Goal: Information Seeking & Learning: Learn about a topic

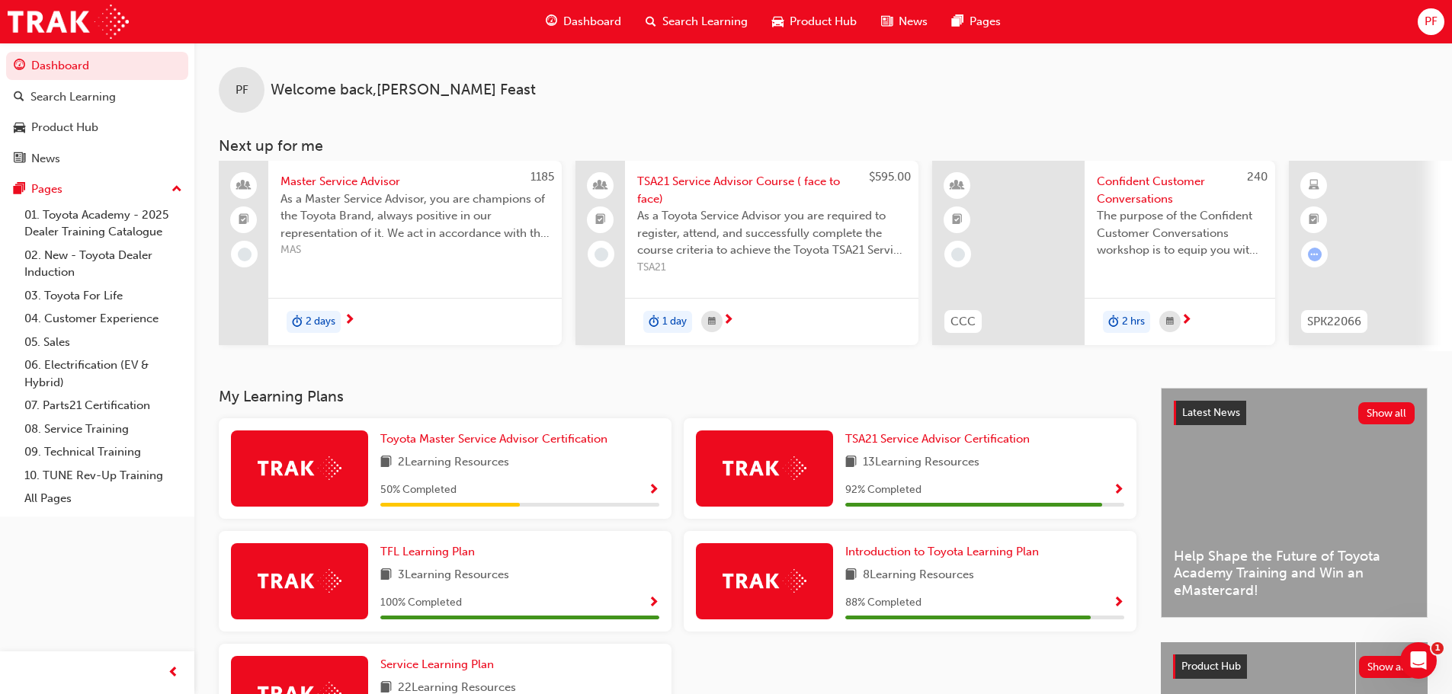
click at [1356, 263] on div at bounding box center [1365, 253] width 152 height 184
click at [1137, 231] on span "The purpose of the Confident Customer Conversations workshop is to equip you wi…" at bounding box center [1180, 233] width 166 height 52
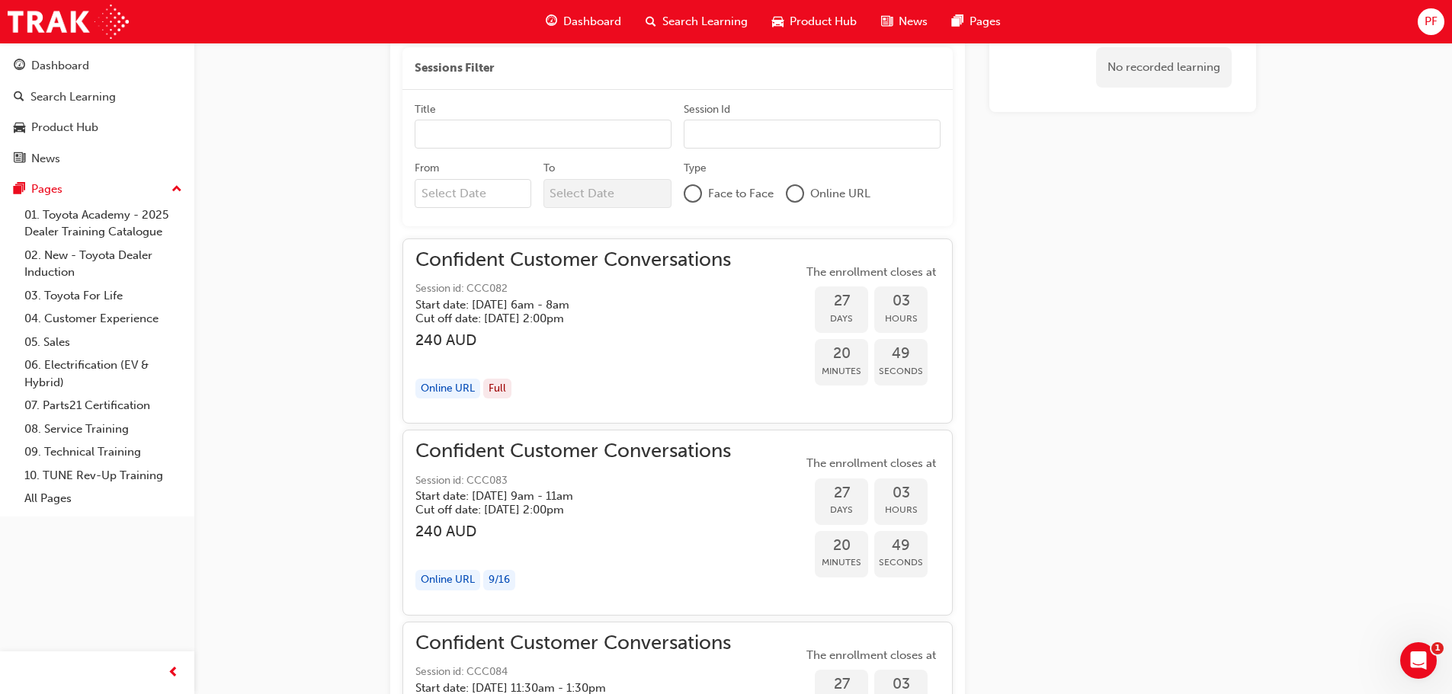
scroll to position [1043, 0]
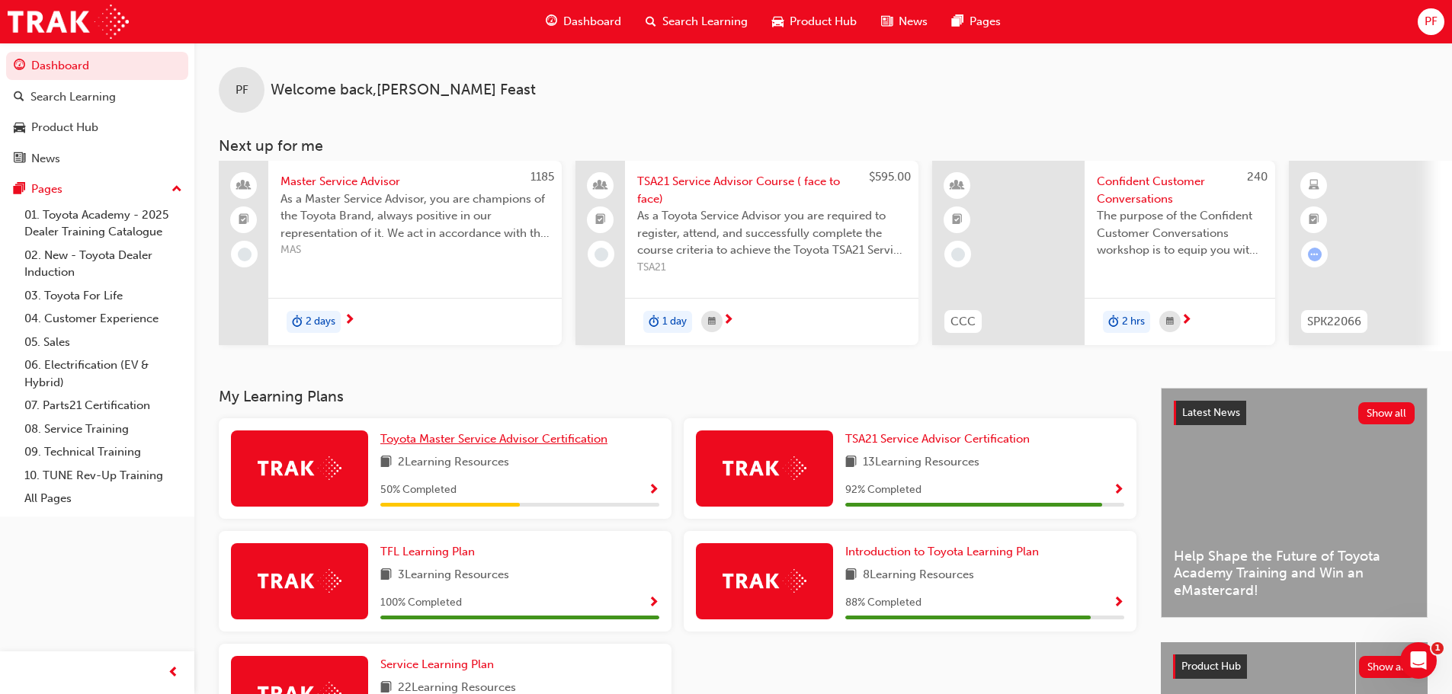
click at [559, 441] on span "Toyota Master Service Advisor Certification" at bounding box center [493, 439] width 227 height 14
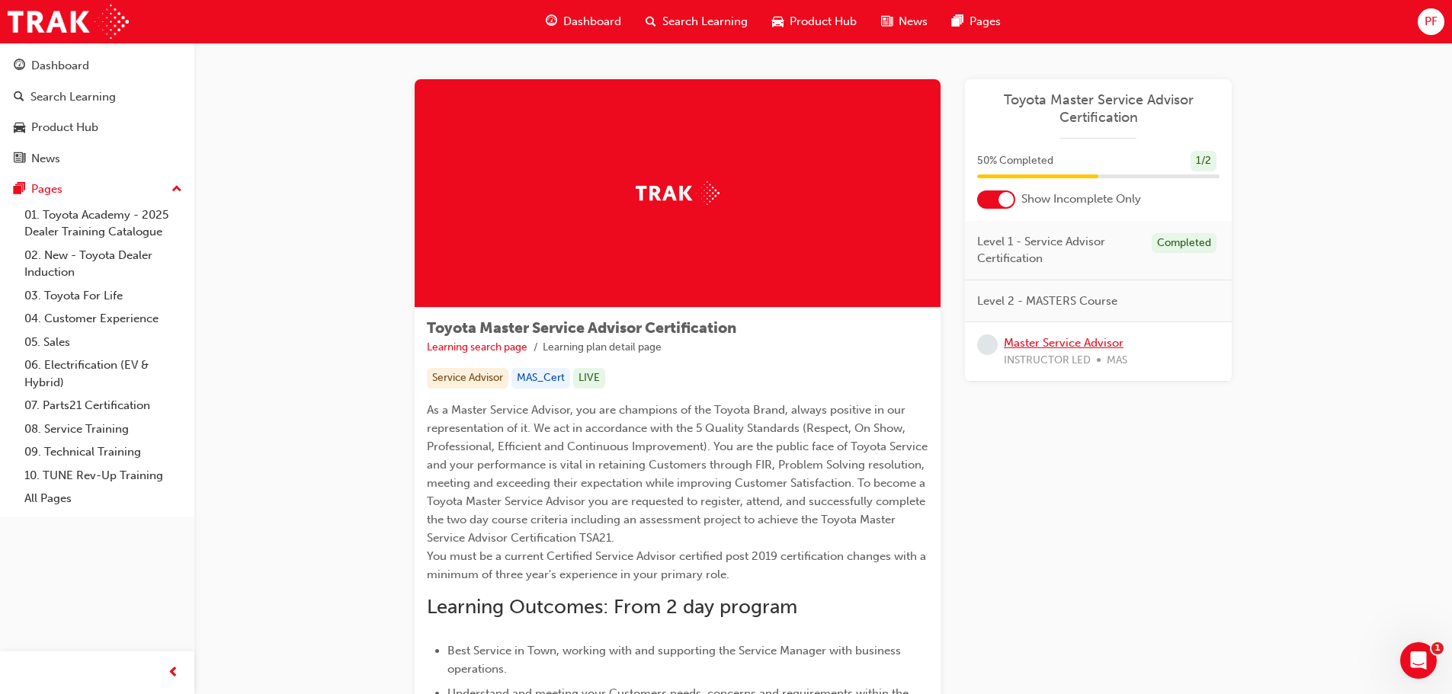
click at [1052, 340] on link "Master Service Advisor" at bounding box center [1064, 343] width 120 height 14
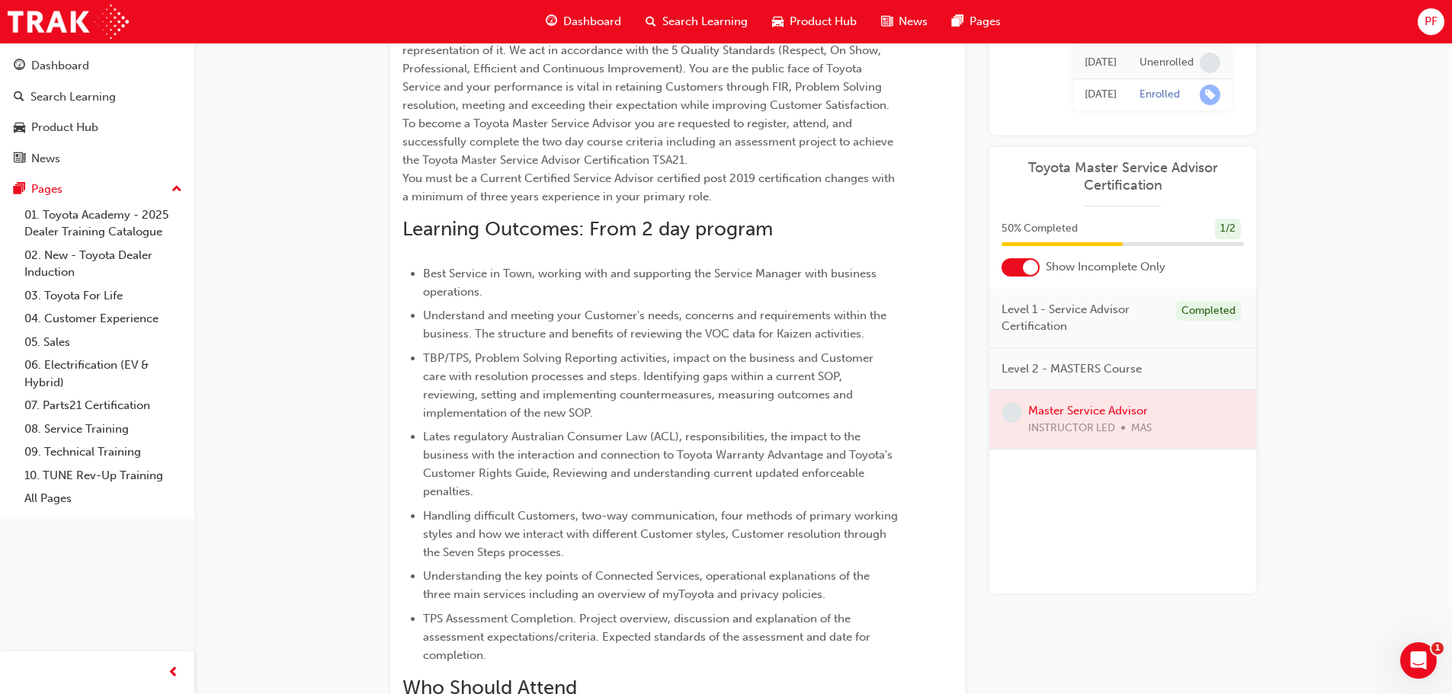
scroll to position [14, 0]
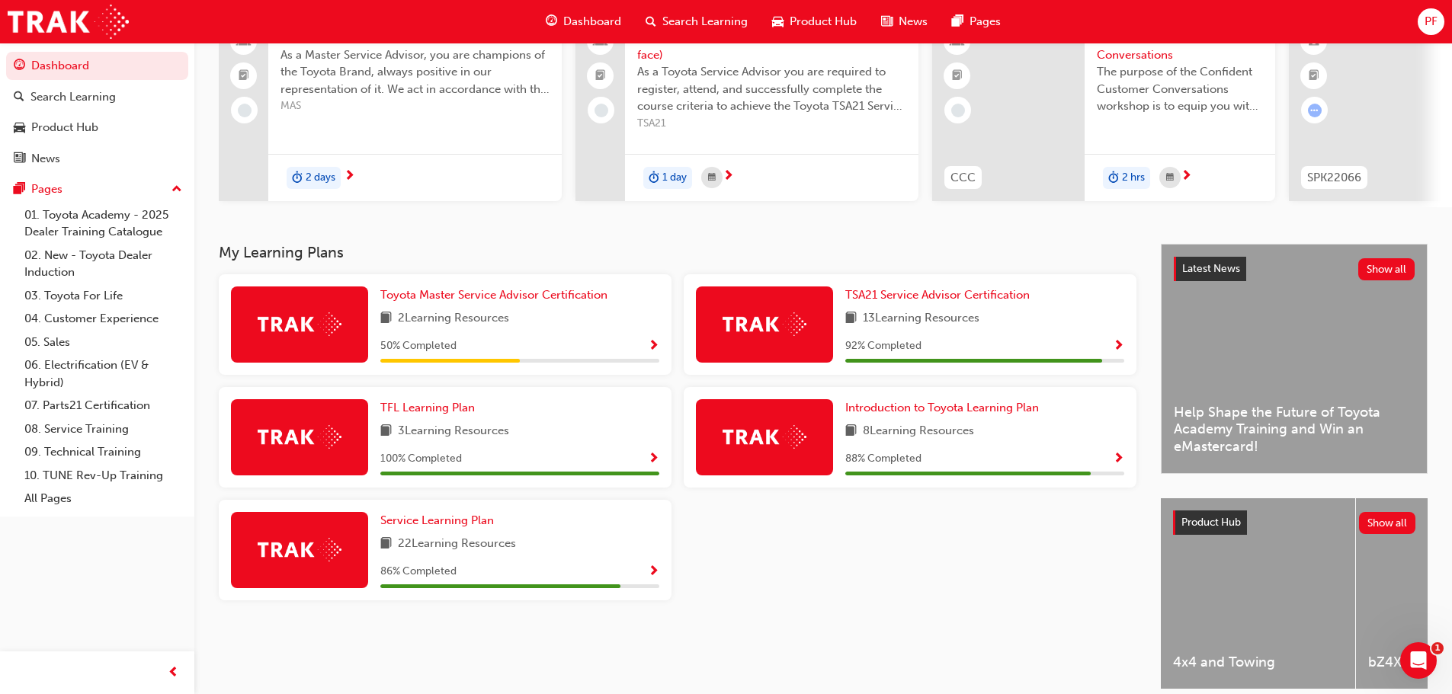
scroll to position [152, 0]
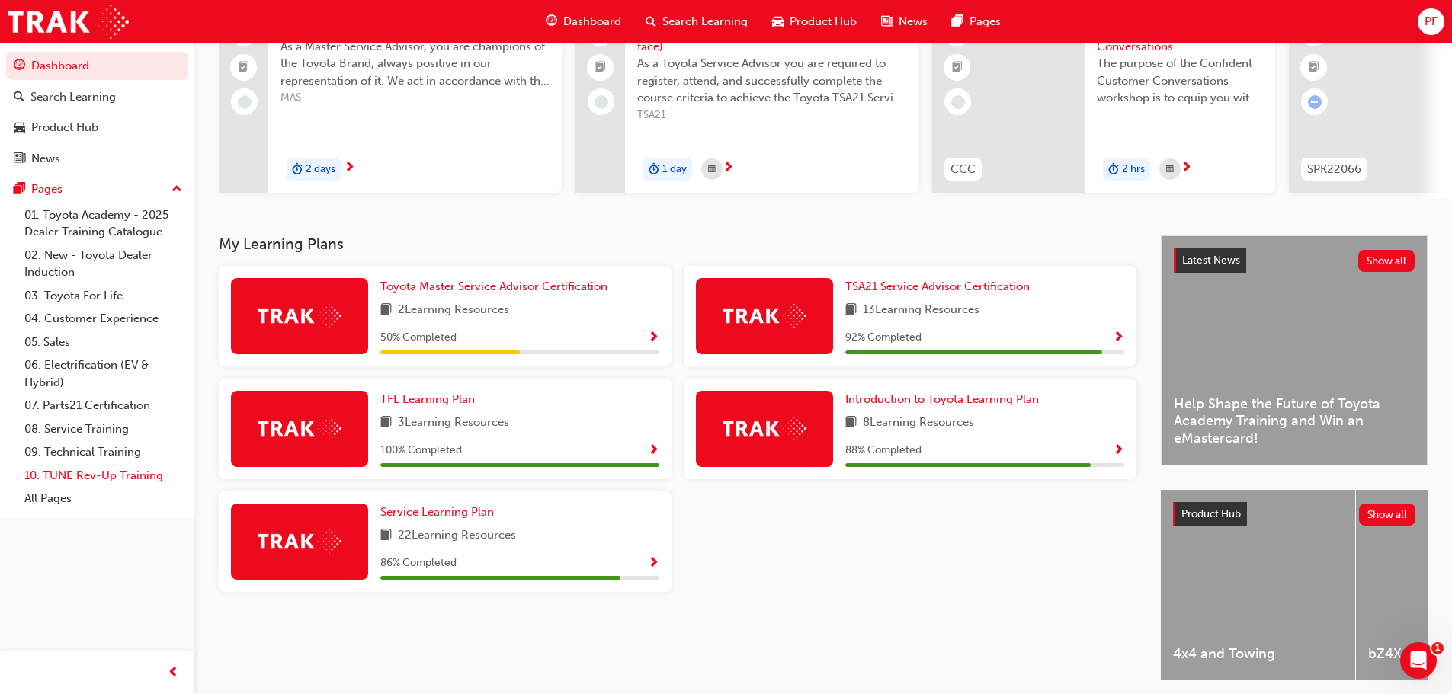
click at [66, 479] on link "10. TUNE Rev-Up Training" at bounding box center [103, 476] width 170 height 24
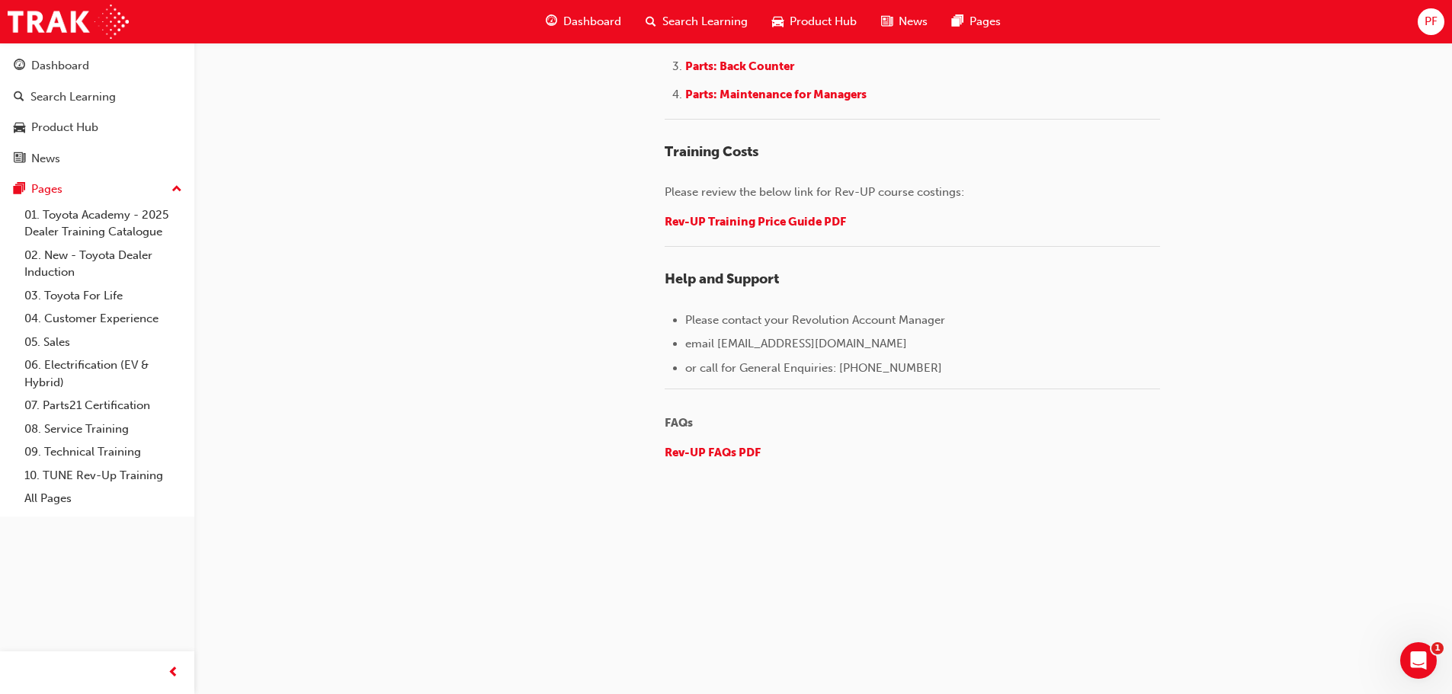
scroll to position [2210, 0]
click at [809, 229] on span "Rev-UP Training Price Guide PDF" at bounding box center [755, 222] width 181 height 14
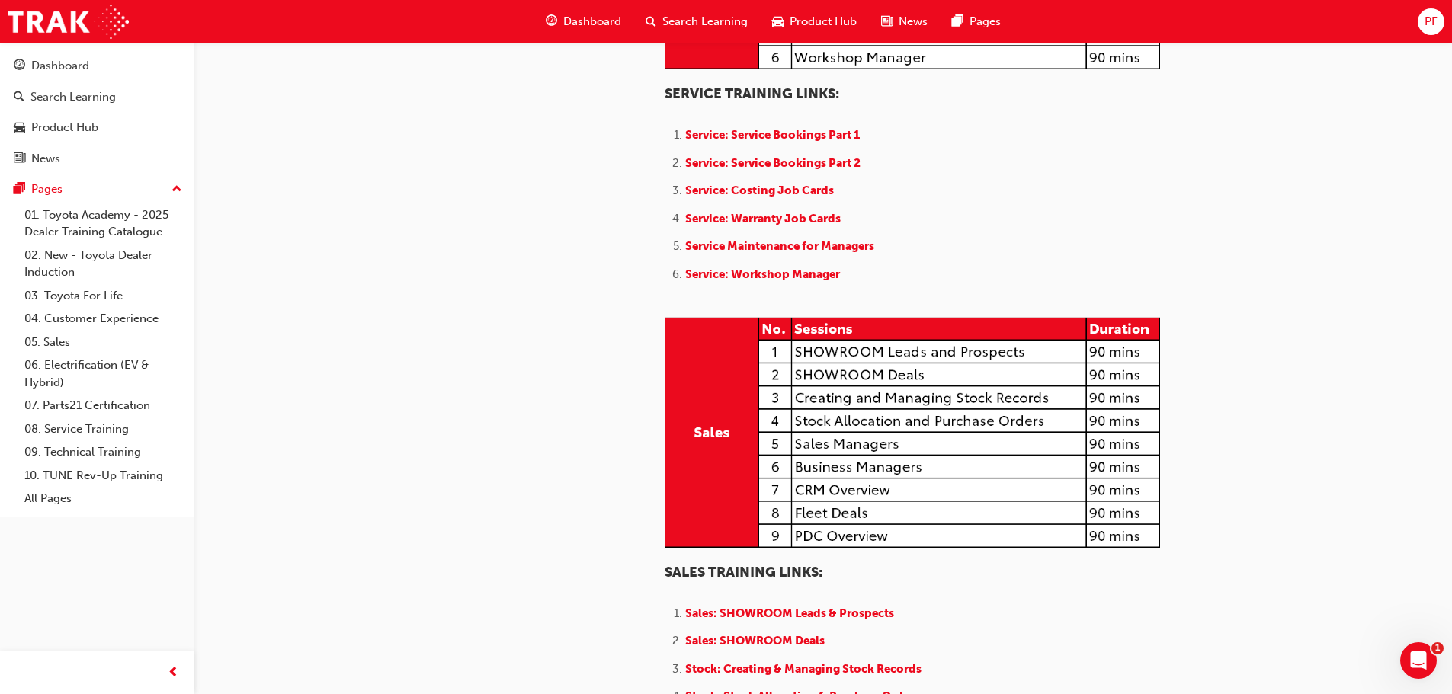
scroll to position [1143, 0]
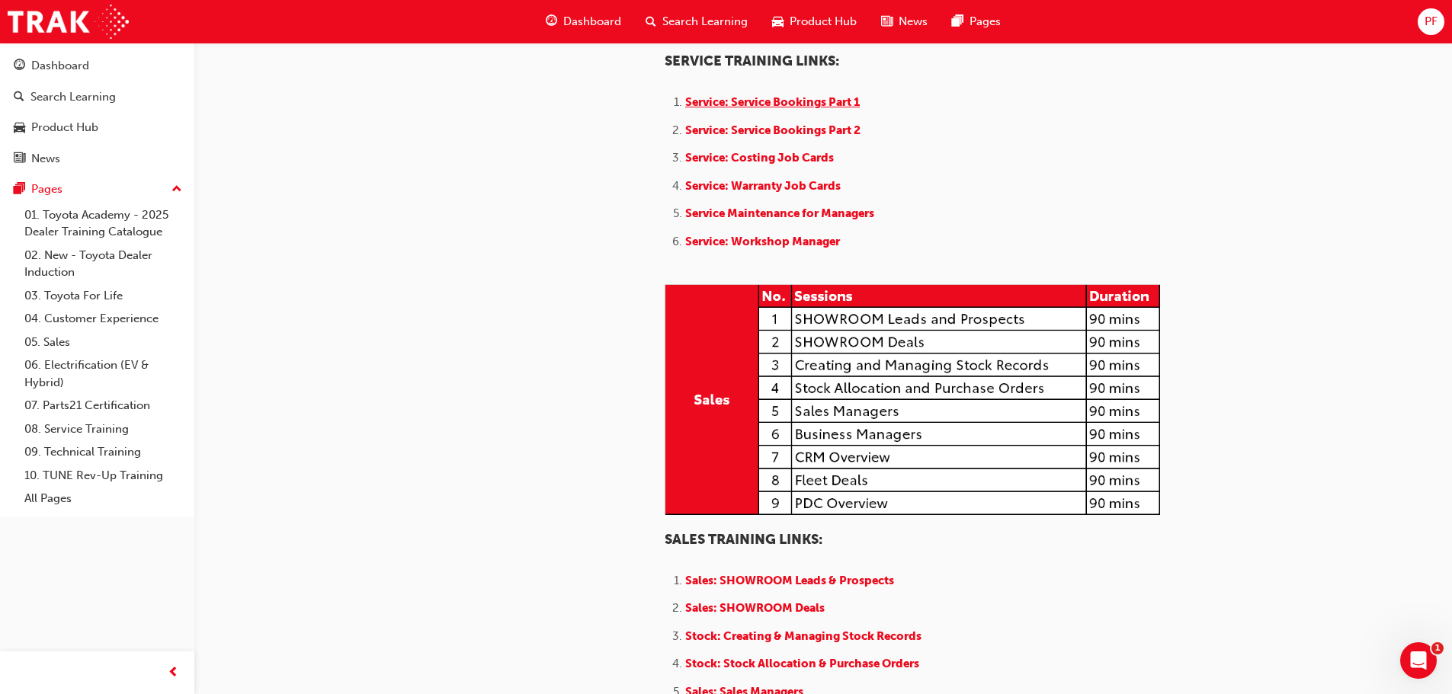
click at [838, 109] on span "Service: Service Bookings Part 1" at bounding box center [772, 102] width 175 height 14
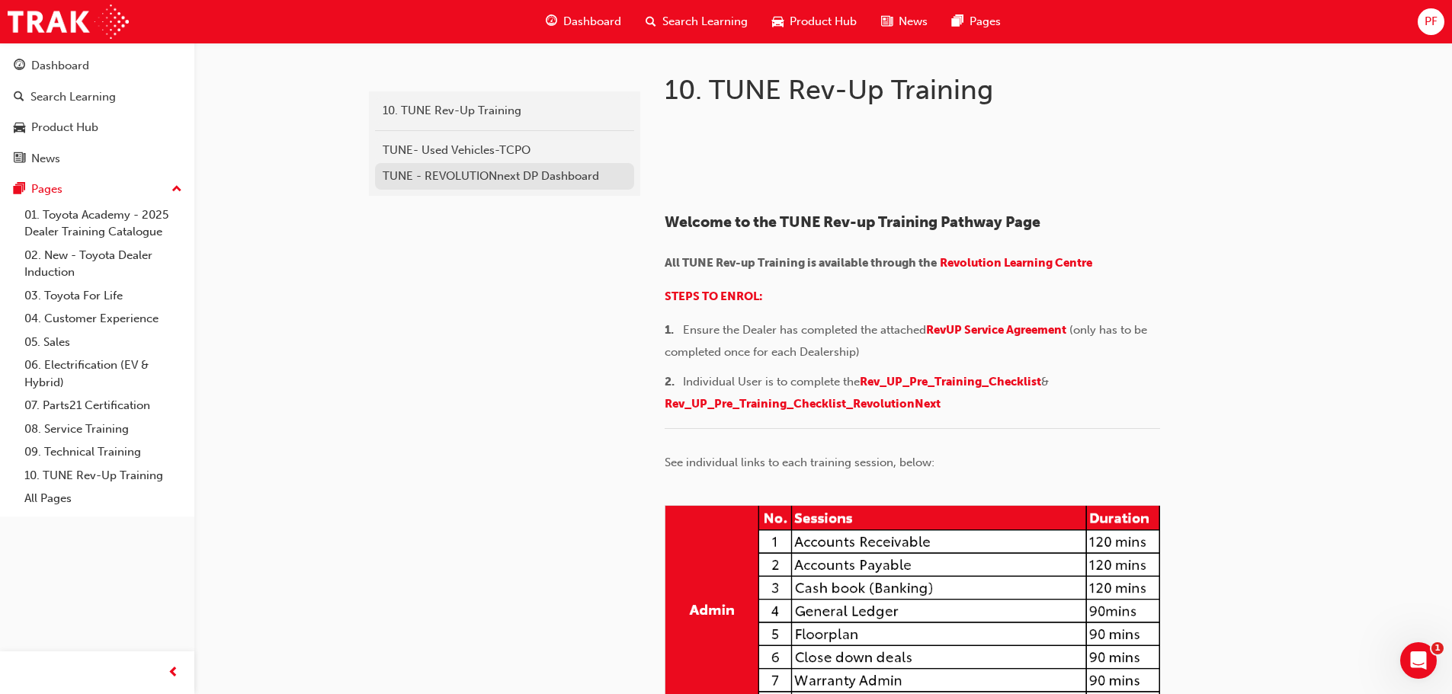
click at [490, 169] on div "TUNE - REVOLUTIONnext DP Dashboard" at bounding box center [505, 177] width 244 height 18
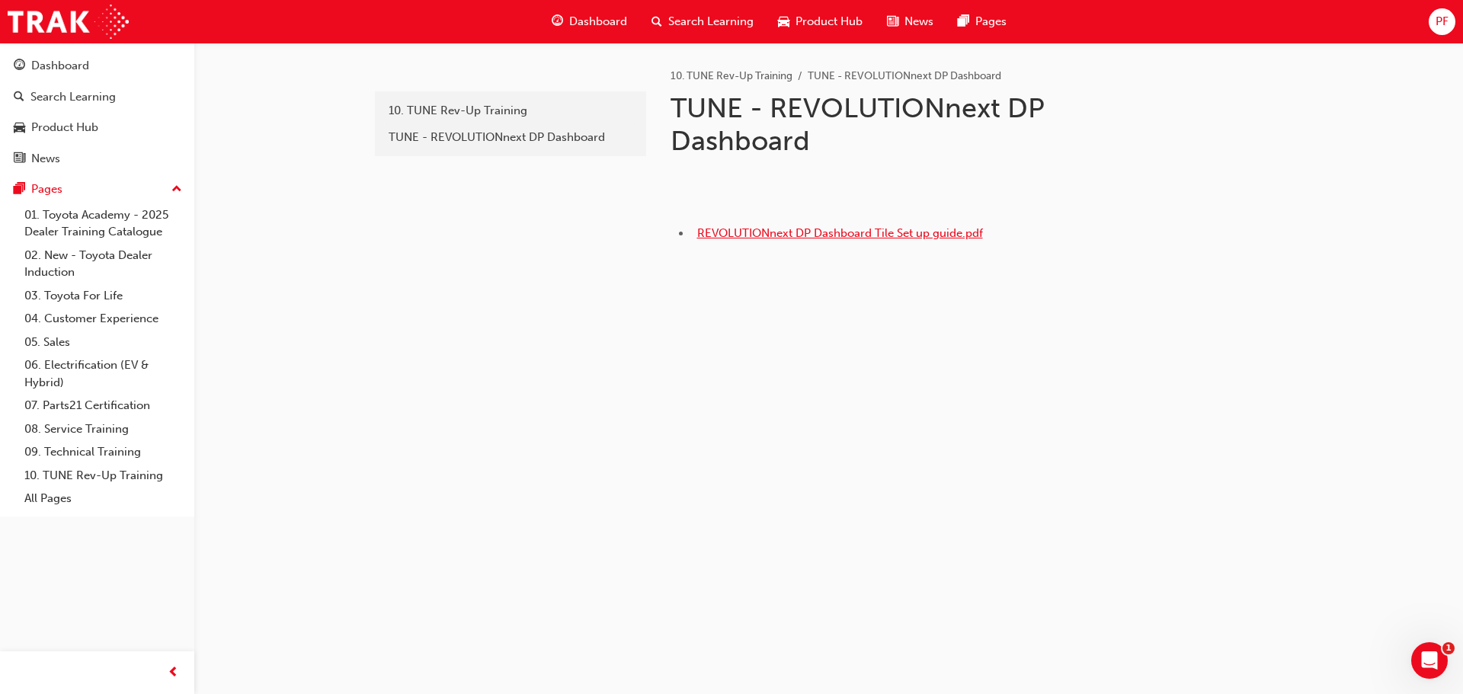
click at [815, 240] on span "REVOLUTIONnext DP Dashboard Tile Set up guide.pdf" at bounding box center [840, 233] width 286 height 14
click at [467, 108] on div "10. TUNE Rev-Up Training" at bounding box center [511, 111] width 244 height 18
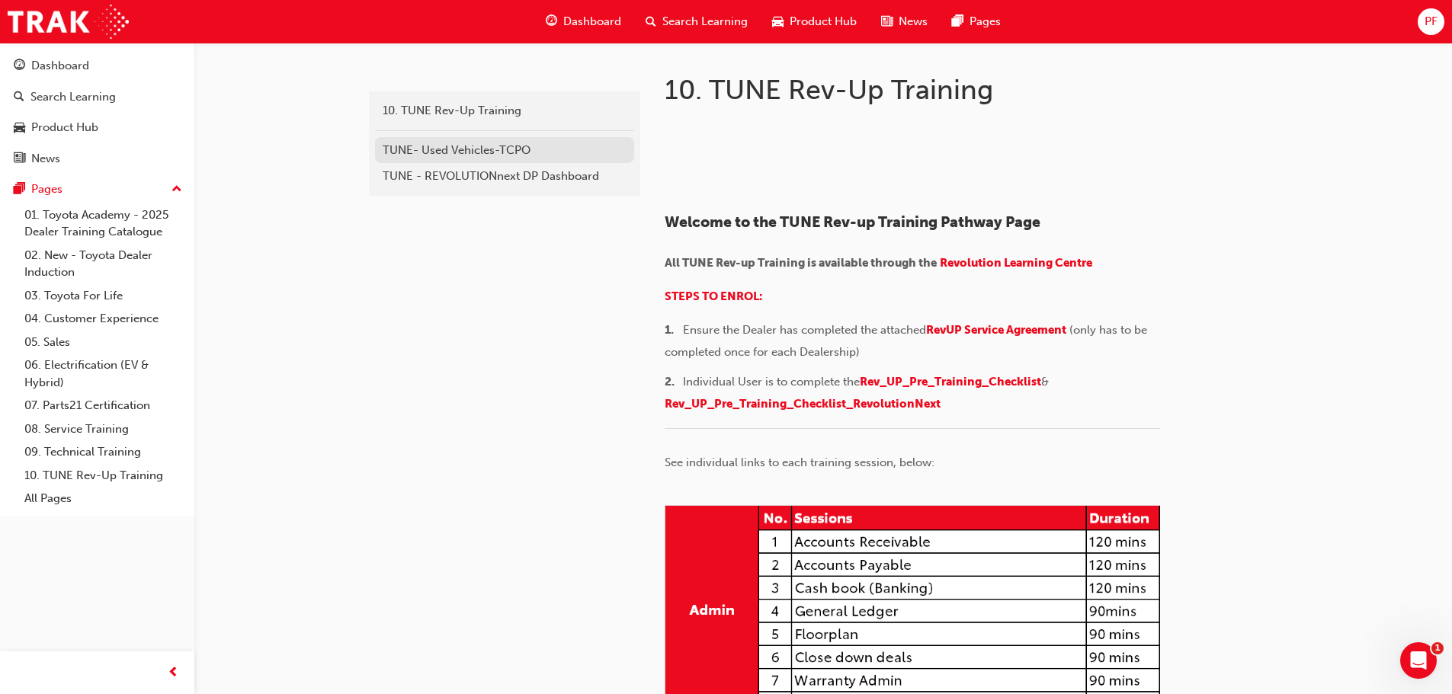
click at [451, 145] on div "TUNE- Used Vehicles-TCPO" at bounding box center [505, 151] width 244 height 18
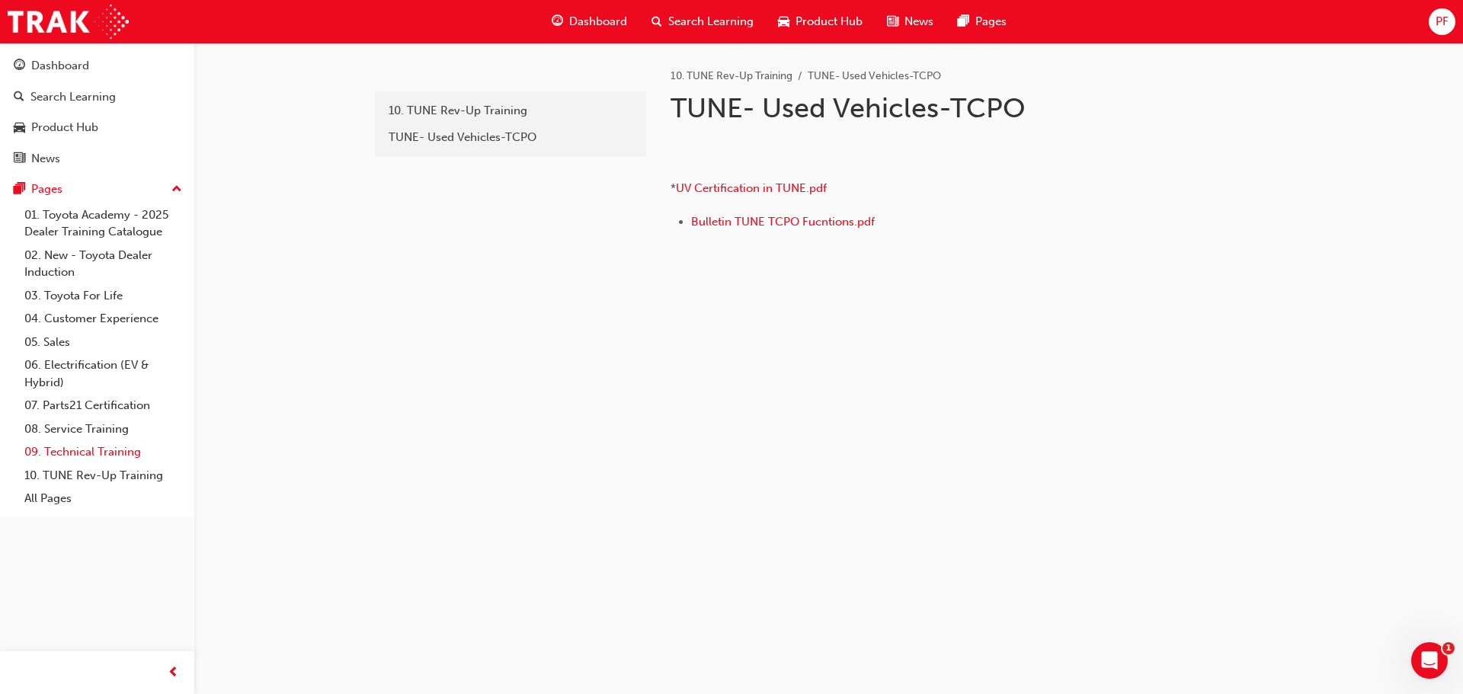
click at [120, 451] on link "09. Technical Training" at bounding box center [103, 452] width 170 height 24
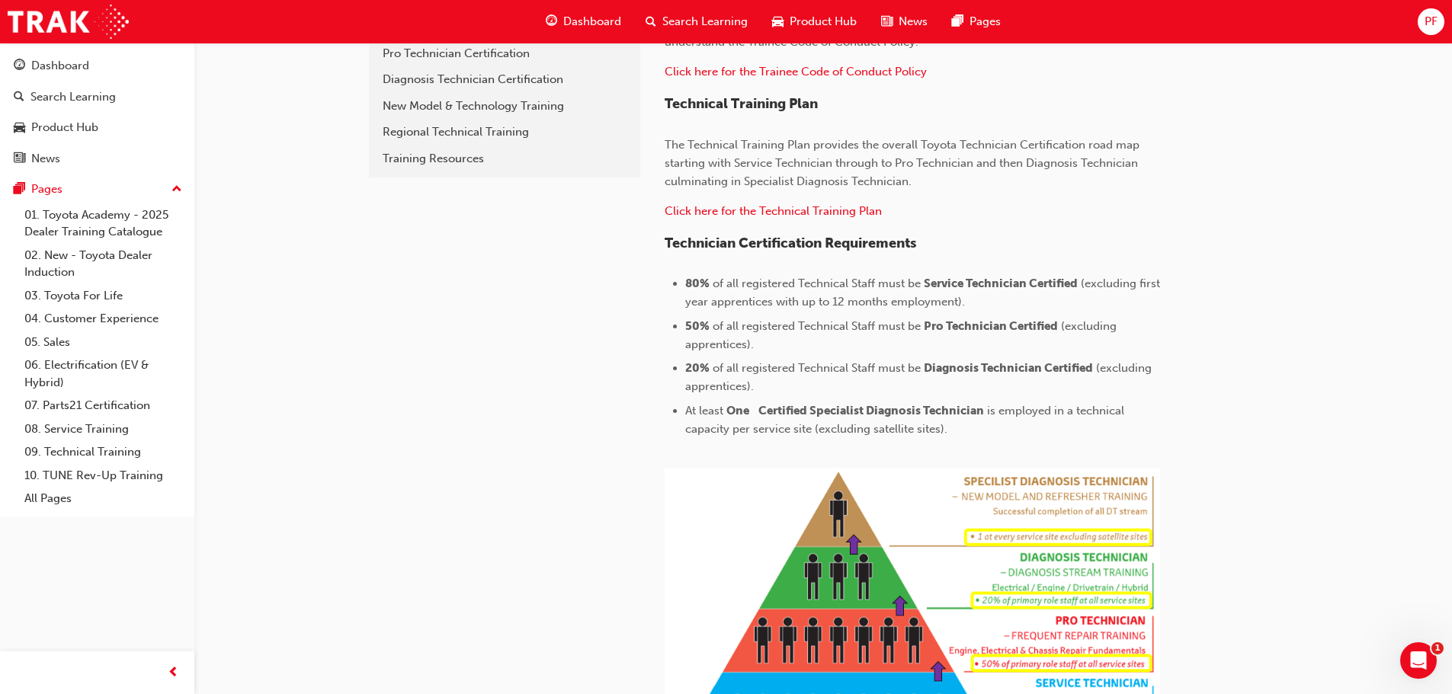
scroll to position [227, 0]
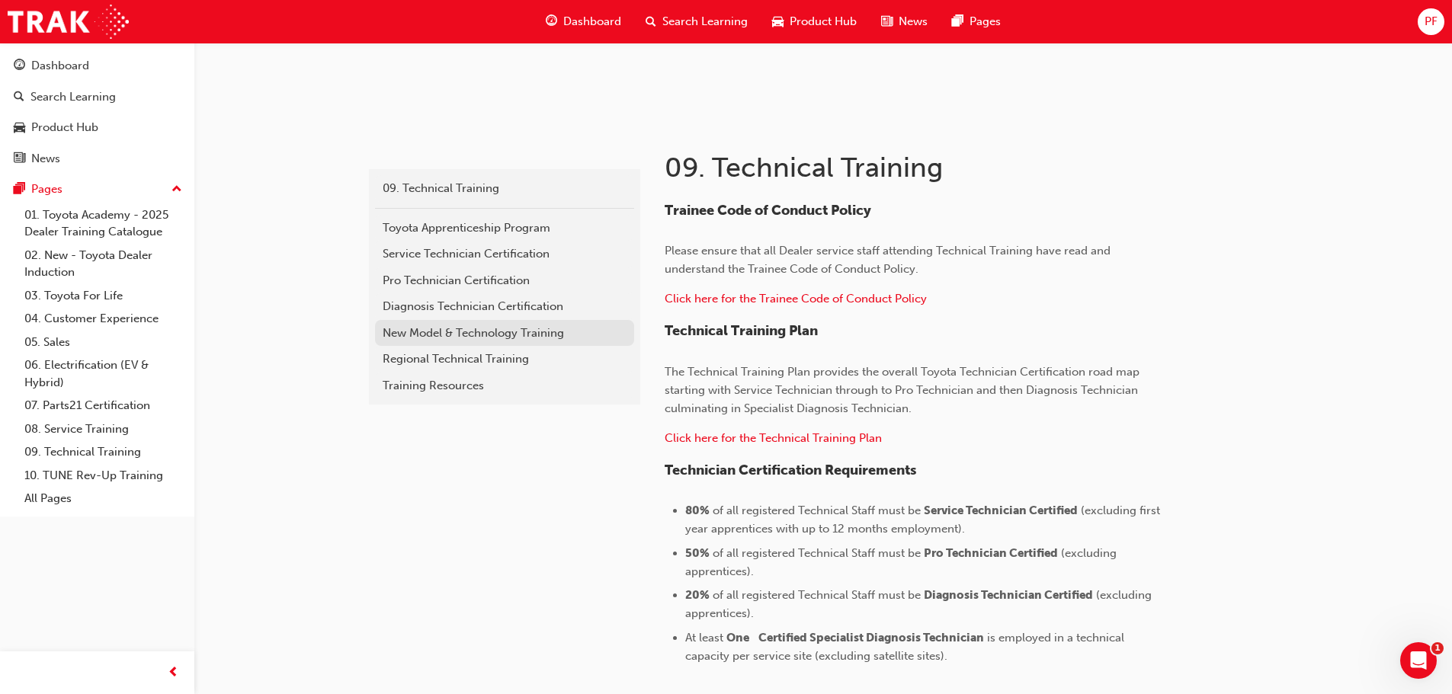
click at [484, 338] on div "New Model & Technology Training" at bounding box center [505, 334] width 244 height 18
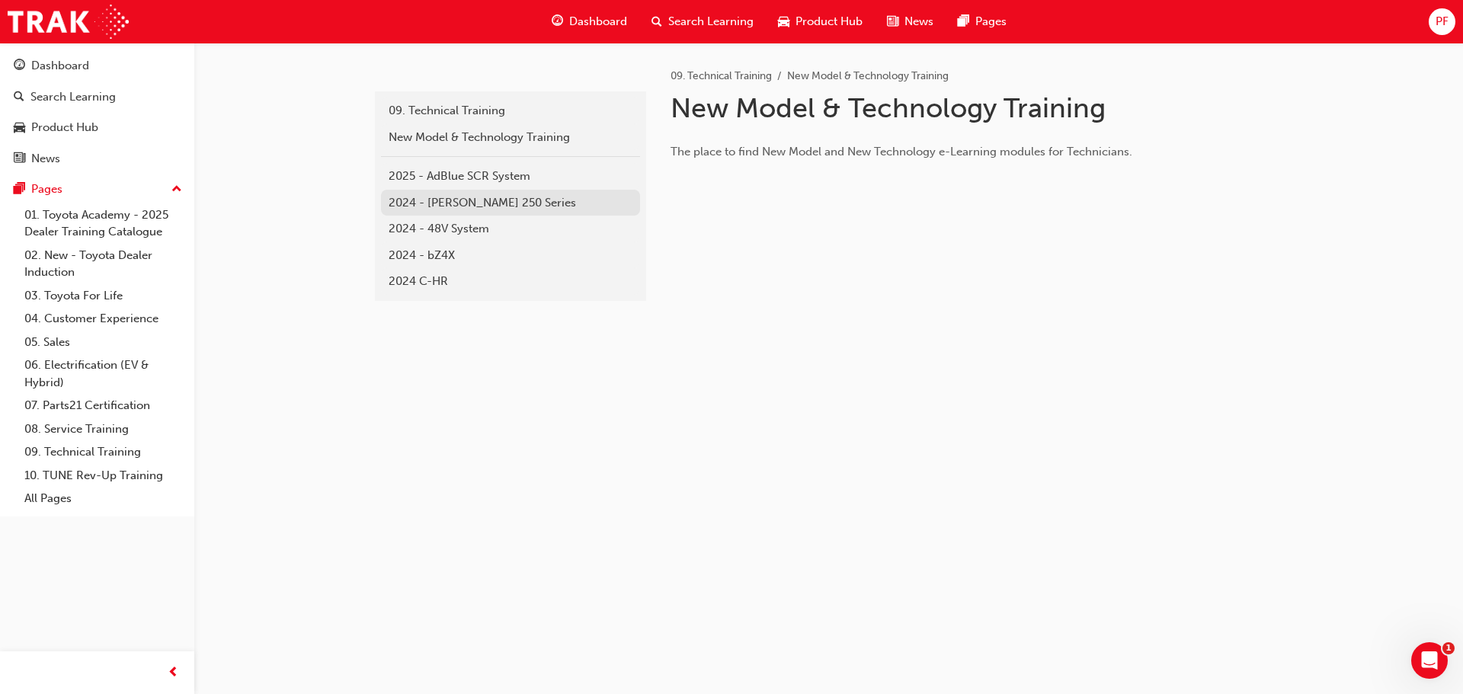
click at [498, 199] on div "2024 - Prado 250 Series" at bounding box center [511, 203] width 244 height 18
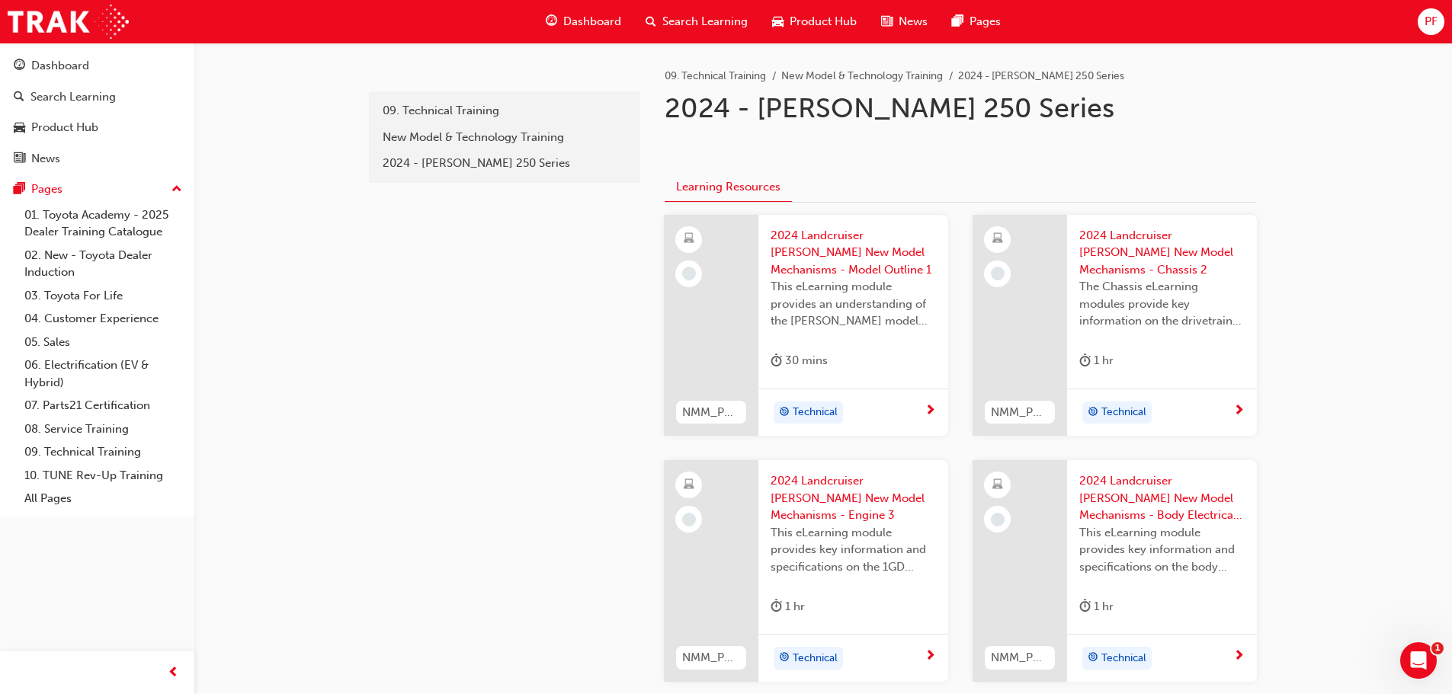
click at [866, 264] on span "2024 Landcruiser Prado New Model Mechanisms - Model Outline 1" at bounding box center [852, 253] width 165 height 52
click at [1198, 250] on span "2024 Landcruiser Prado New Model Mechanisms - Chassis 2" at bounding box center [1161, 253] width 165 height 52
click at [484, 138] on div "New Model & Technology Training" at bounding box center [505, 138] width 244 height 18
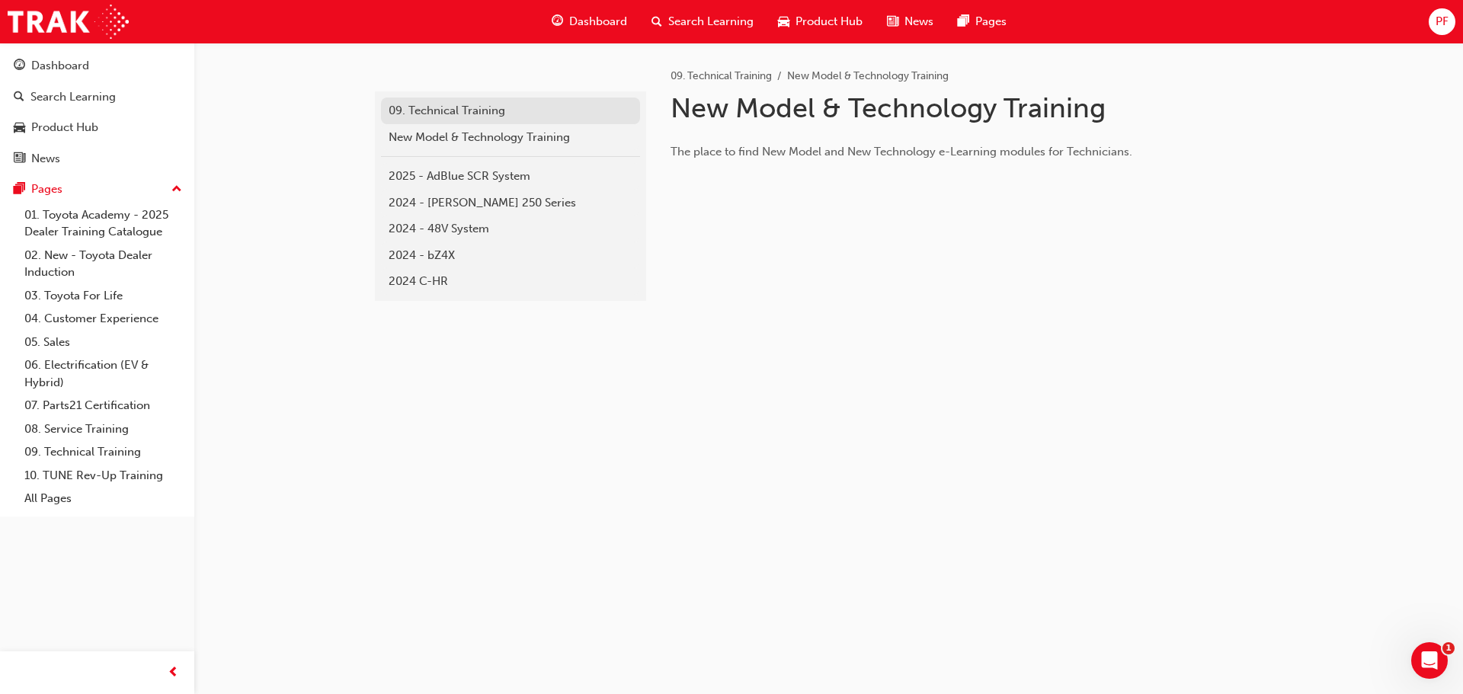
click at [458, 114] on div "09. Technical Training" at bounding box center [511, 111] width 244 height 18
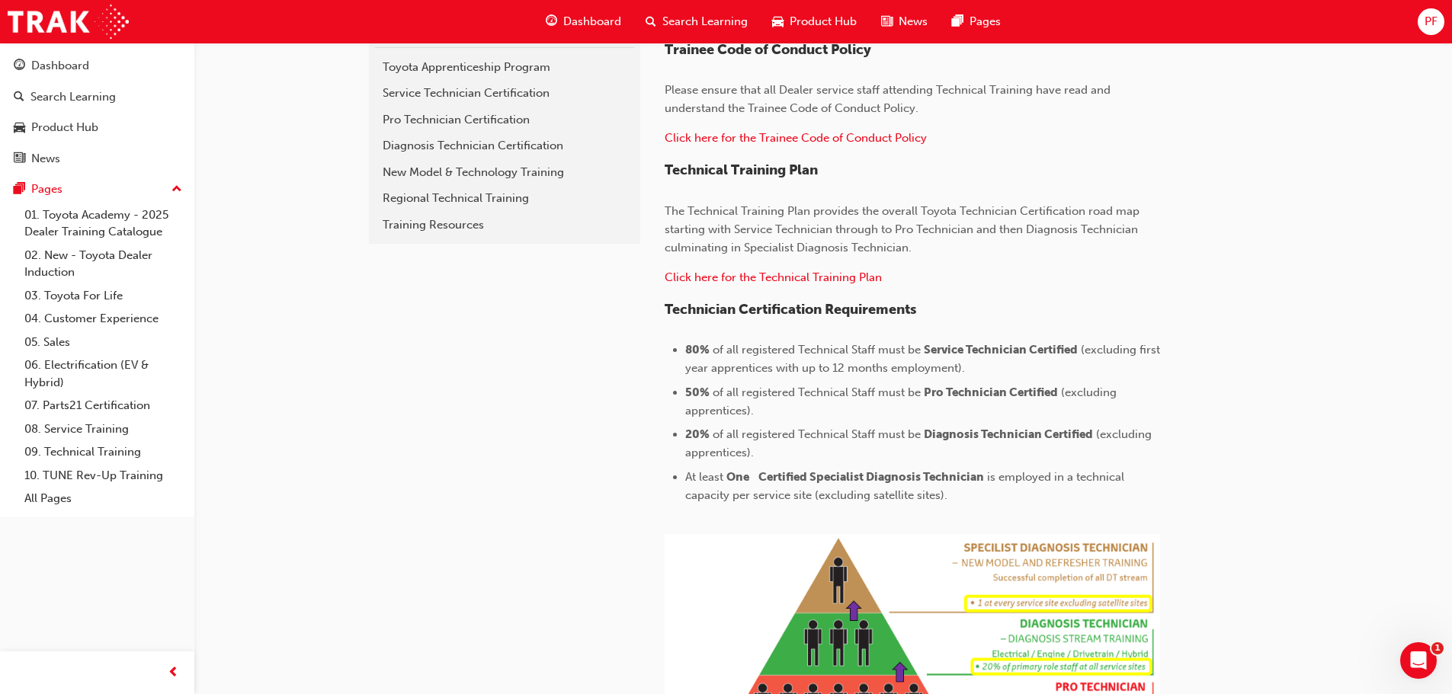
scroll to position [457, 0]
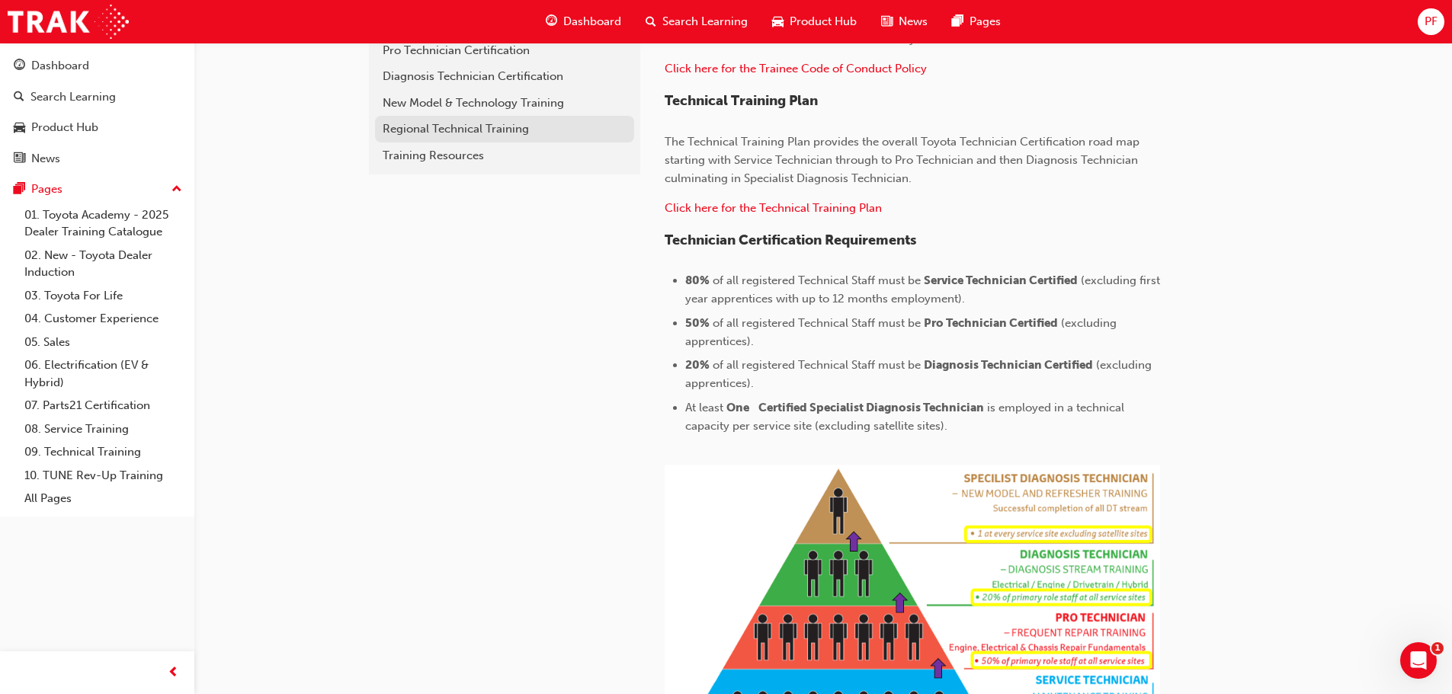
click at [500, 130] on div "Regional Technical Training" at bounding box center [505, 129] width 244 height 18
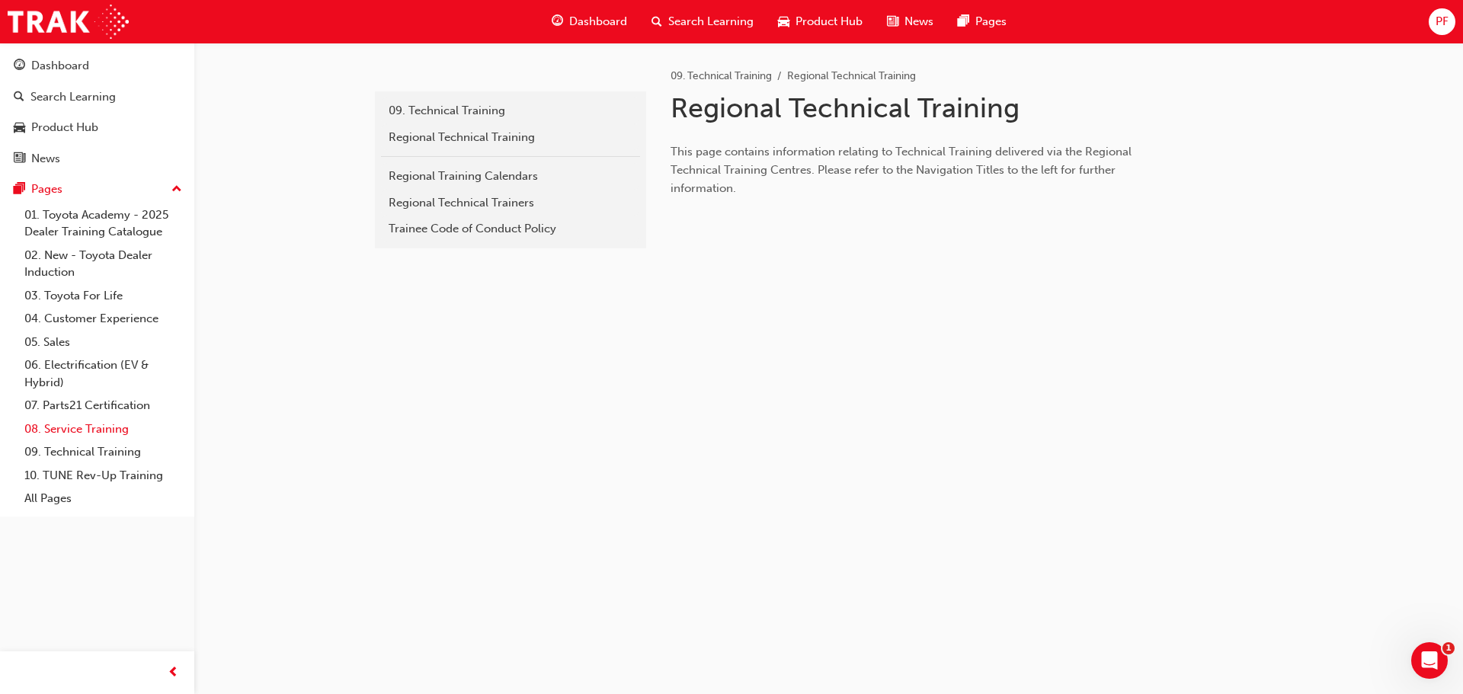
click at [77, 431] on link "08. Service Training" at bounding box center [103, 430] width 170 height 24
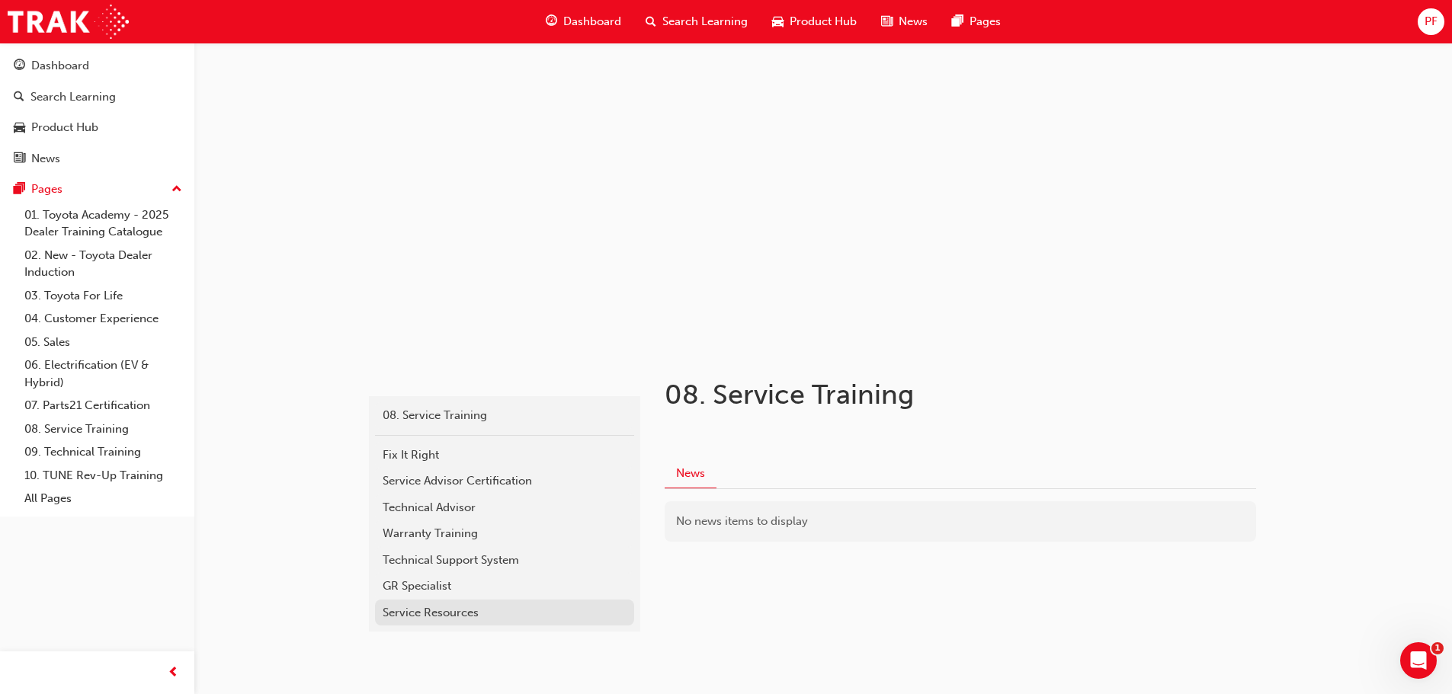
click at [440, 604] on div "Service Resources" at bounding box center [505, 613] width 244 height 18
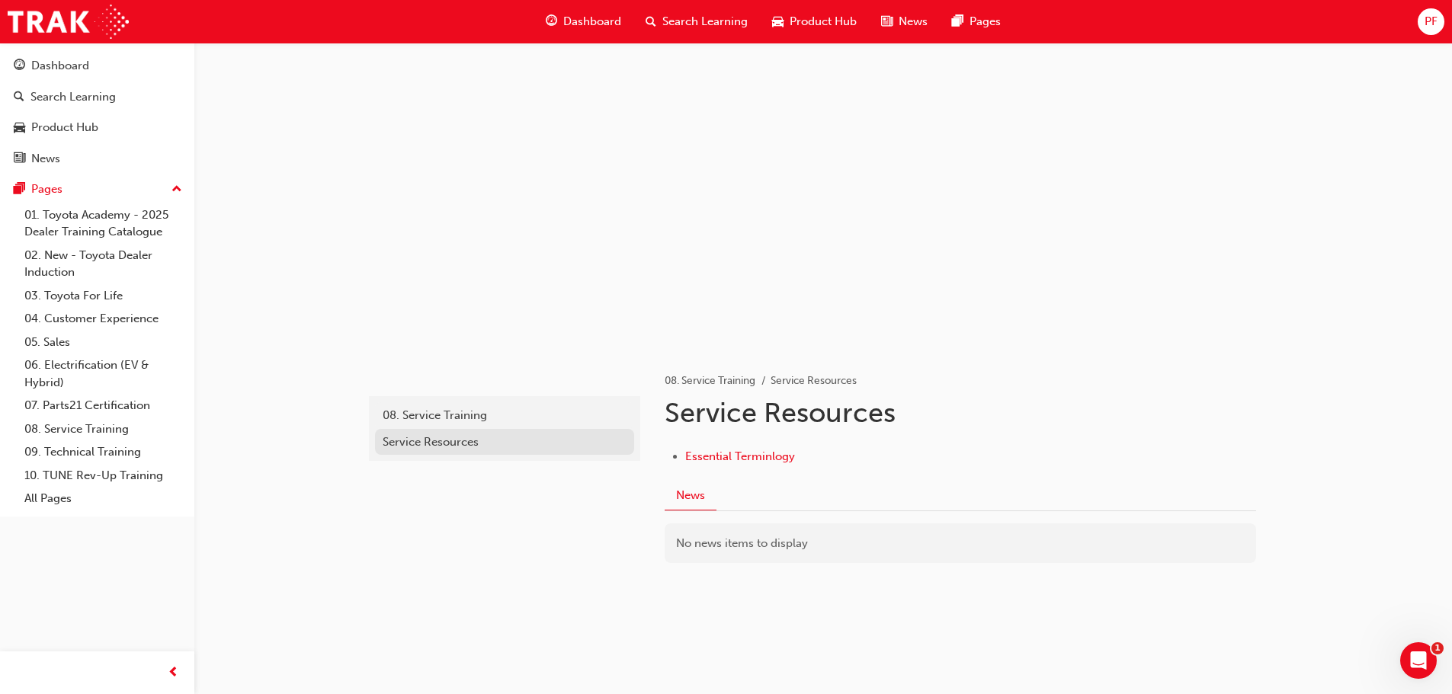
click at [421, 442] on div "Service Resources" at bounding box center [505, 443] width 244 height 18
click at [752, 466] on li "Essential Terminlogy" at bounding box center [922, 458] width 475 height 22
click at [758, 455] on span "Essential Terminlogy" at bounding box center [740, 457] width 110 height 14
click at [90, 431] on link "08. Service Training" at bounding box center [103, 430] width 170 height 24
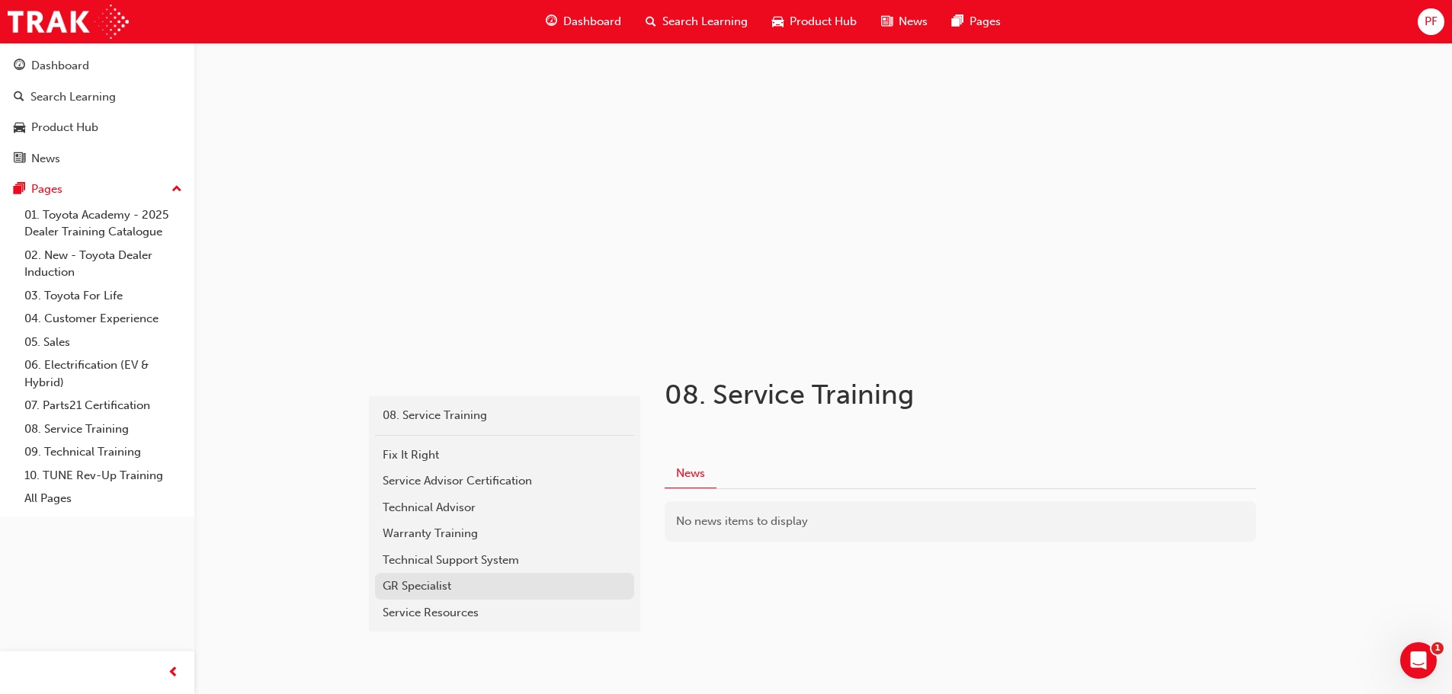
click at [440, 582] on div "GR Specialist" at bounding box center [505, 587] width 244 height 18
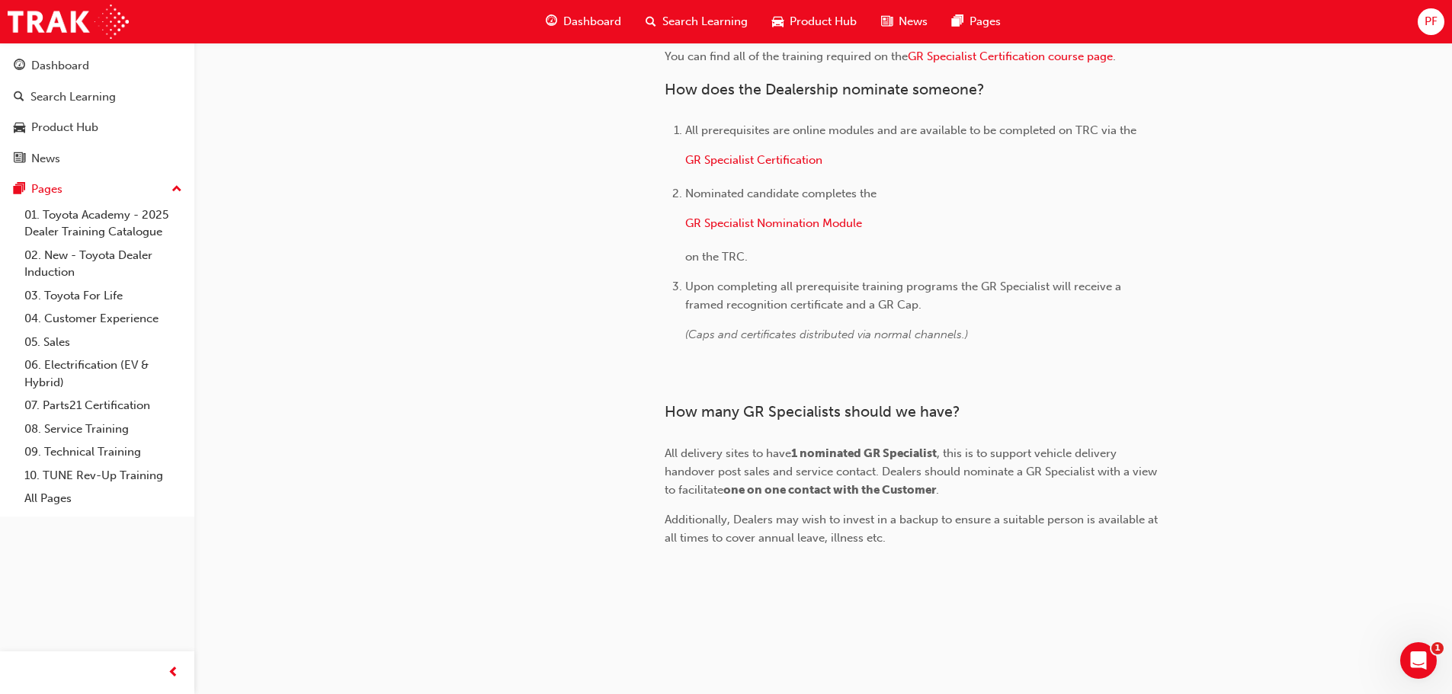
scroll to position [1241, 0]
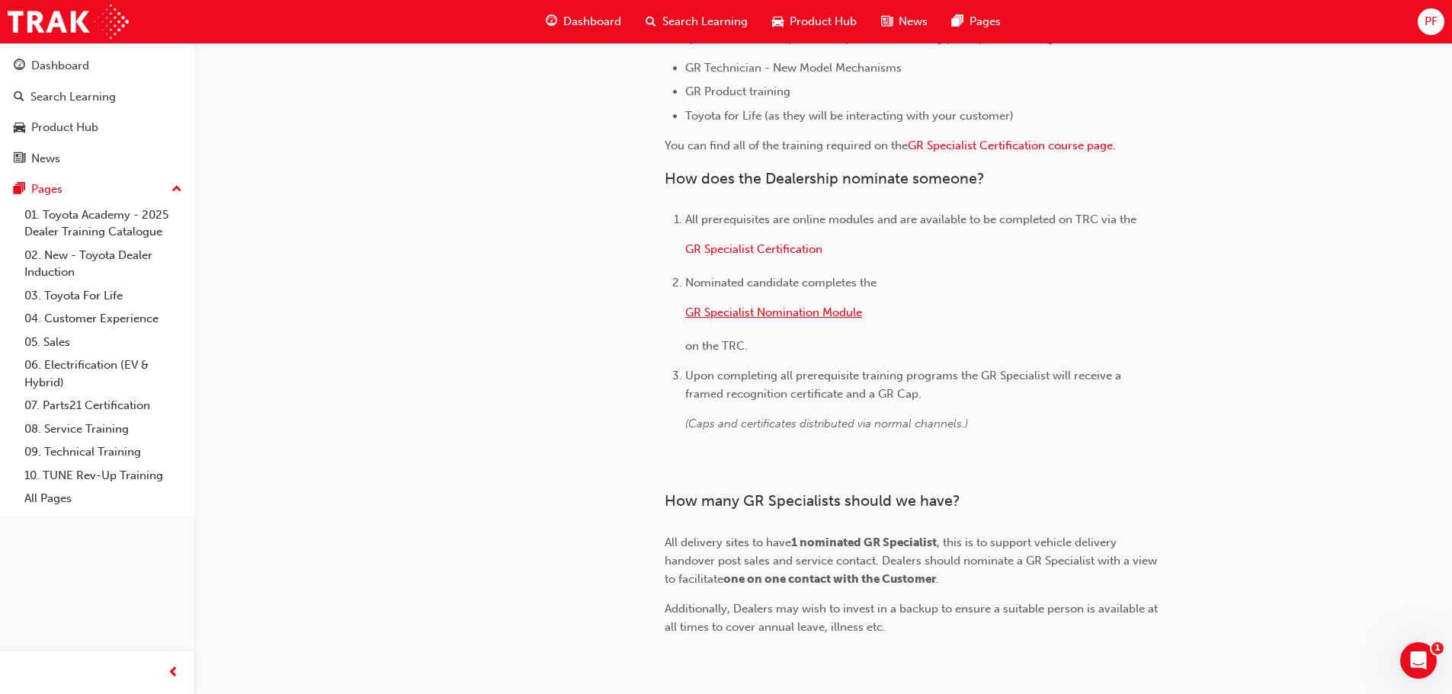
click at [770, 317] on span "GR Specialist Nomination Module" at bounding box center [773, 313] width 177 height 14
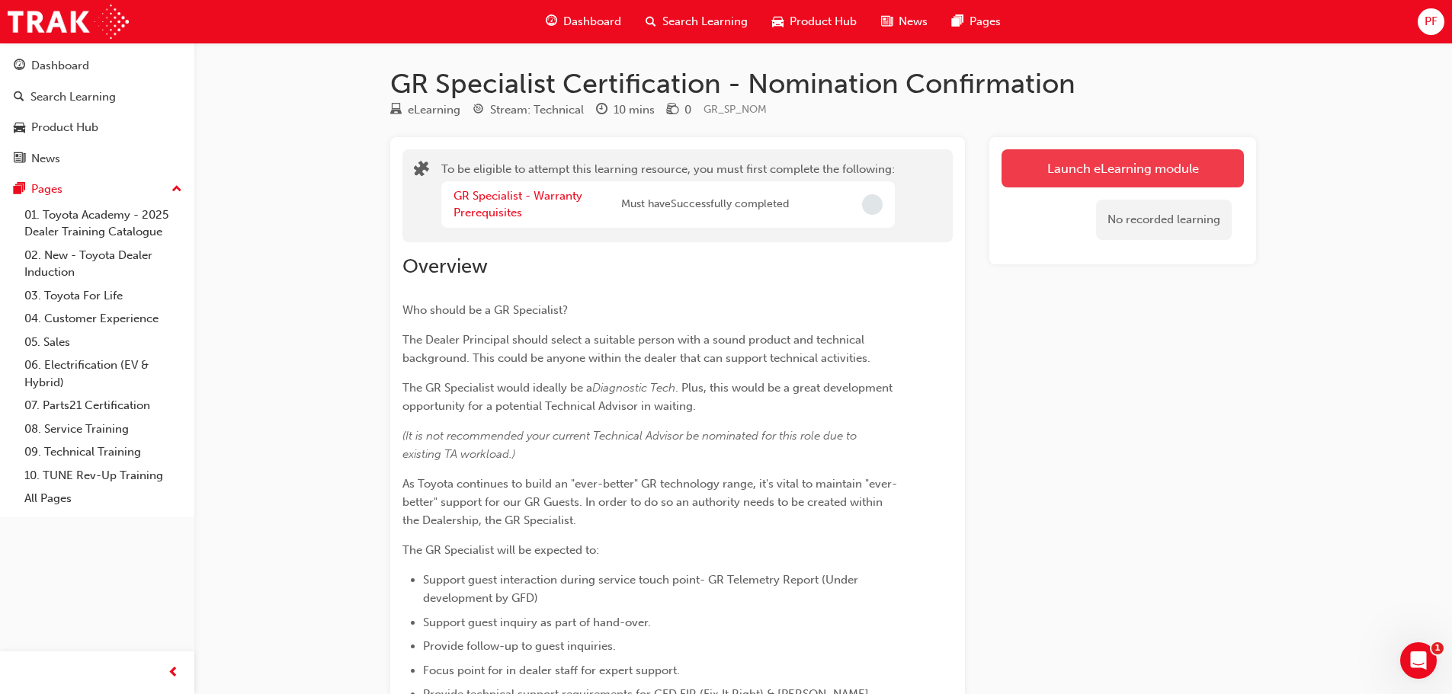
click at [1136, 174] on button "Launch eLearning module" at bounding box center [1122, 168] width 242 height 38
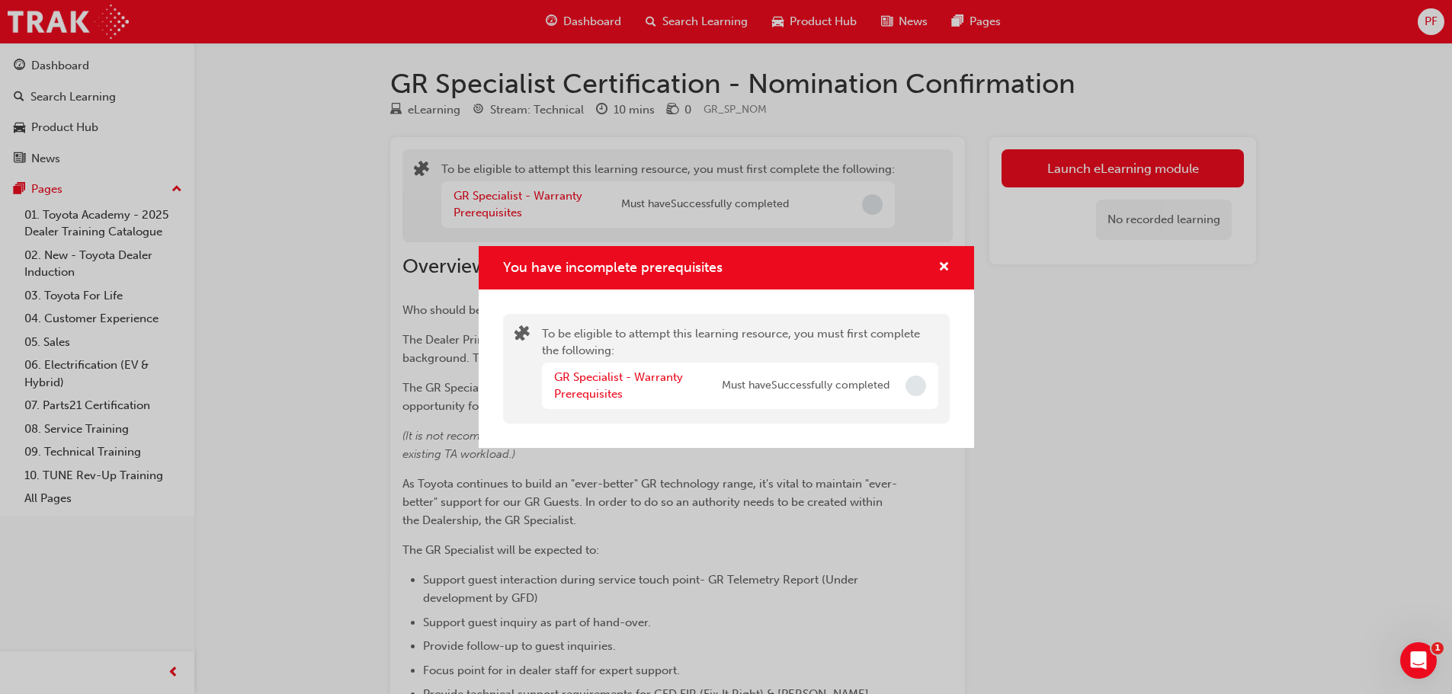
click at [912, 383] on span "Incomplete" at bounding box center [915, 386] width 21 height 21
click at [588, 372] on link "GR Specialist - Warranty Prerequisites" at bounding box center [618, 385] width 129 height 31
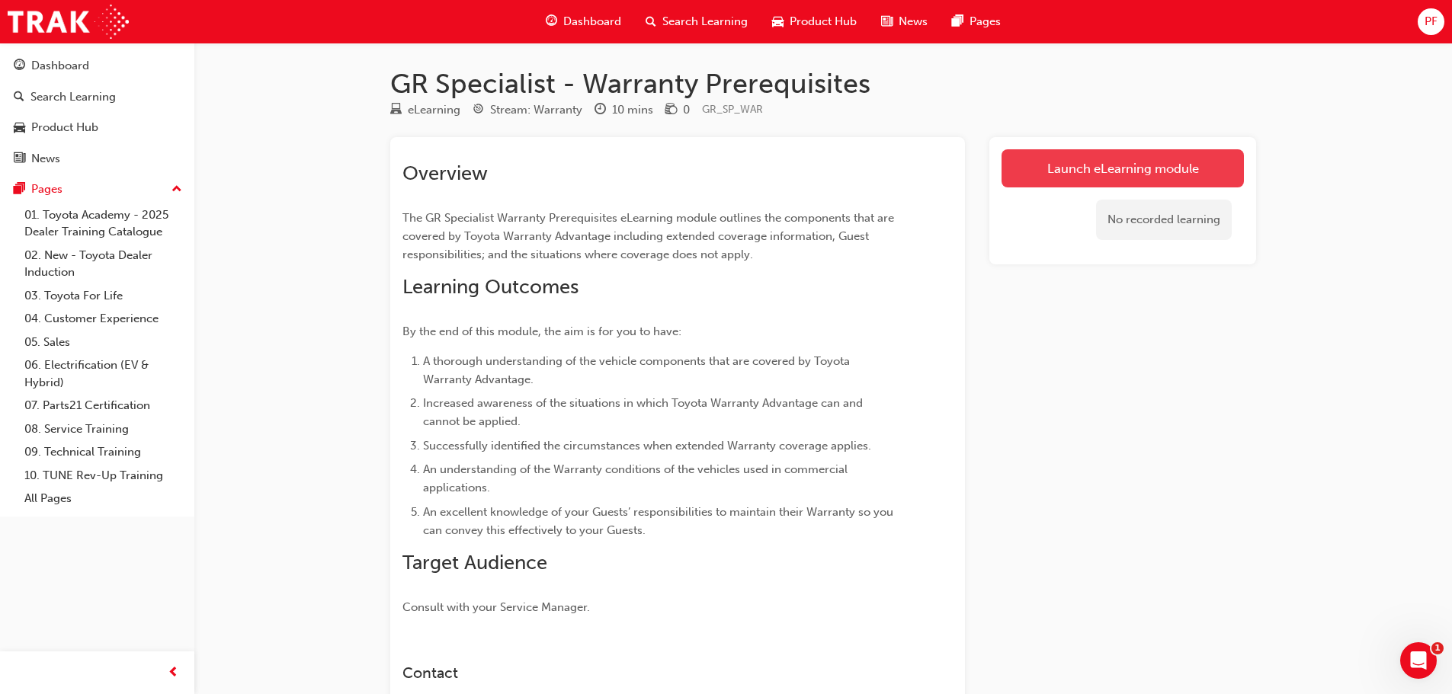
click at [1208, 173] on link "Launch eLearning module" at bounding box center [1122, 168] width 242 height 38
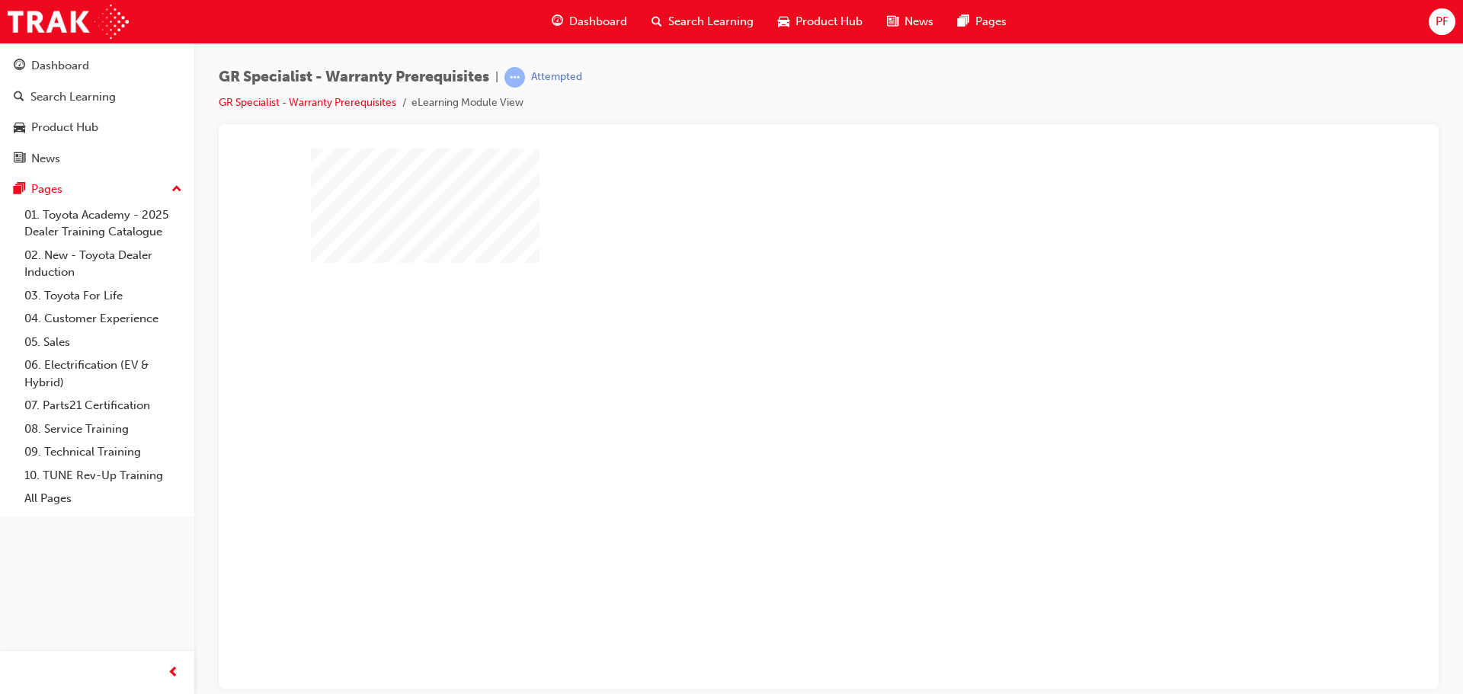
click at [785, 374] on div "play" at bounding box center [785, 374] width 0 height 0
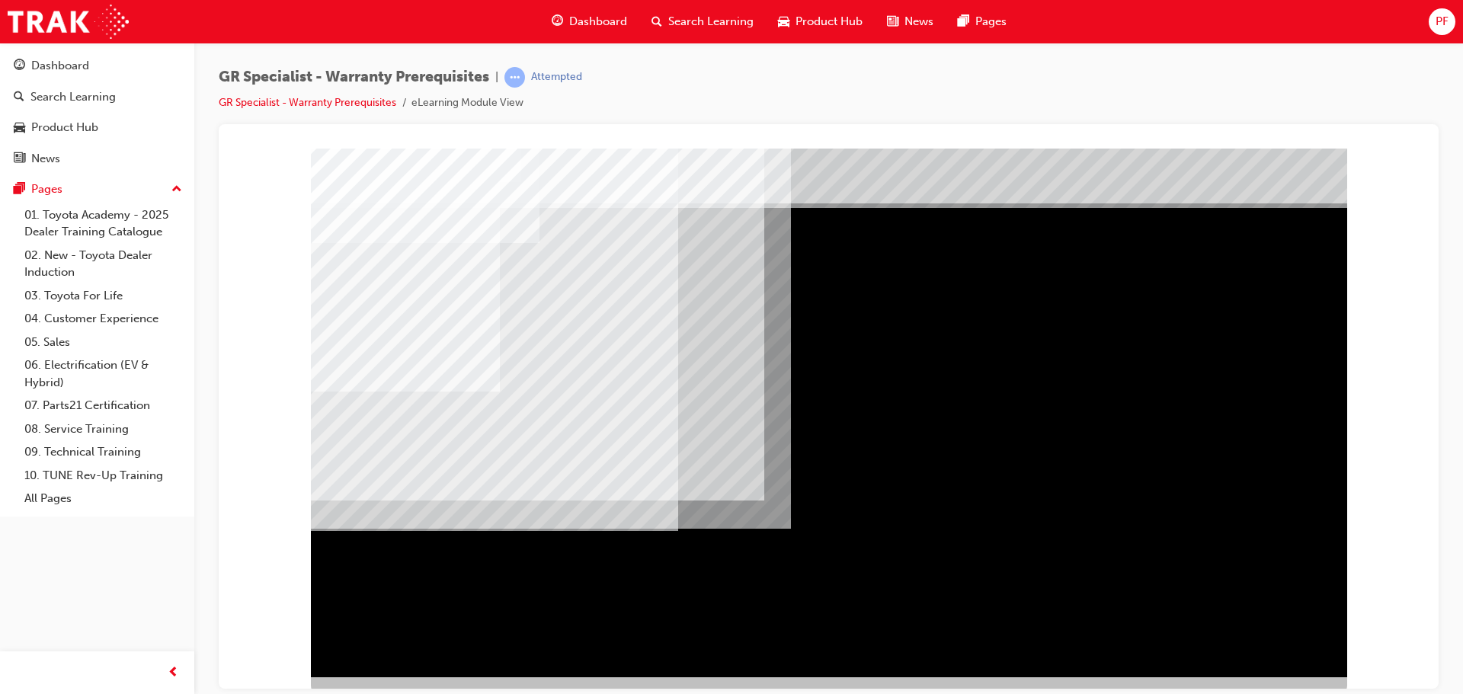
scroll to position [31, 0]
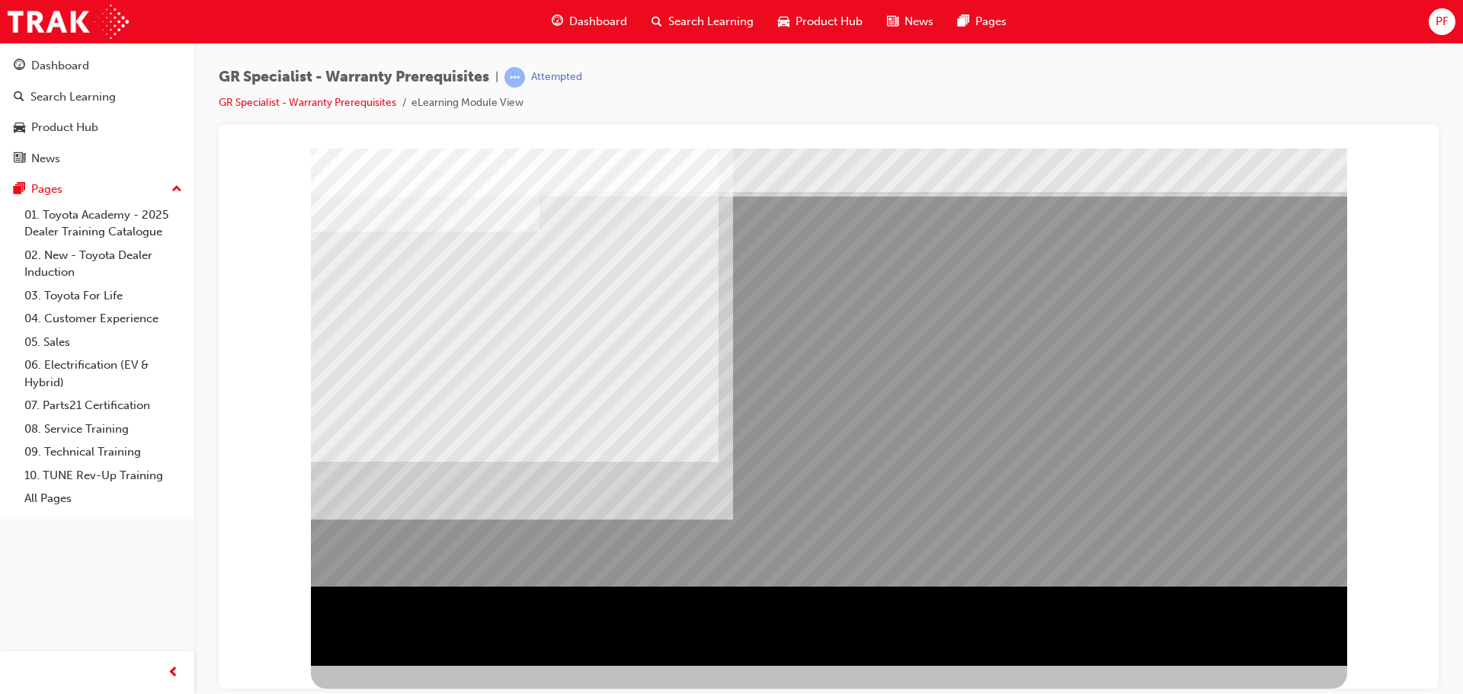
scroll to position [0, 0]
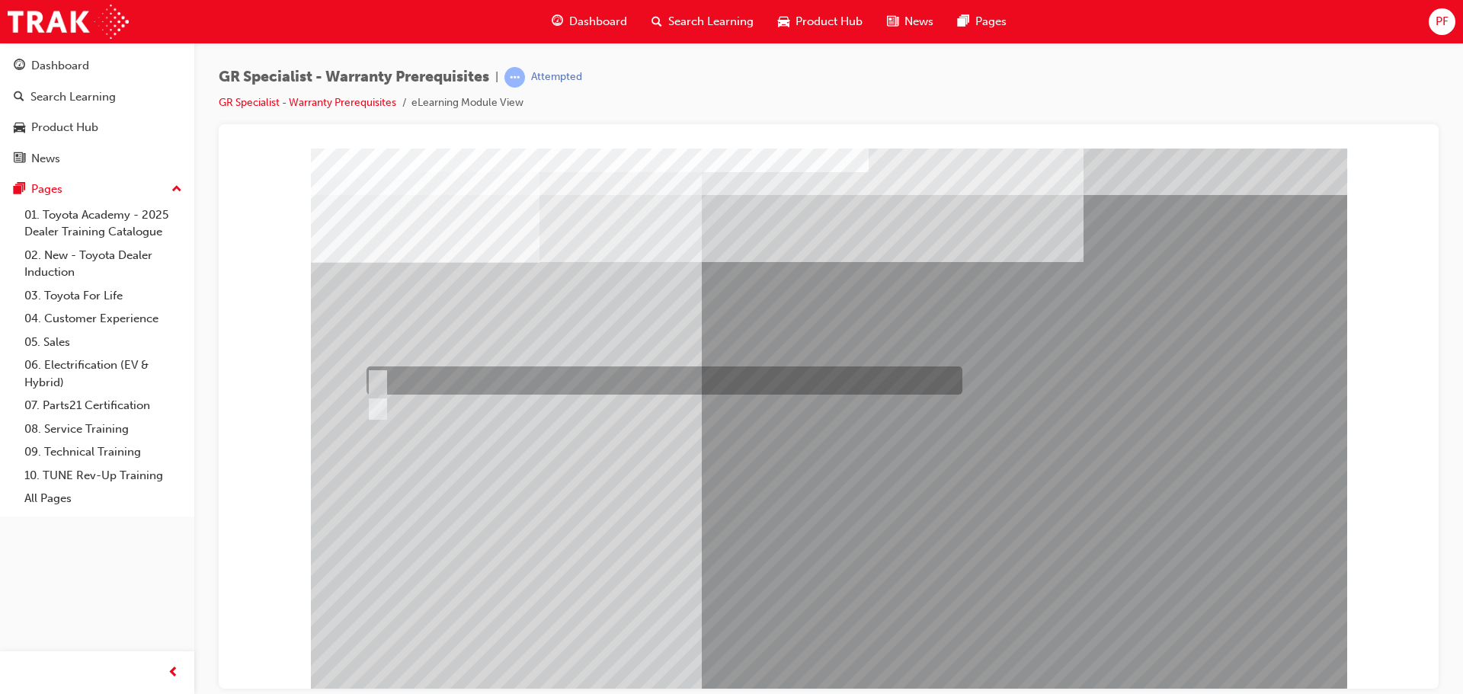
click at [383, 376] on input "True" at bounding box center [375, 381] width 17 height 17
radio input "true"
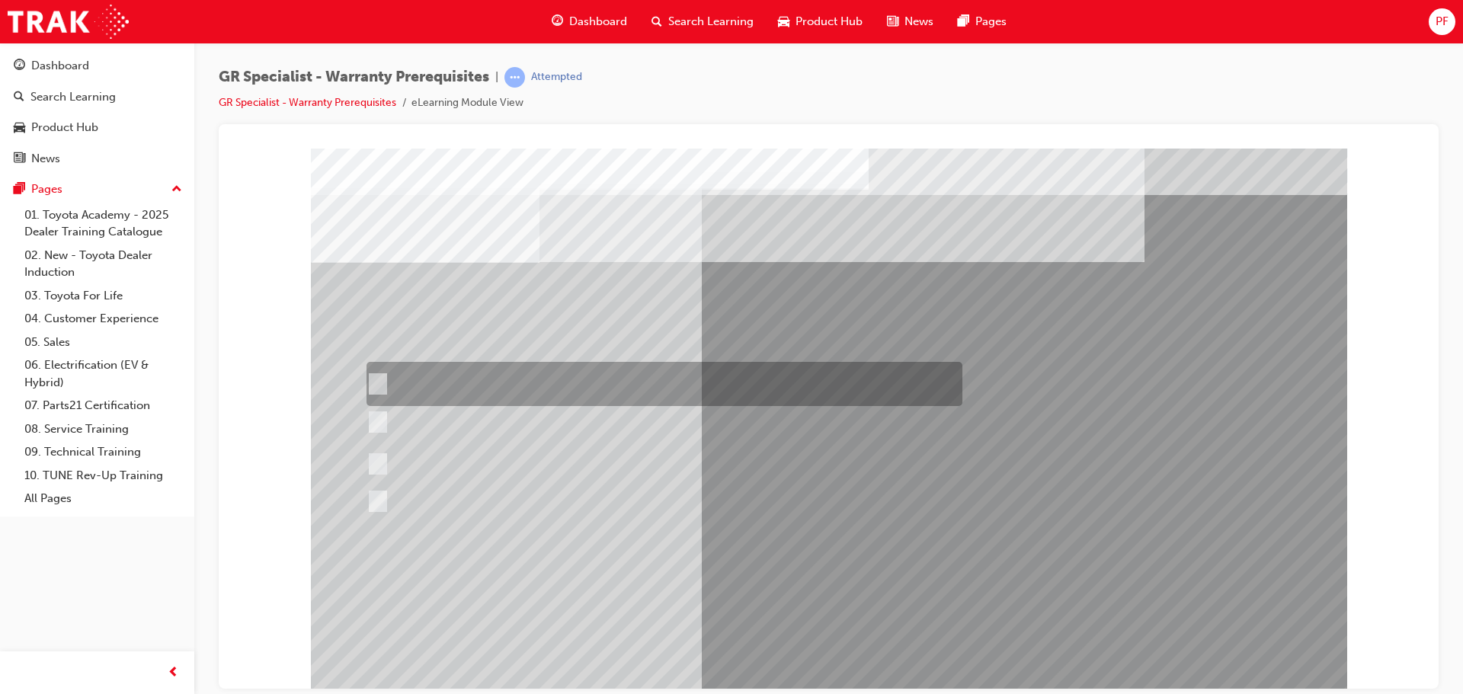
click at [575, 394] on div at bounding box center [661, 384] width 596 height 44
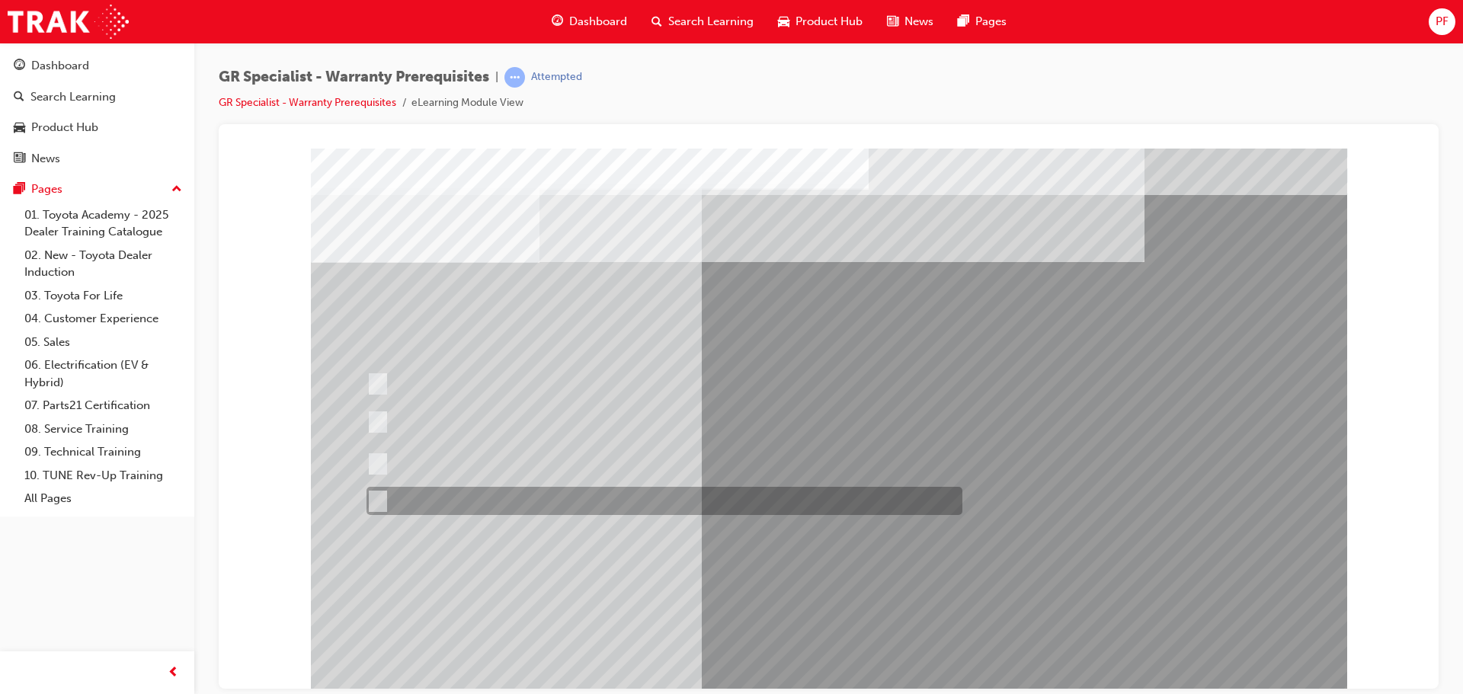
click at [524, 498] on div at bounding box center [661, 501] width 596 height 28
radio input "false"
radio input "true"
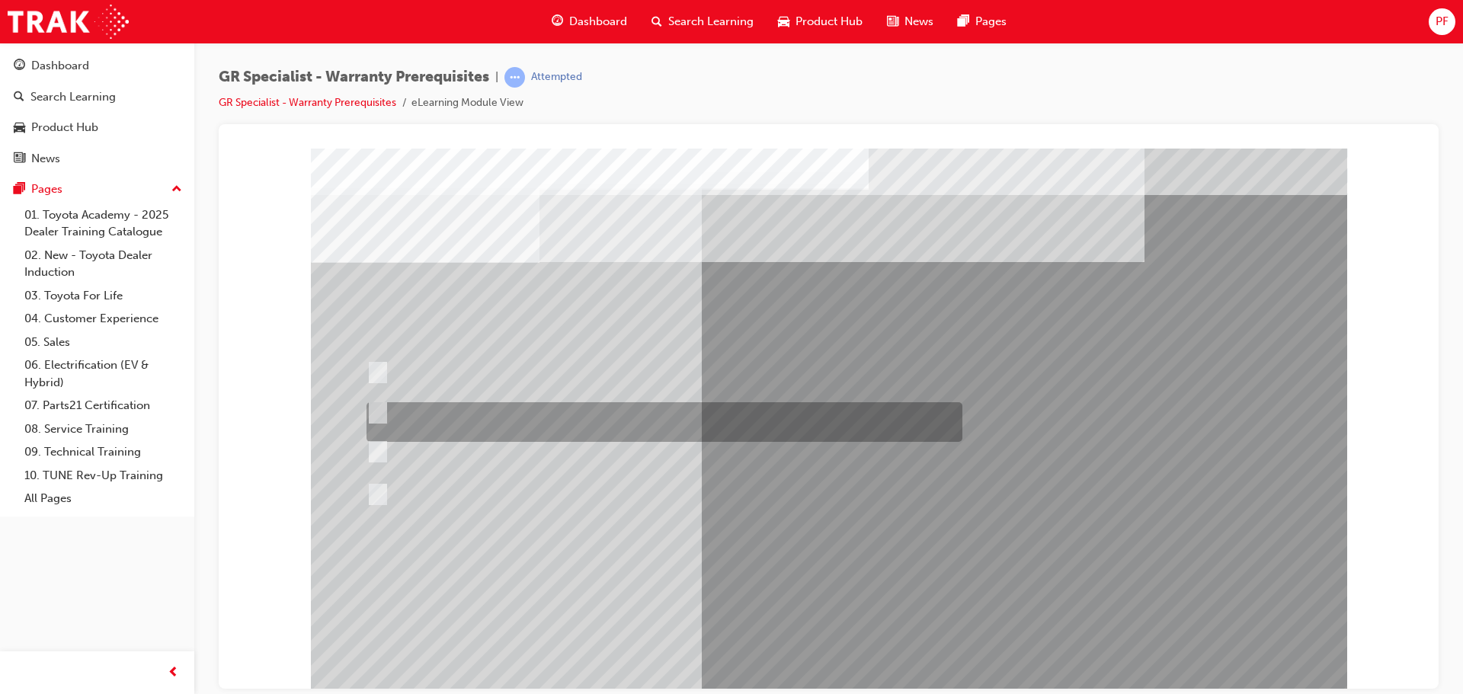
click at [658, 412] on div at bounding box center [661, 422] width 596 height 40
radio input "true"
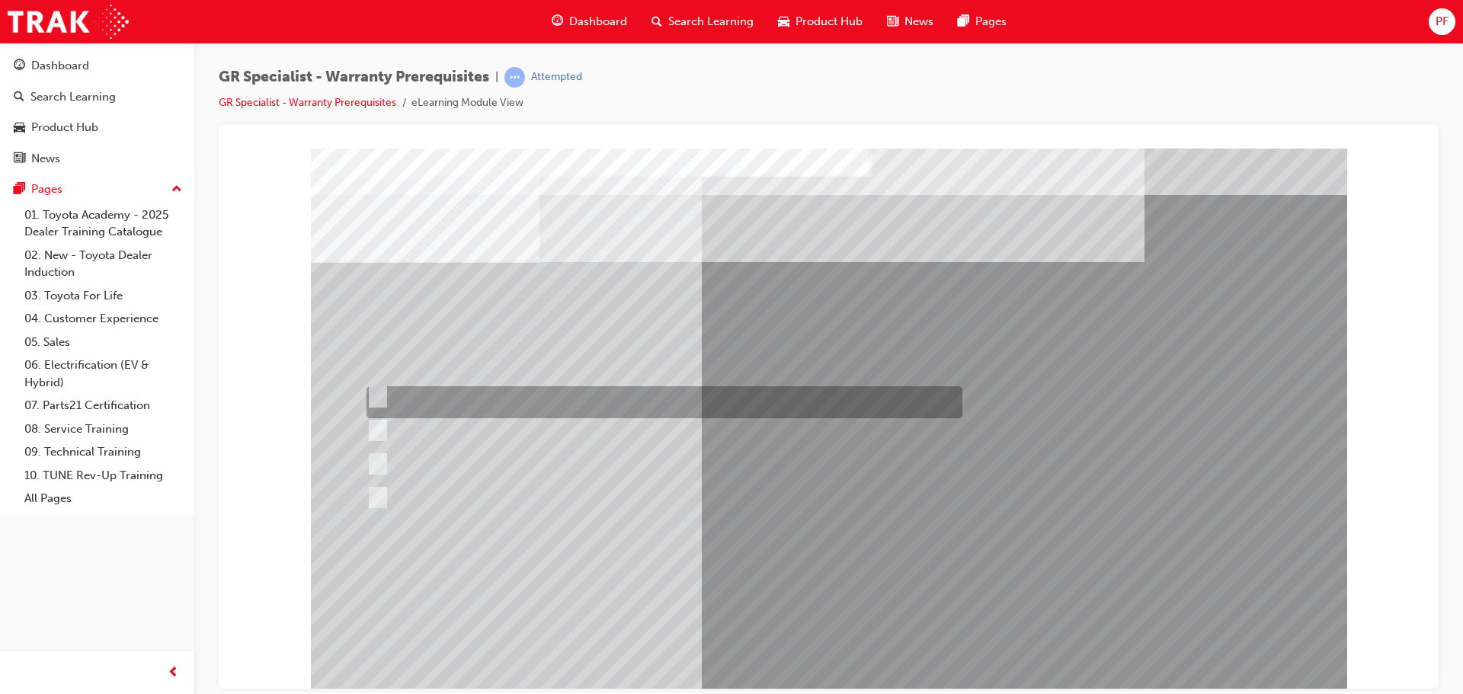
click at [482, 395] on div at bounding box center [661, 402] width 596 height 32
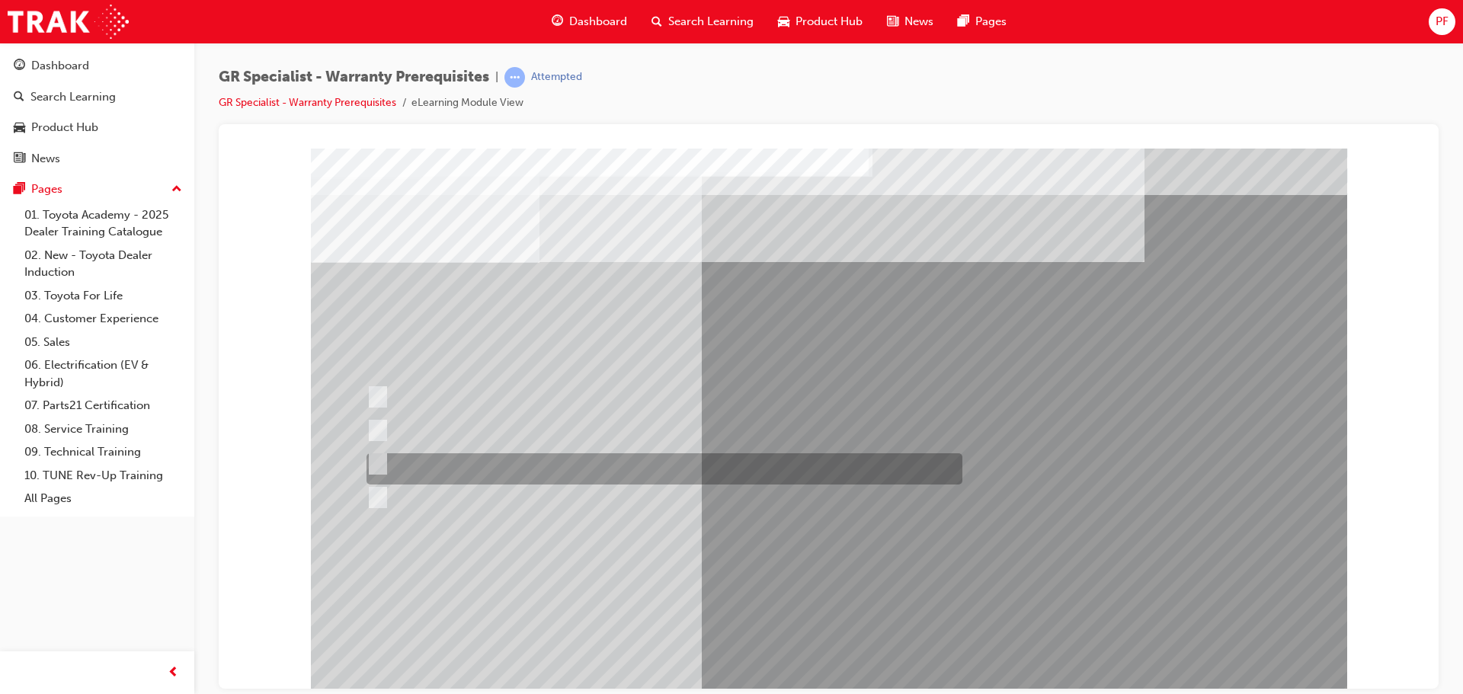
drag, startPoint x: 428, startPoint y: 456, endPoint x: 469, endPoint y: 461, distance: 41.5
click at [434, 459] on div at bounding box center [661, 468] width 596 height 31
radio input "false"
radio input "true"
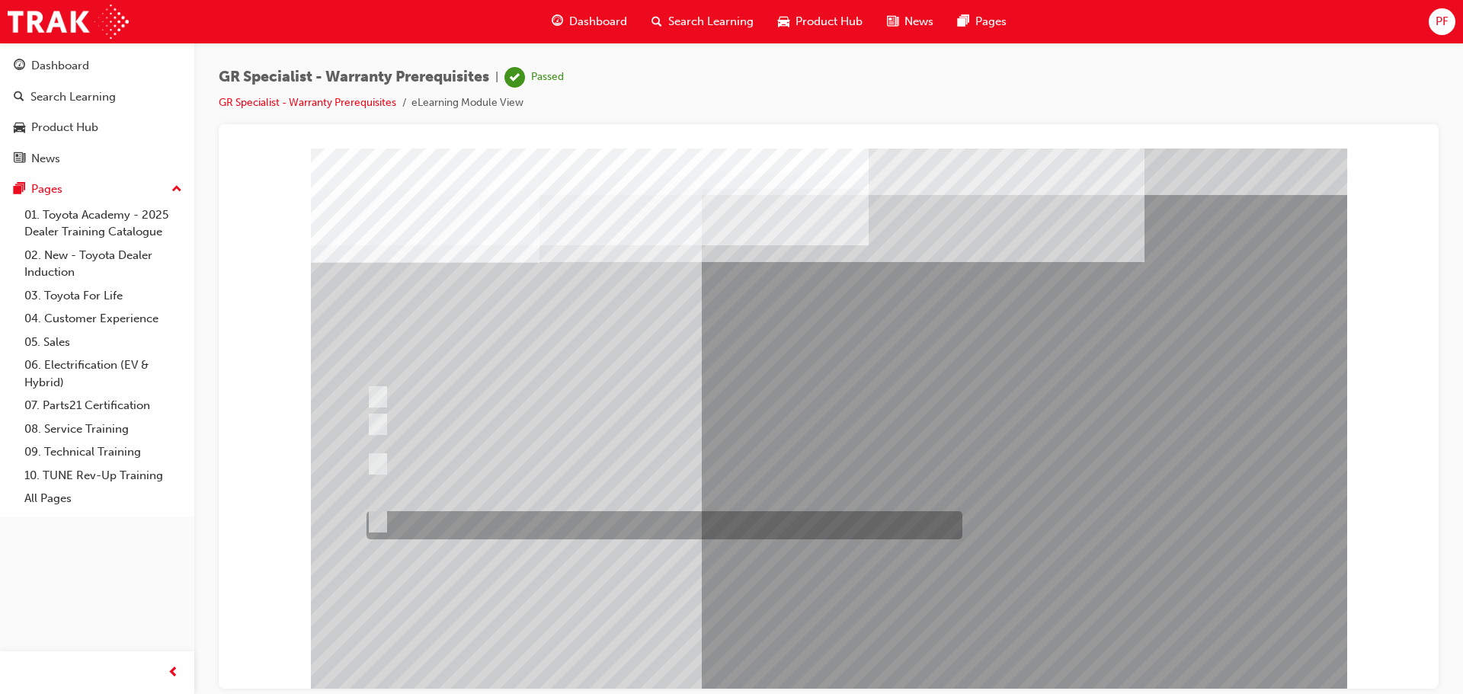
click at [510, 520] on div at bounding box center [661, 525] width 596 height 28
radio input "true"
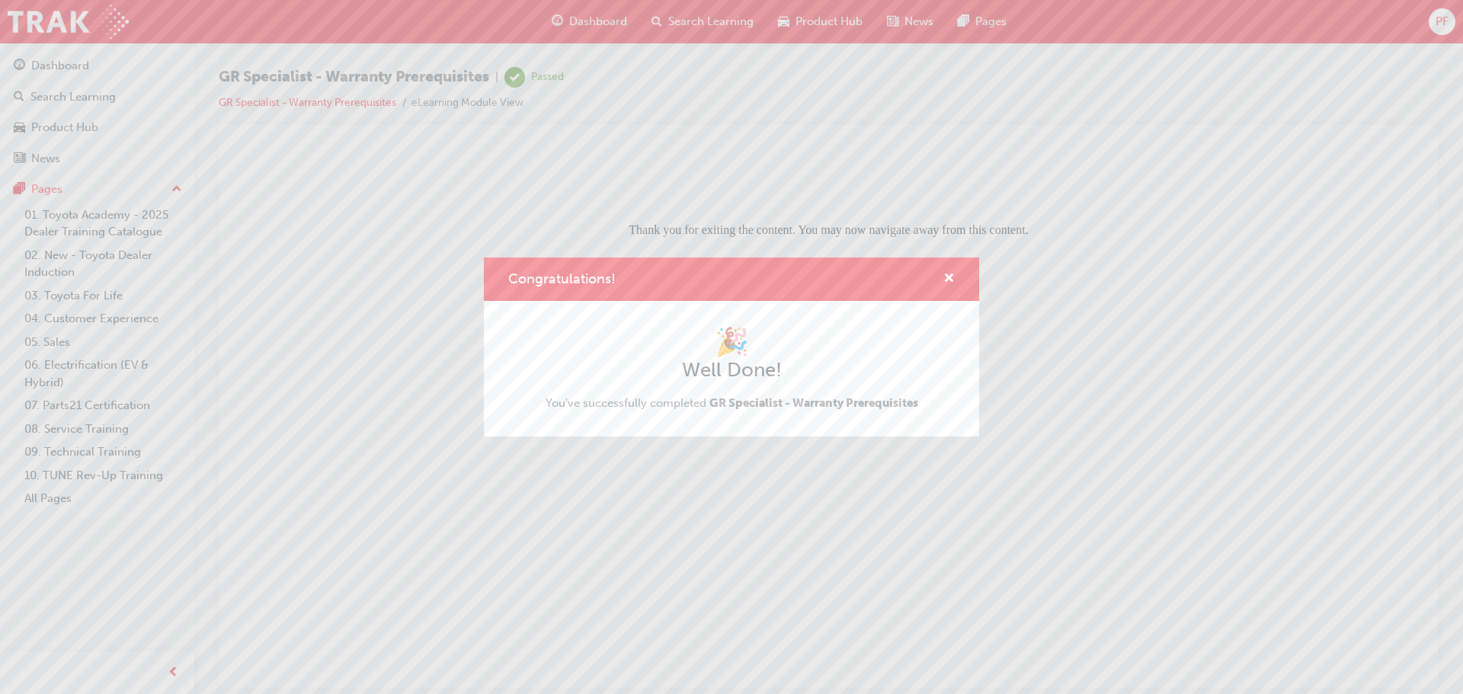
click at [873, 493] on div "Congratulations! 🎉 Well Done! You've successfully completed GR Specialist - War…" at bounding box center [731, 347] width 1463 height 694
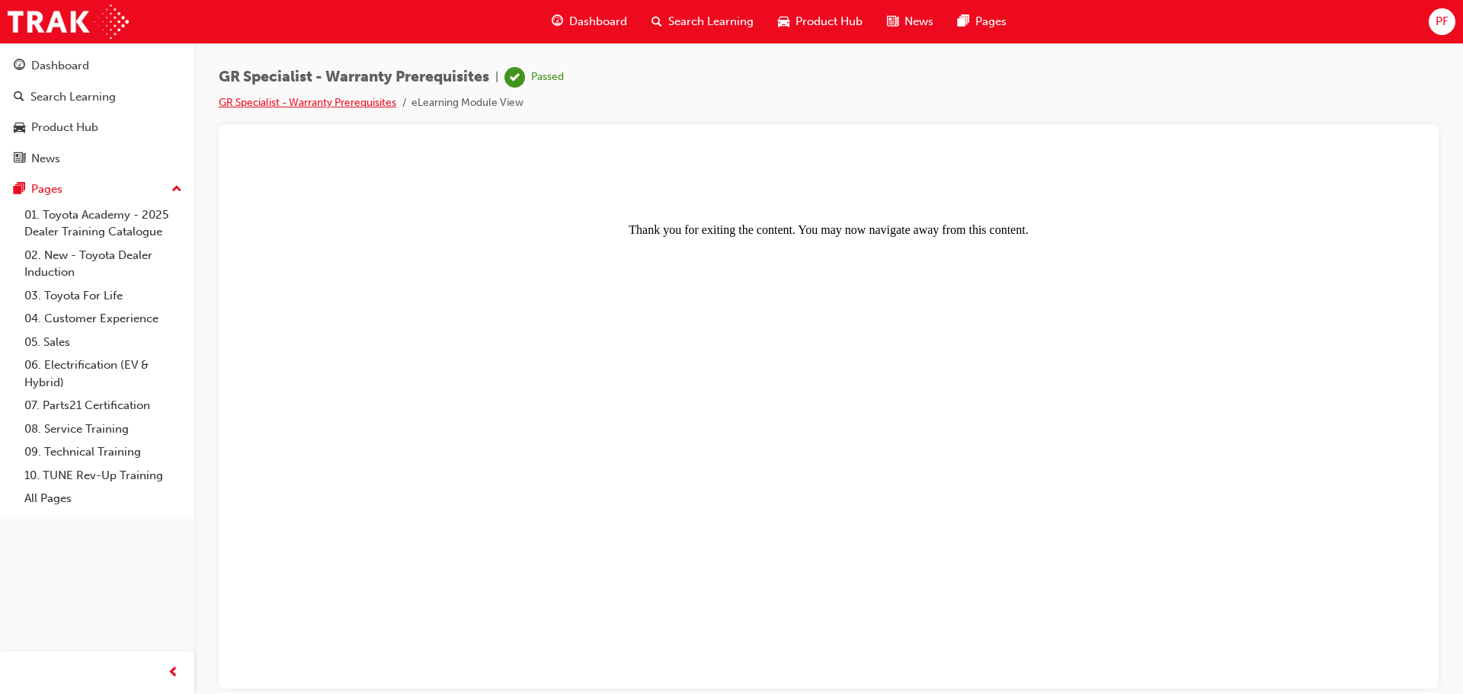
click at [320, 100] on link "GR Specialist - Warranty Prerequisites" at bounding box center [308, 102] width 178 height 13
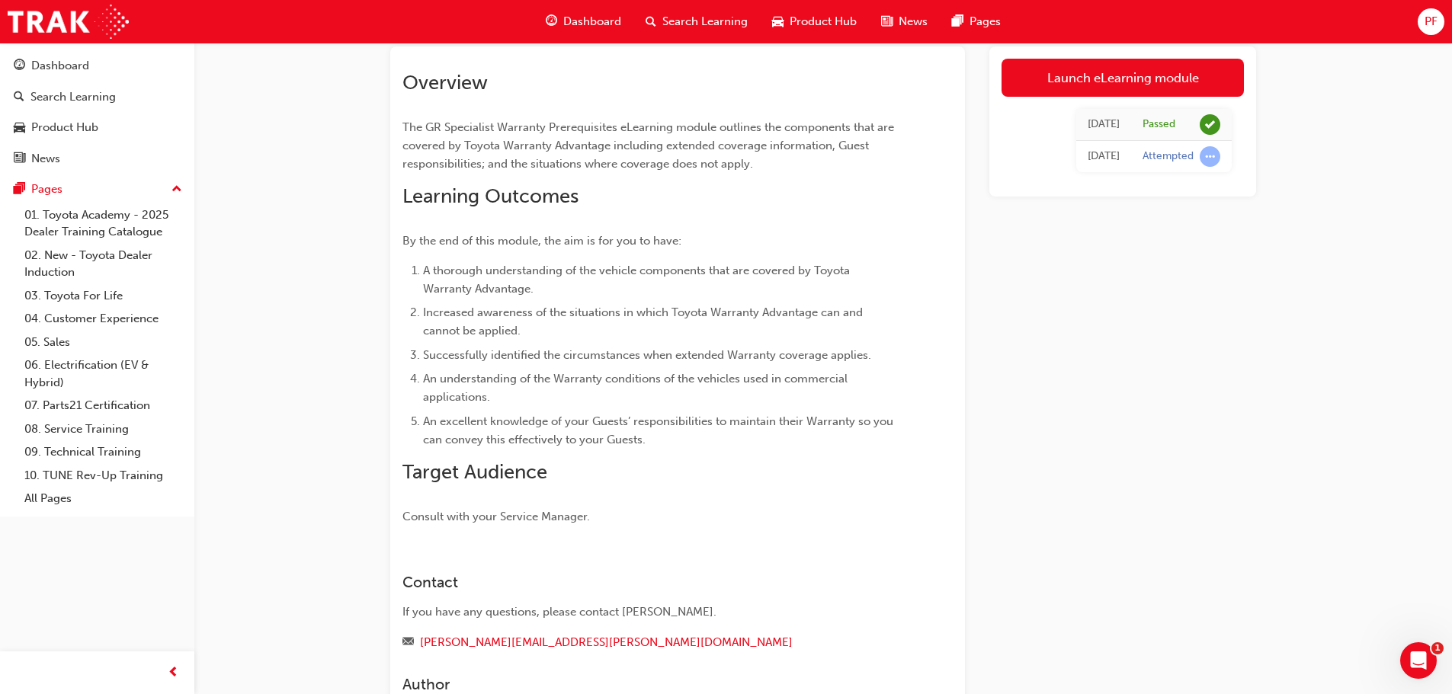
scroll to position [231, 0]
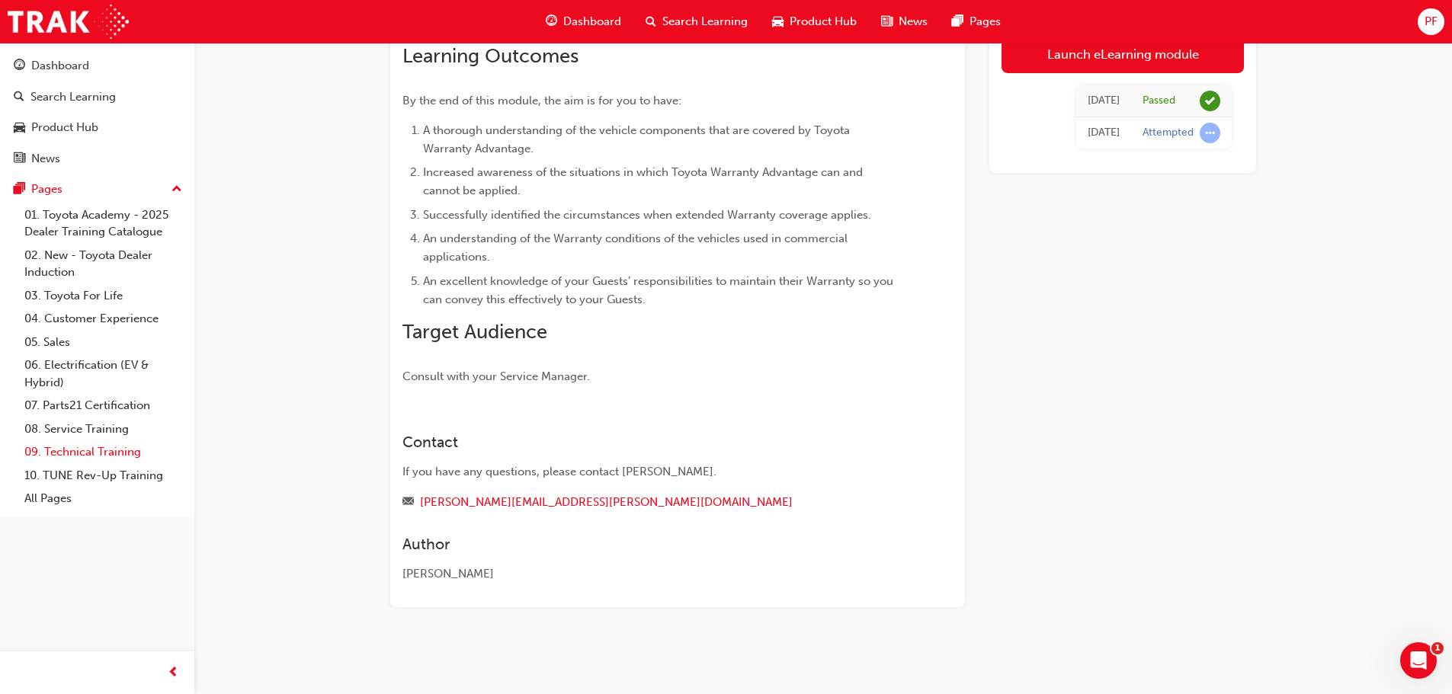
click at [70, 454] on link "09. Technical Training" at bounding box center [103, 452] width 170 height 24
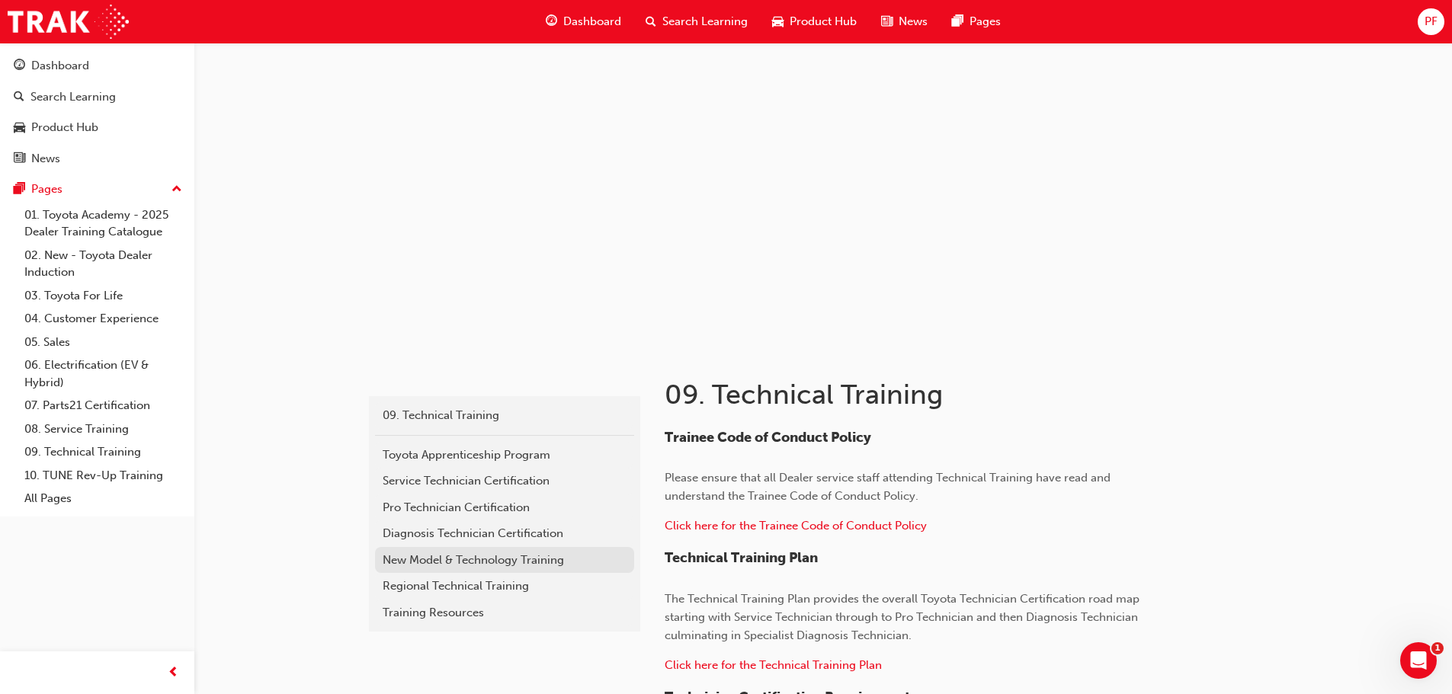
click at [517, 562] on div "New Model & Technology Training" at bounding box center [505, 561] width 244 height 18
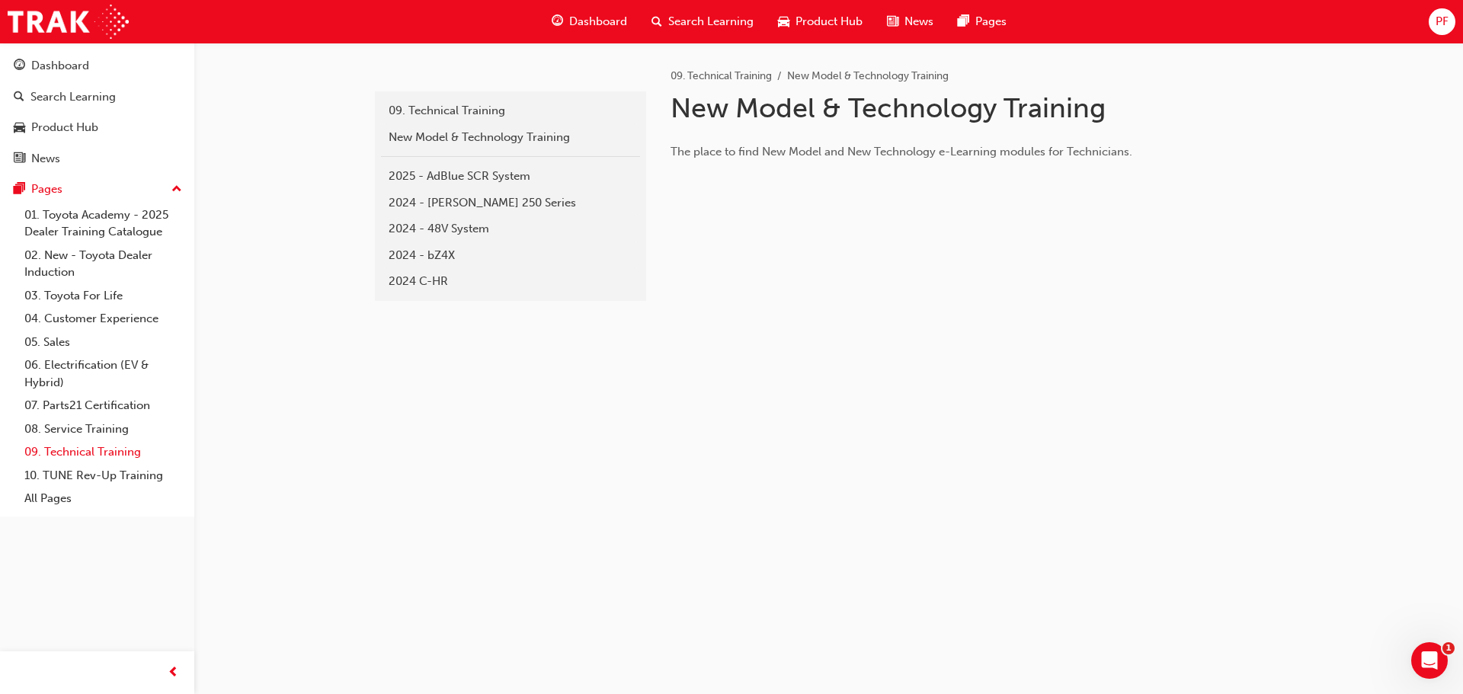
click at [128, 458] on link "09. Technical Training" at bounding box center [103, 452] width 170 height 24
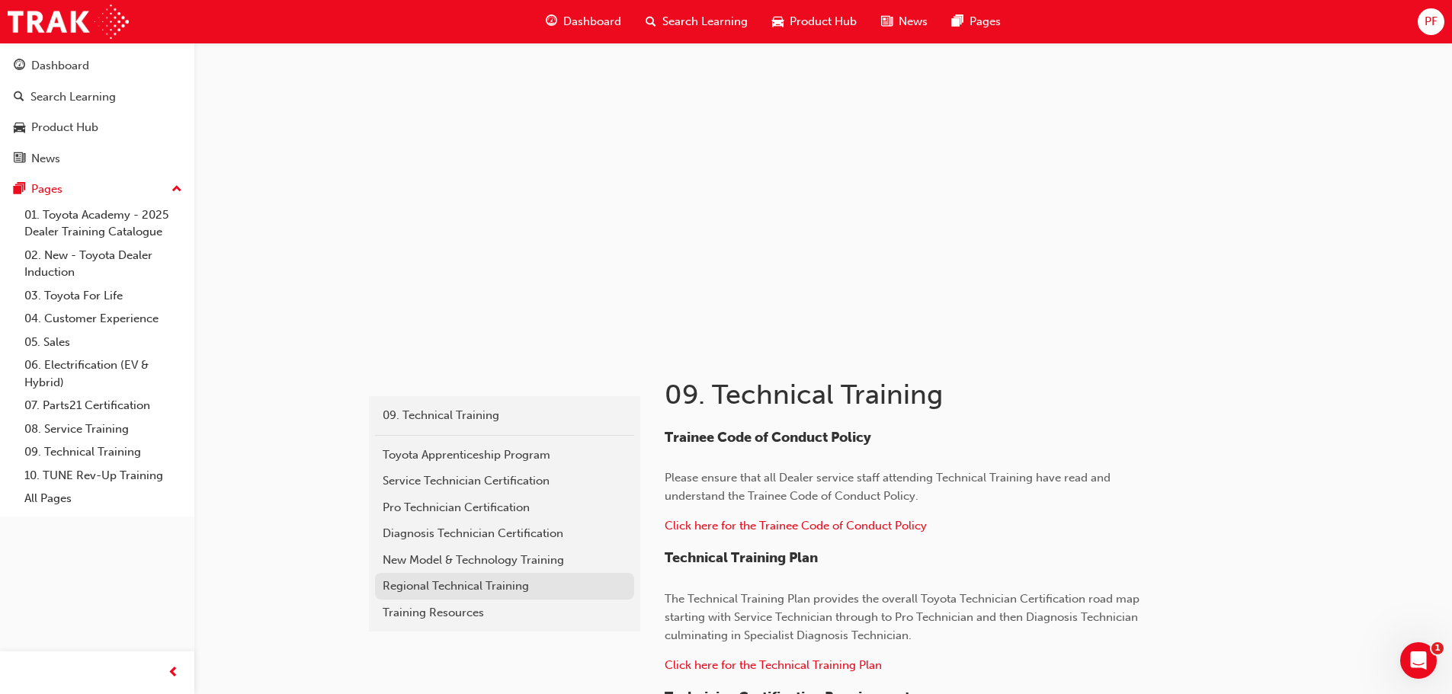
click at [432, 588] on div "Regional Technical Training" at bounding box center [505, 587] width 244 height 18
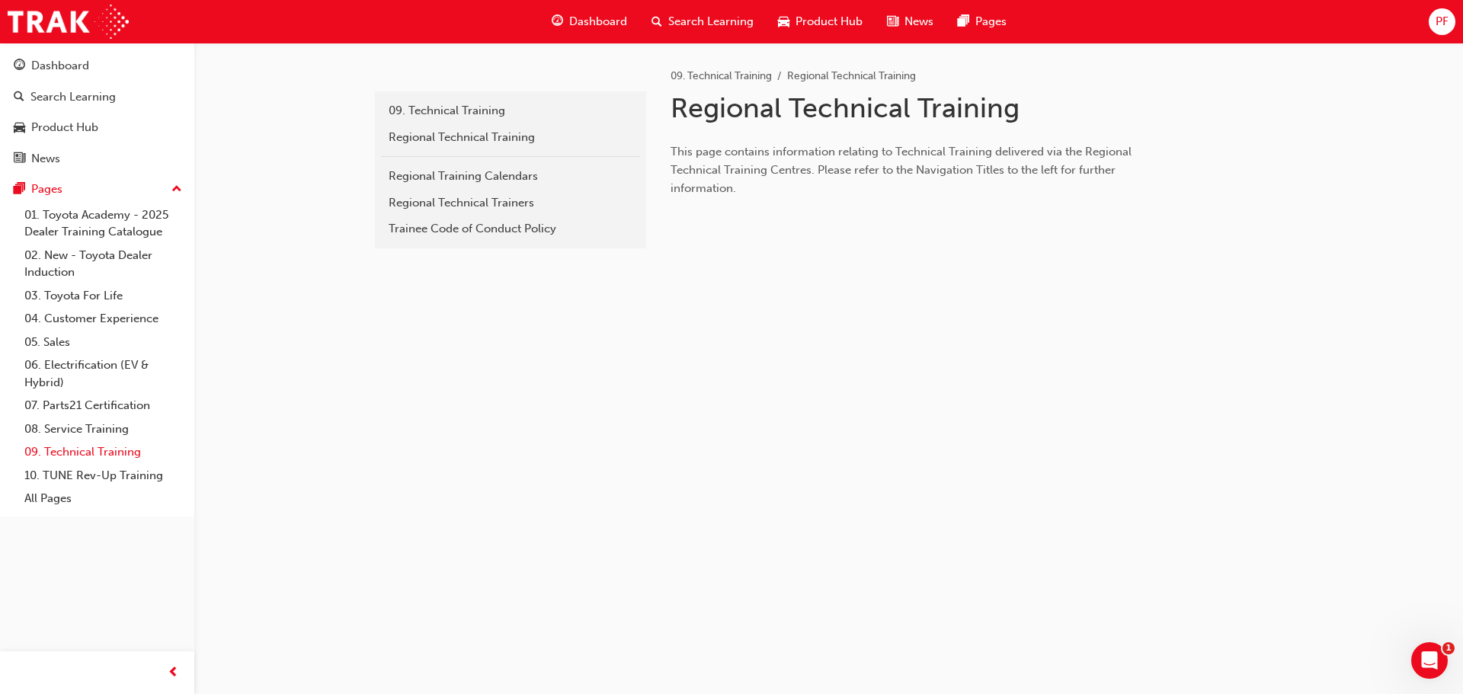
click at [113, 447] on link "09. Technical Training" at bounding box center [103, 452] width 170 height 24
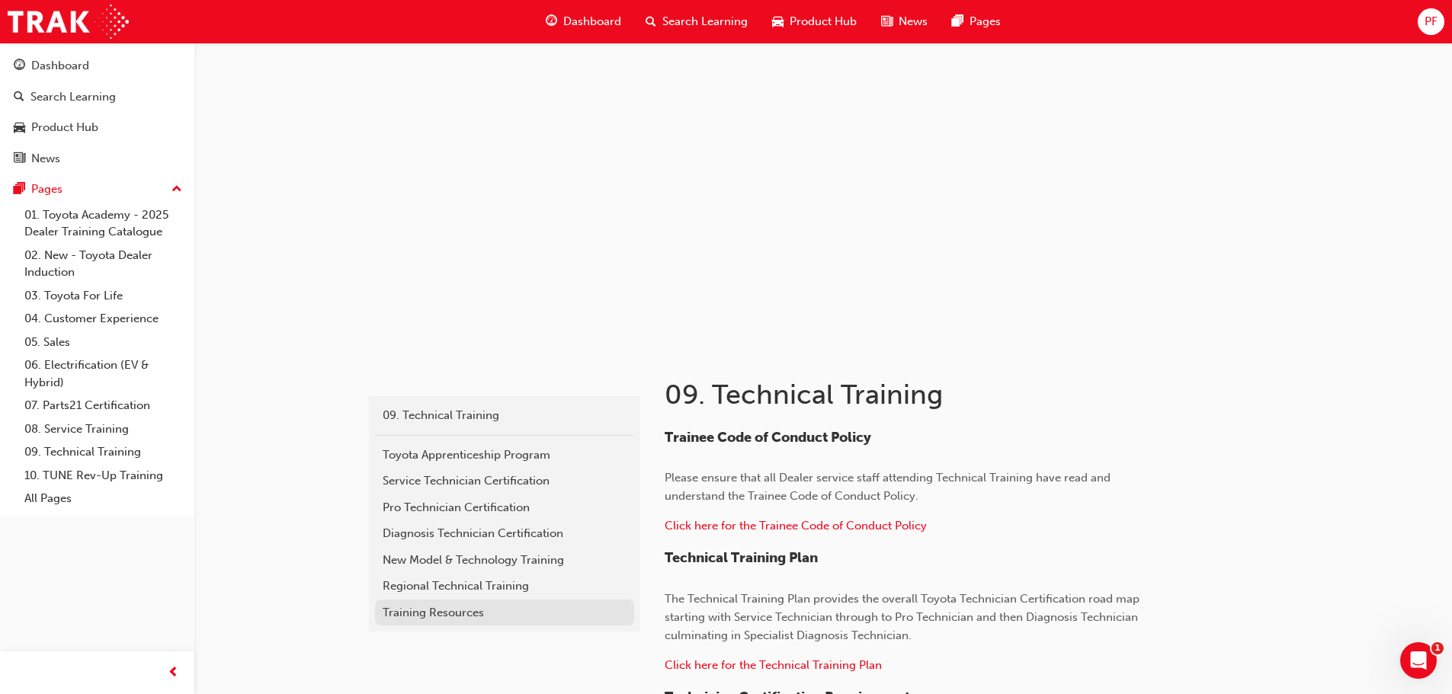
click at [431, 603] on link "Training Resources" at bounding box center [504, 613] width 259 height 27
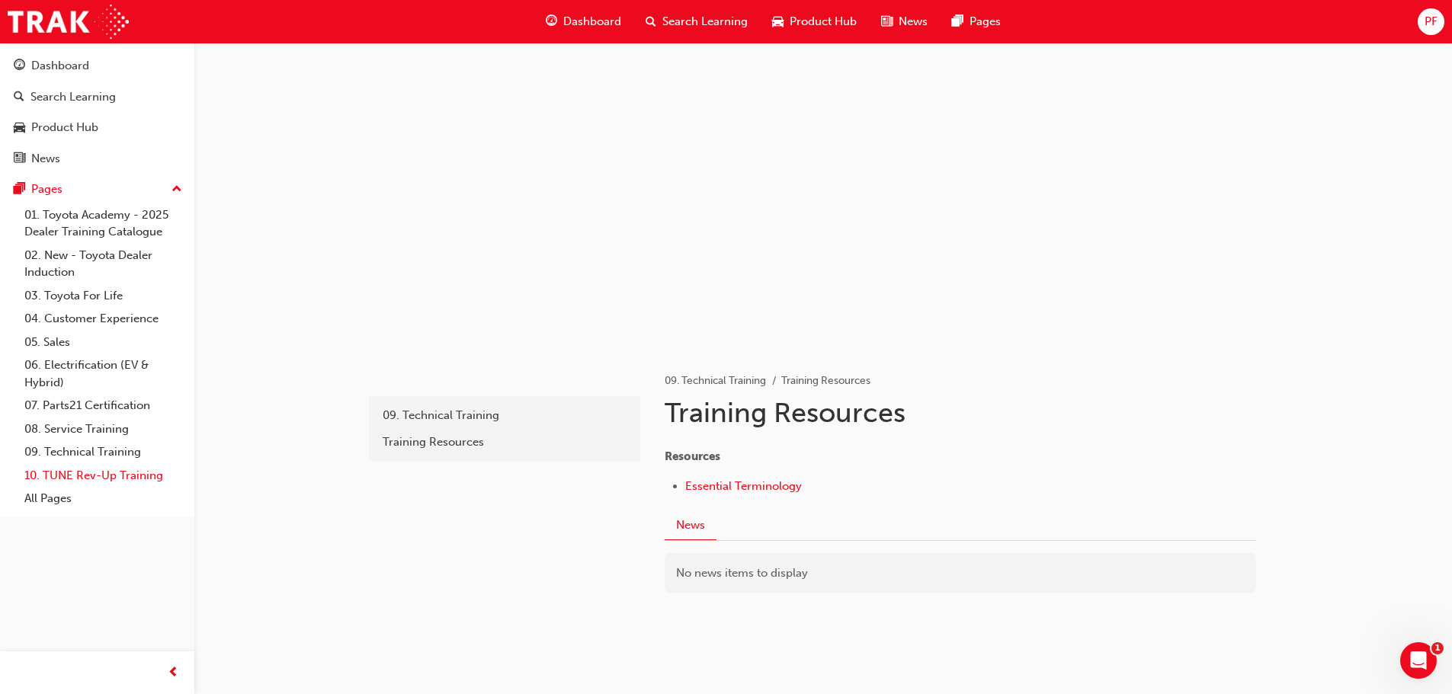
click at [66, 472] on link "10. TUNE Rev-Up Training" at bounding box center [103, 476] width 170 height 24
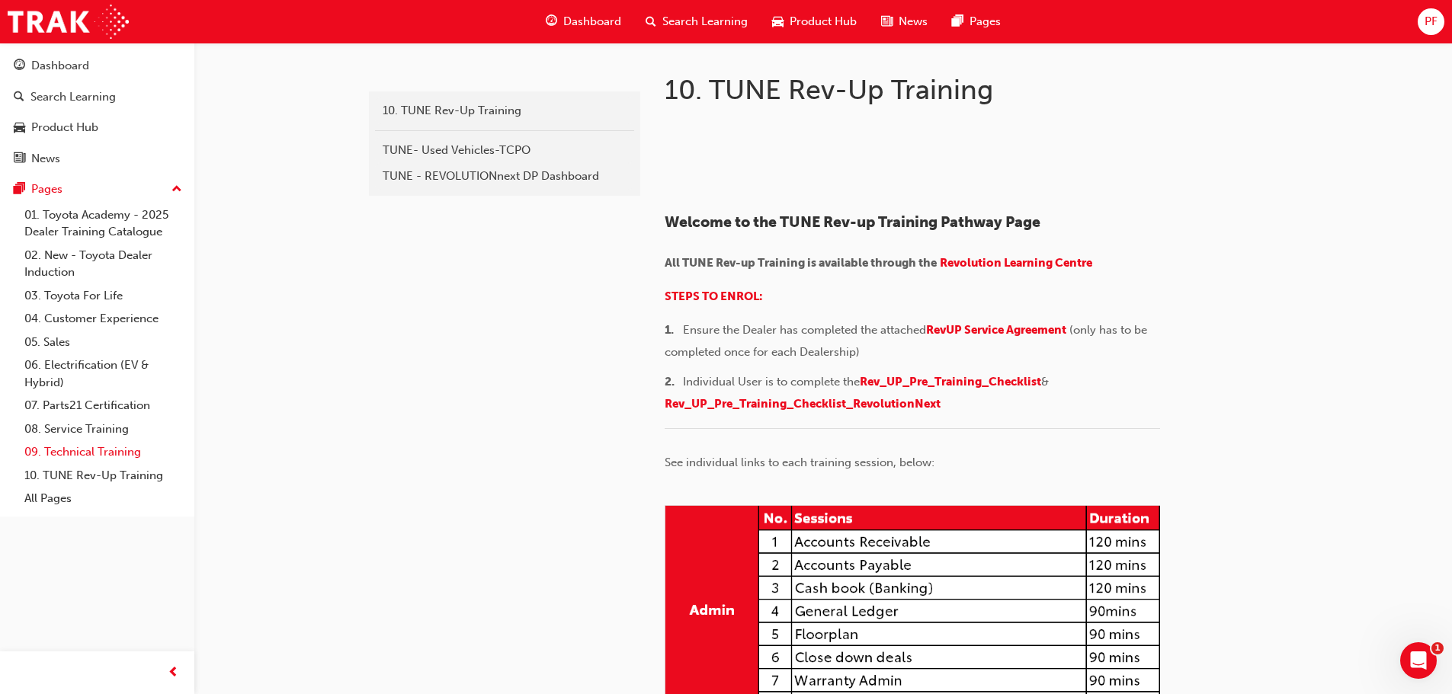
click at [60, 452] on link "09. Technical Training" at bounding box center [103, 452] width 170 height 24
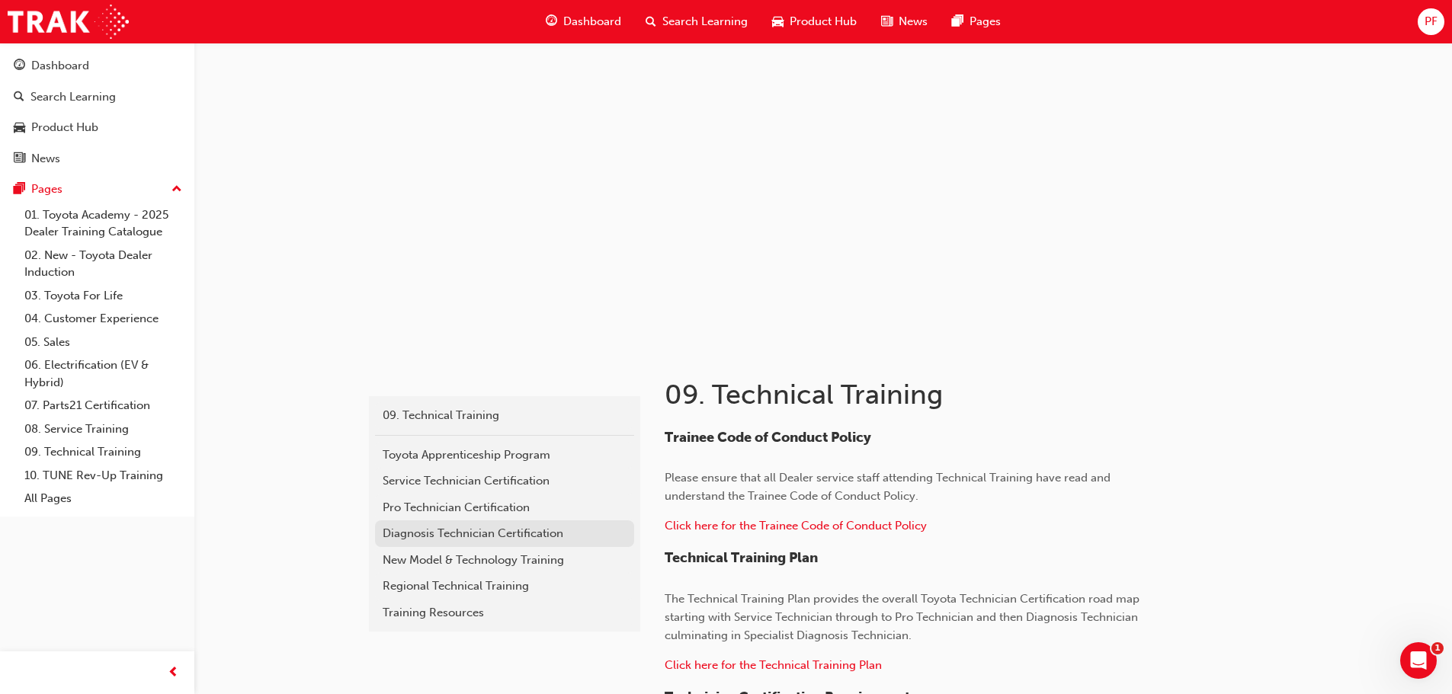
click at [461, 537] on div "Diagnosis Technician Certification" at bounding box center [505, 534] width 244 height 18
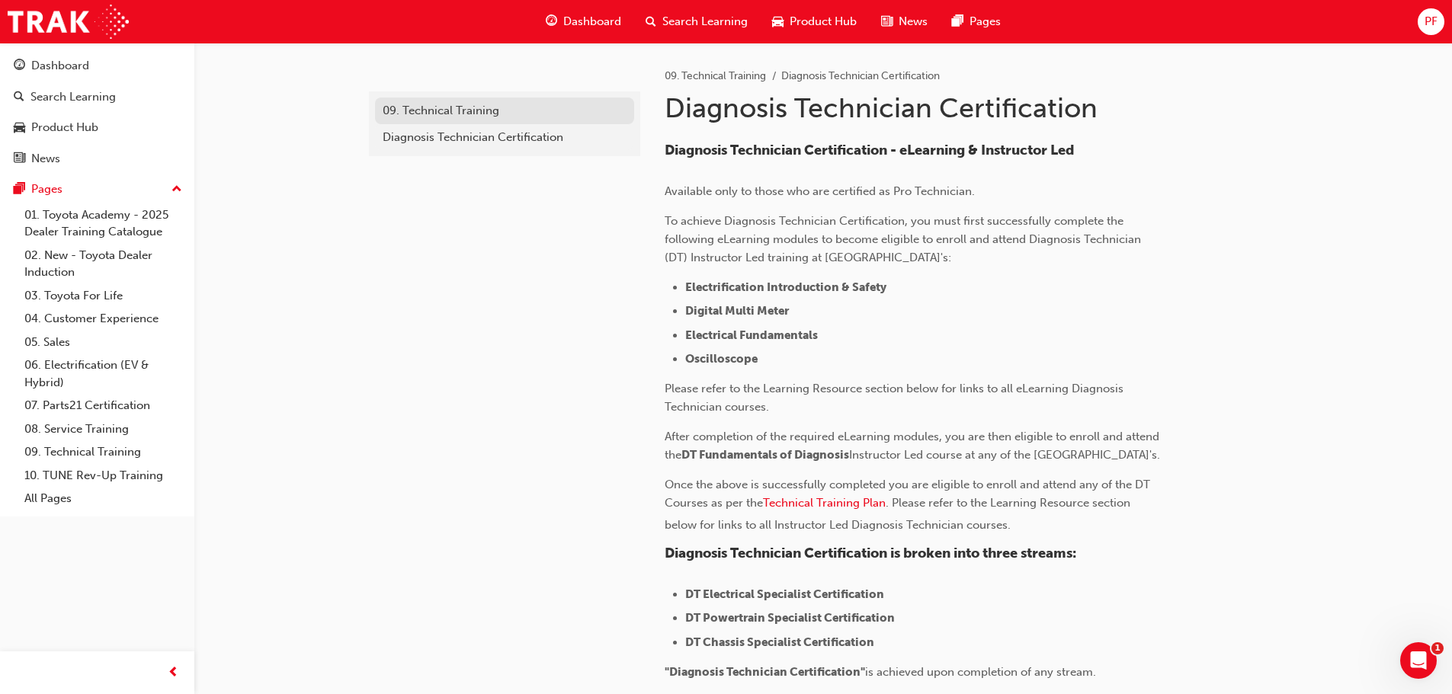
click at [489, 104] on div "09. Technical Training" at bounding box center [505, 111] width 244 height 18
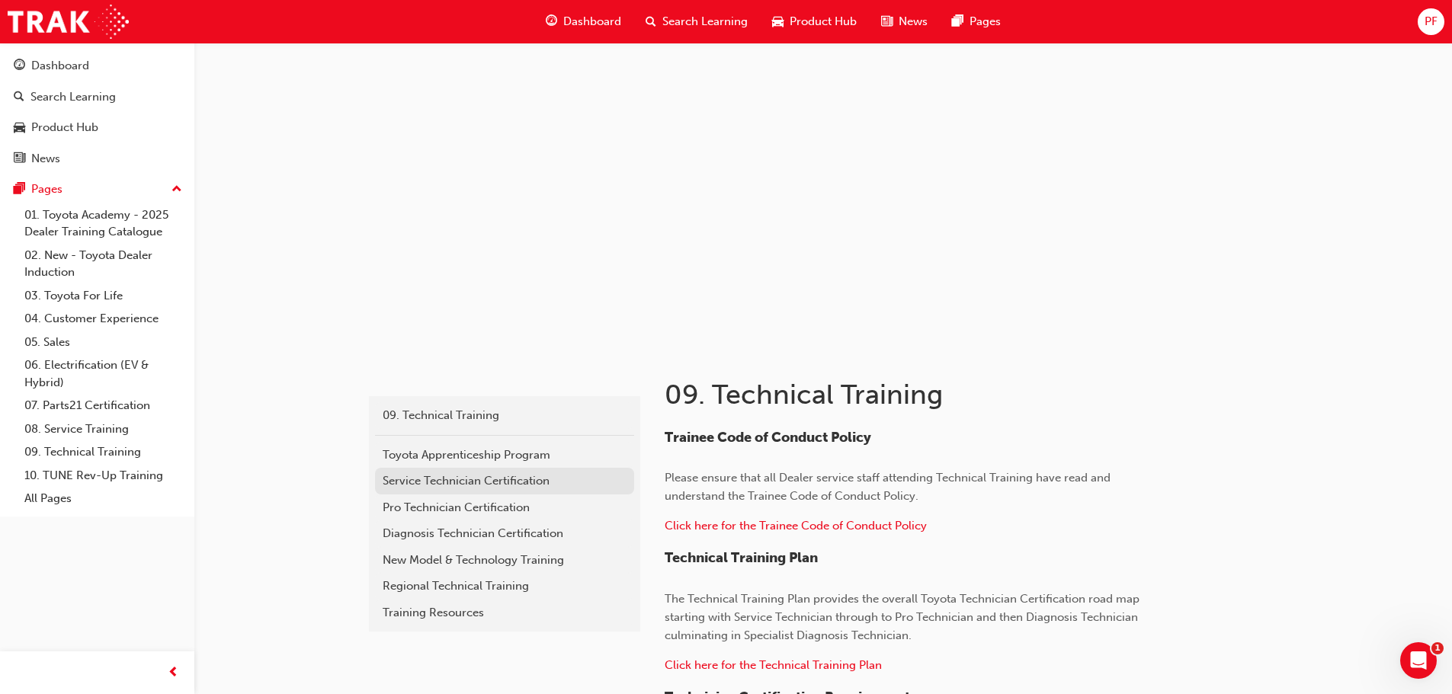
click at [418, 482] on div "Service Technician Certification" at bounding box center [505, 481] width 244 height 18
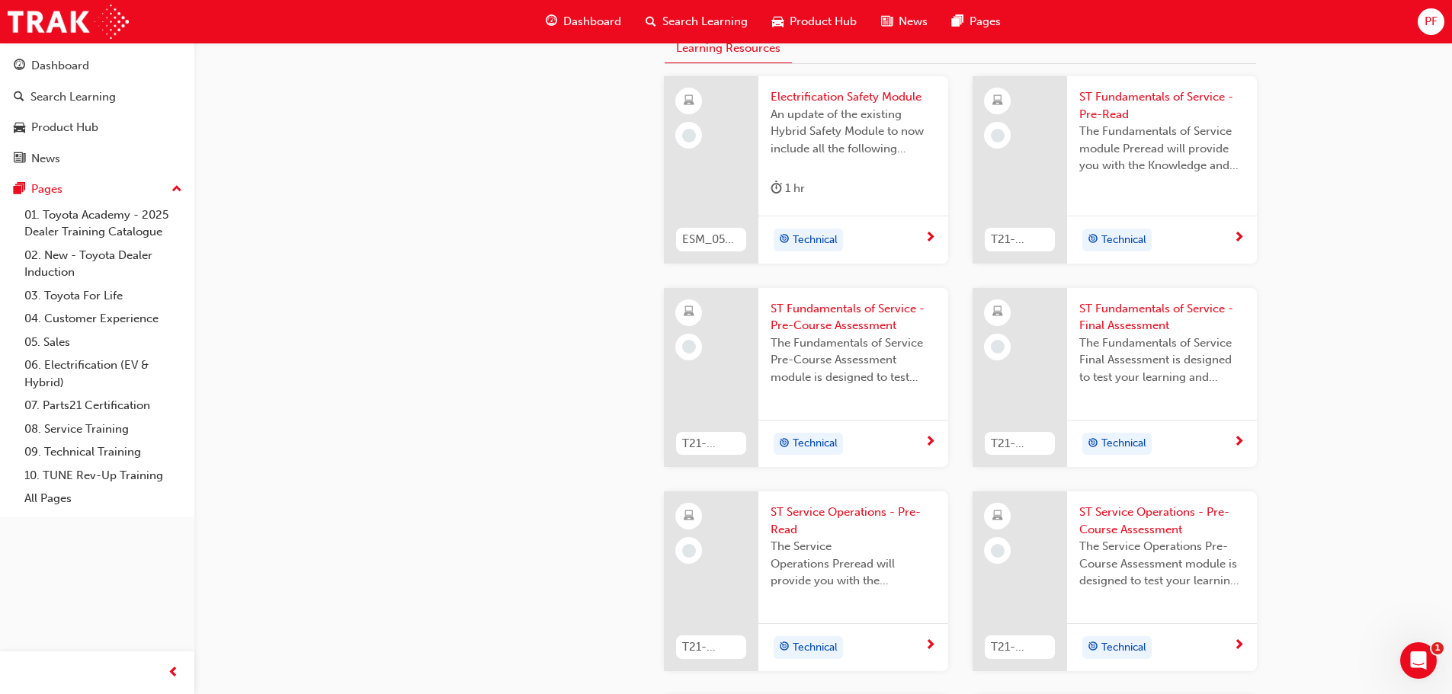
scroll to position [610, 0]
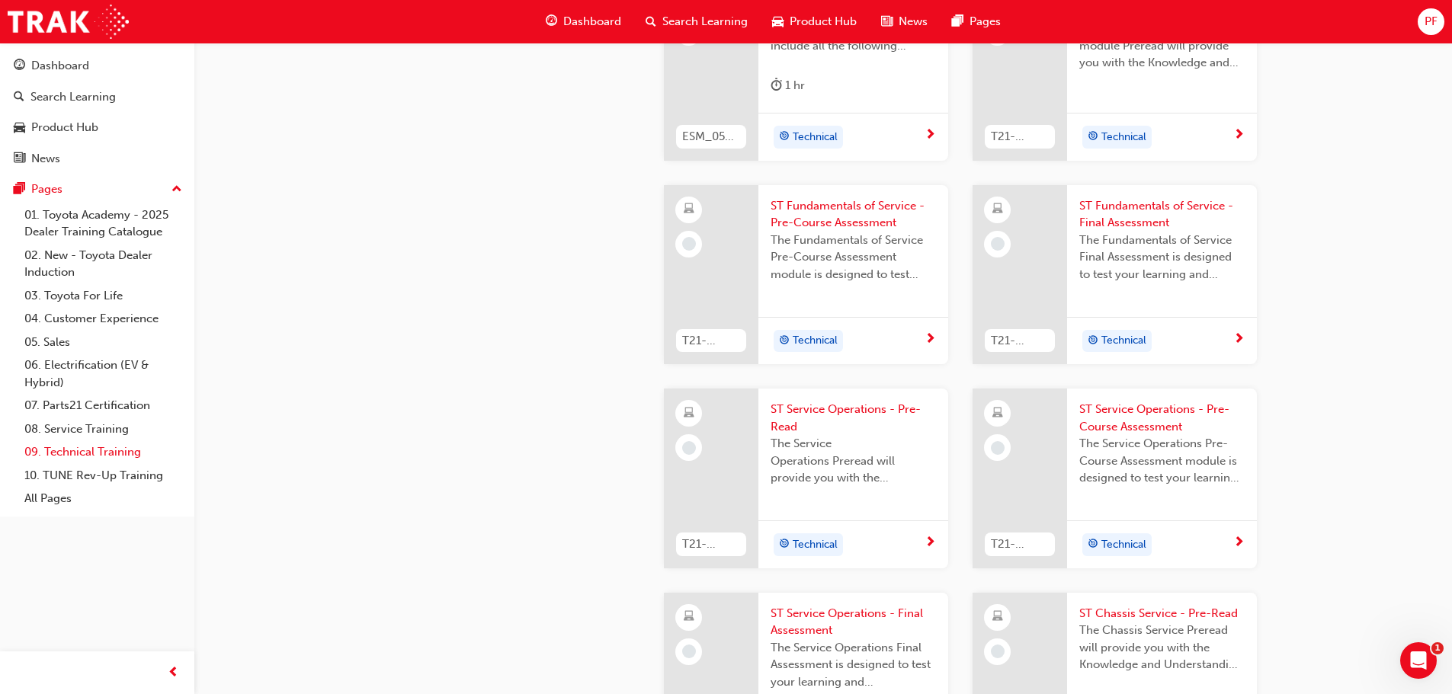
click at [122, 453] on link "09. Technical Training" at bounding box center [103, 452] width 170 height 24
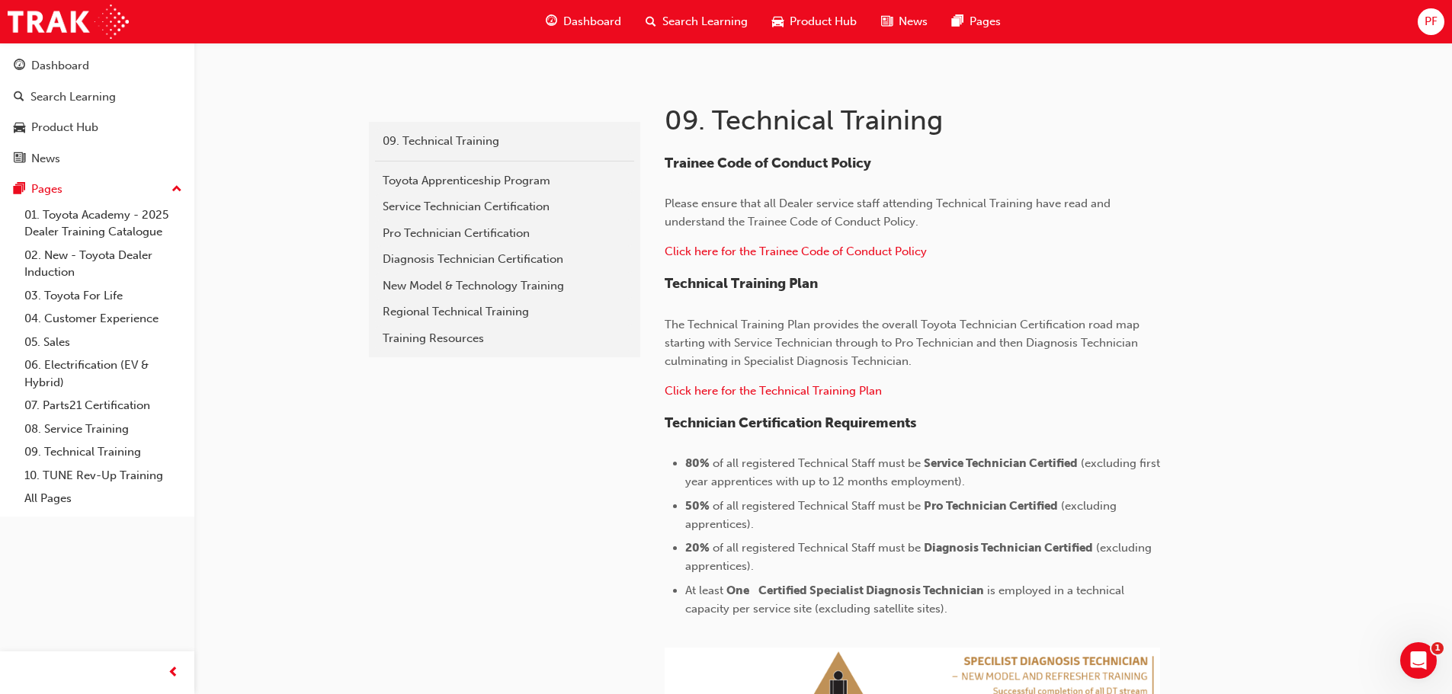
scroll to position [229, 0]
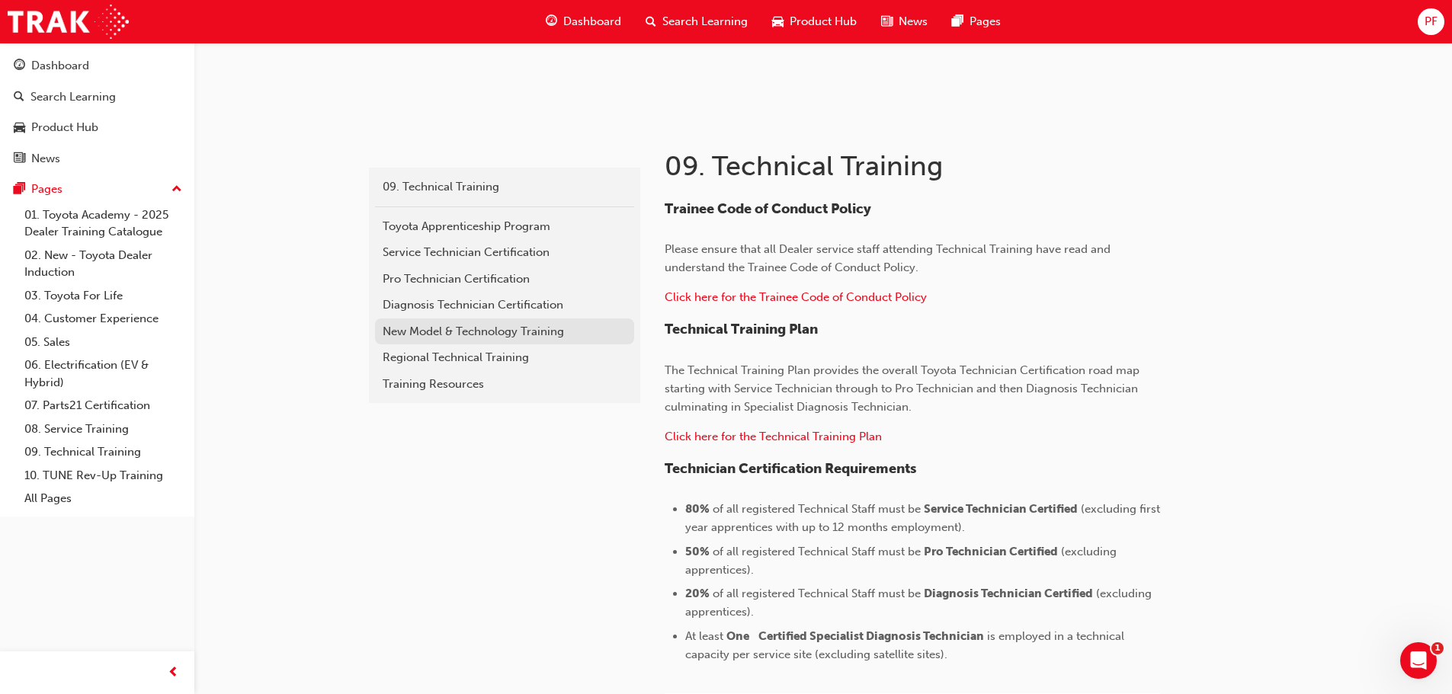
click at [505, 325] on div "New Model & Technology Training" at bounding box center [505, 332] width 244 height 18
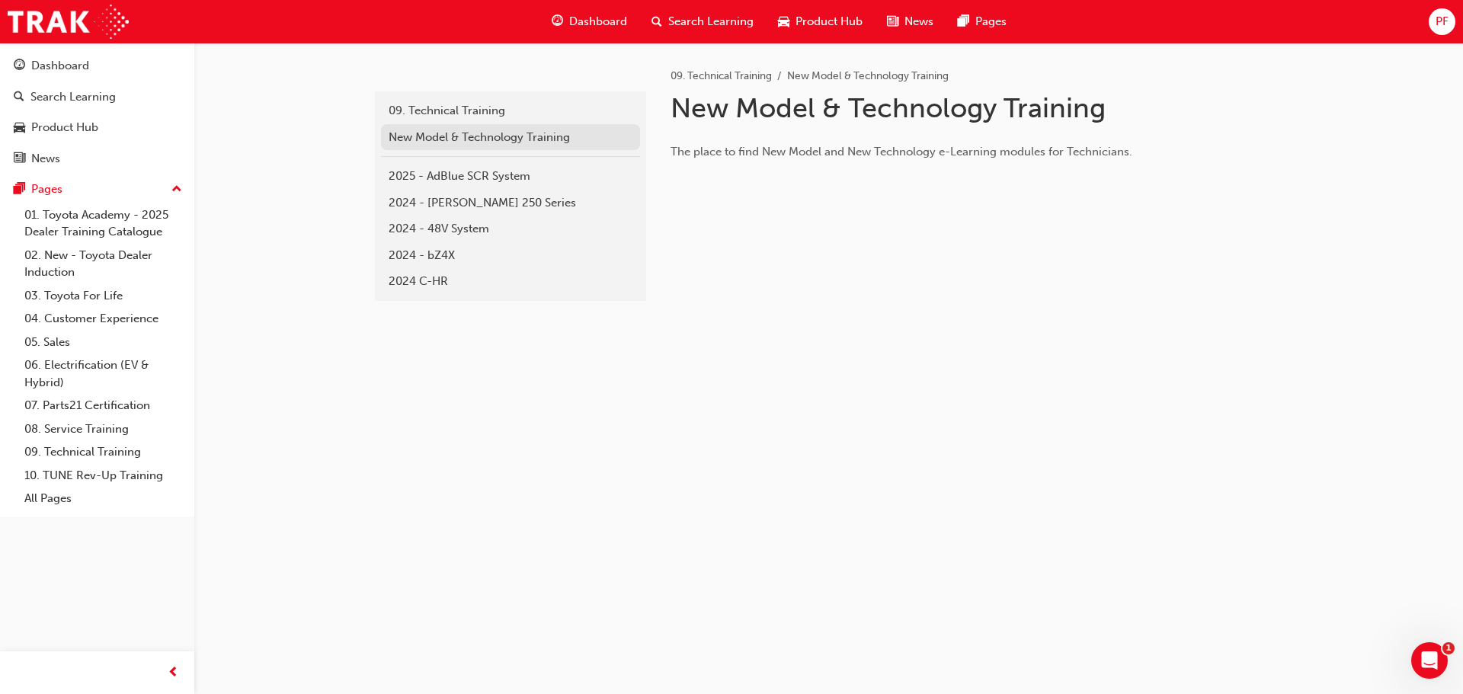
click at [479, 133] on div "New Model & Technology Training" at bounding box center [511, 138] width 244 height 18
click at [480, 114] on div "09. Technical Training" at bounding box center [511, 111] width 244 height 18
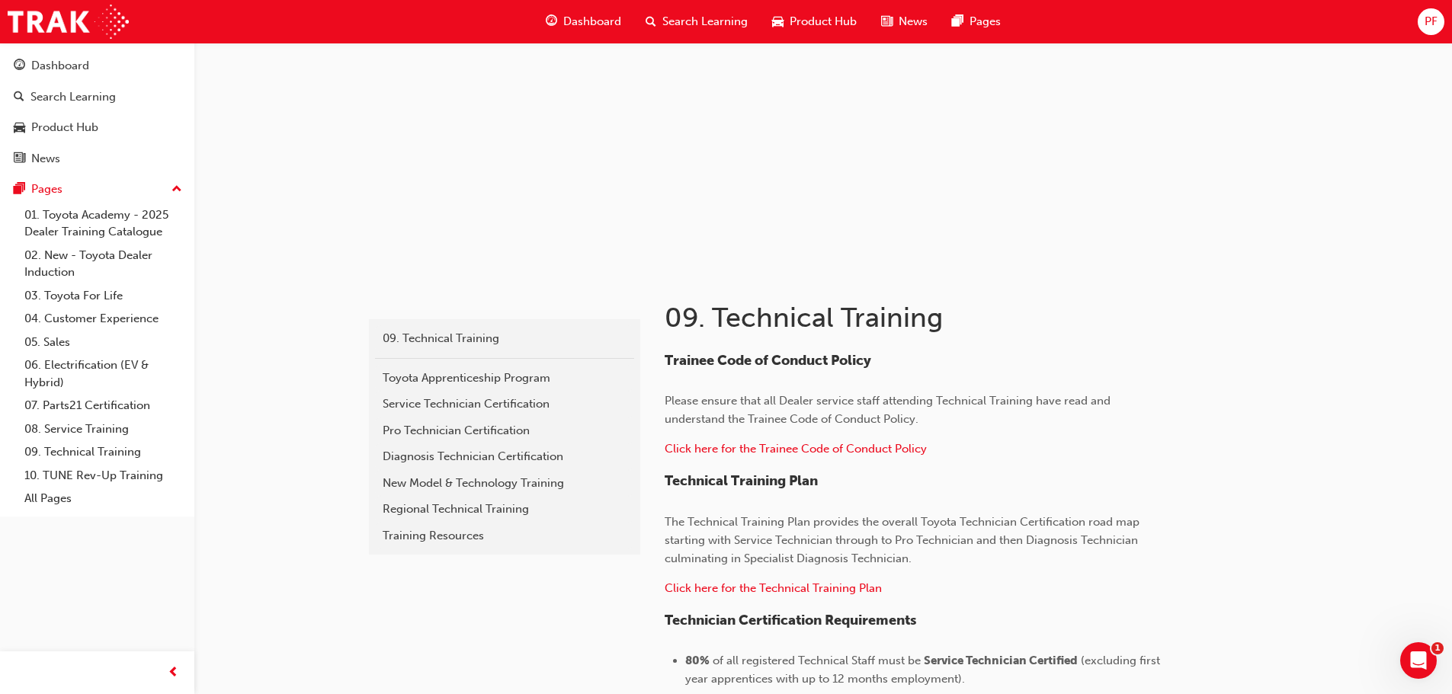
scroll to position [76, 0]
click at [514, 411] on div "Service Technician Certification" at bounding box center [505, 405] width 244 height 18
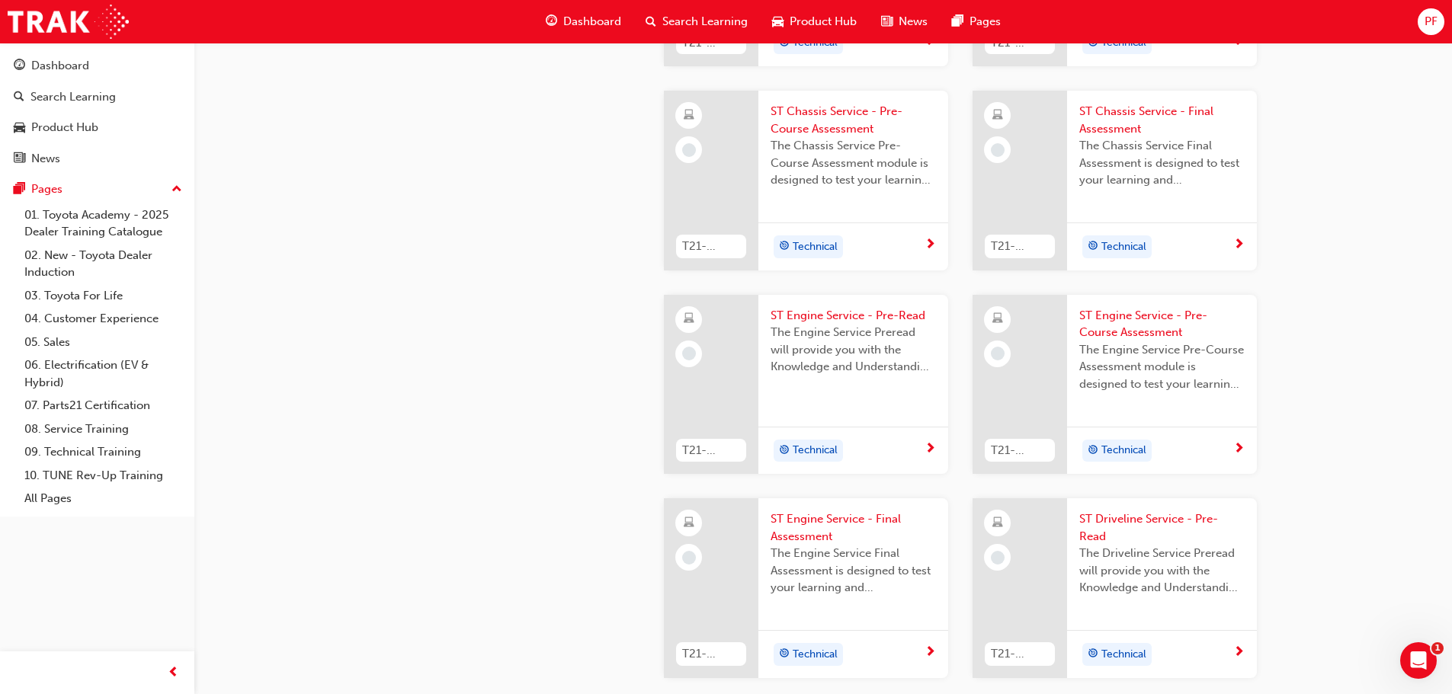
scroll to position [1129, 0]
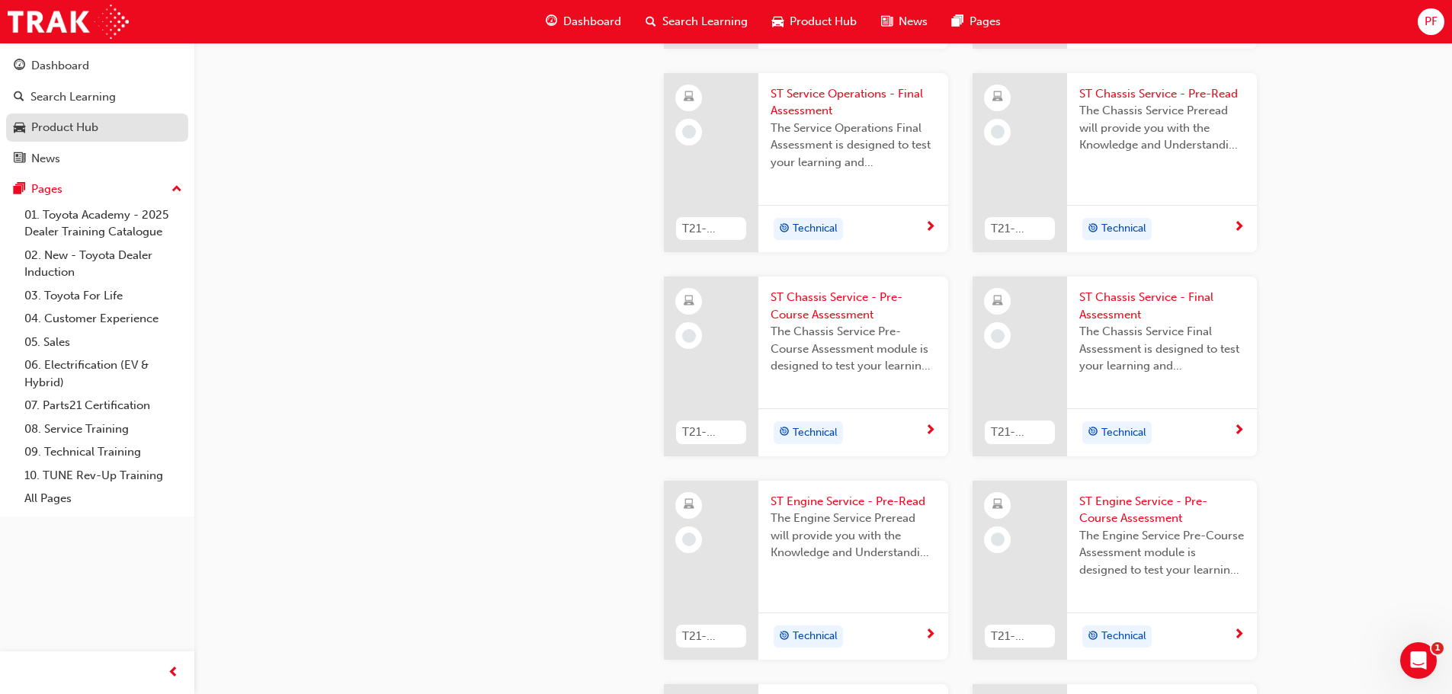
click at [44, 132] on div "Product Hub" at bounding box center [64, 128] width 67 height 18
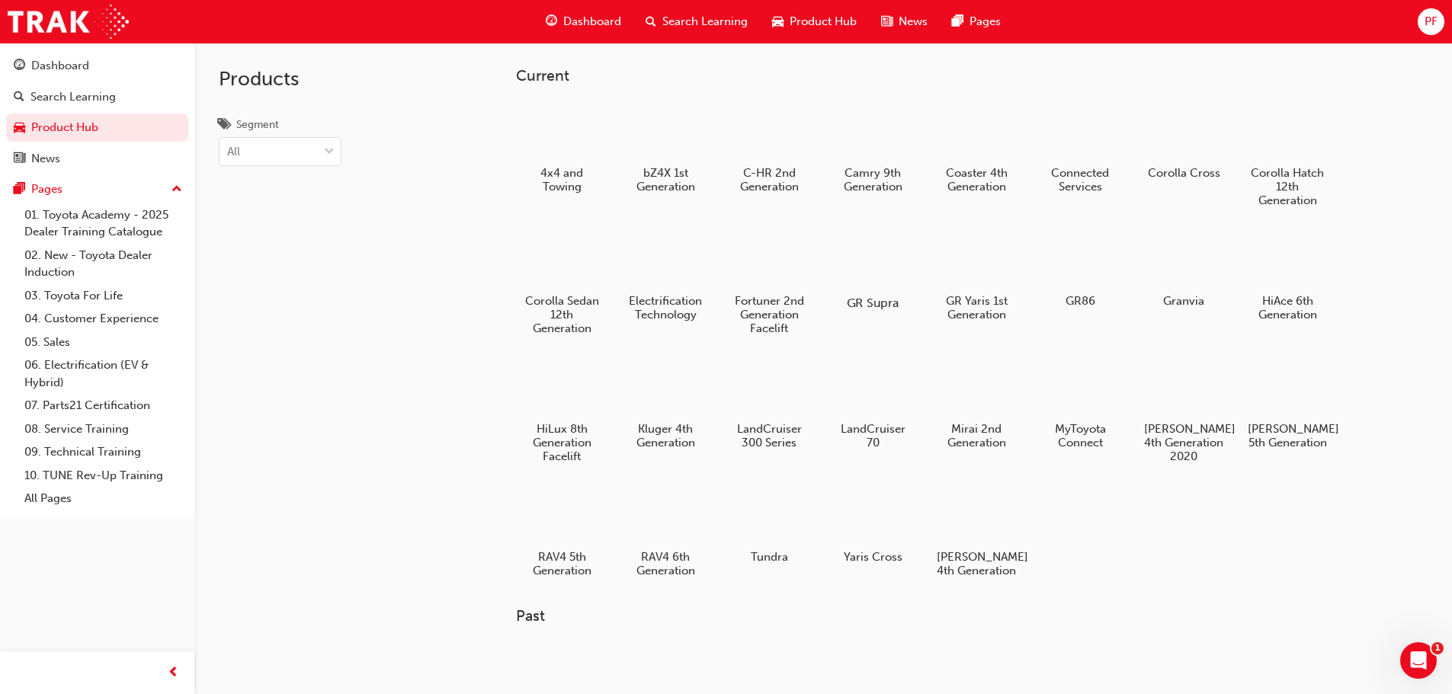
click at [870, 267] on div at bounding box center [872, 259] width 85 height 61
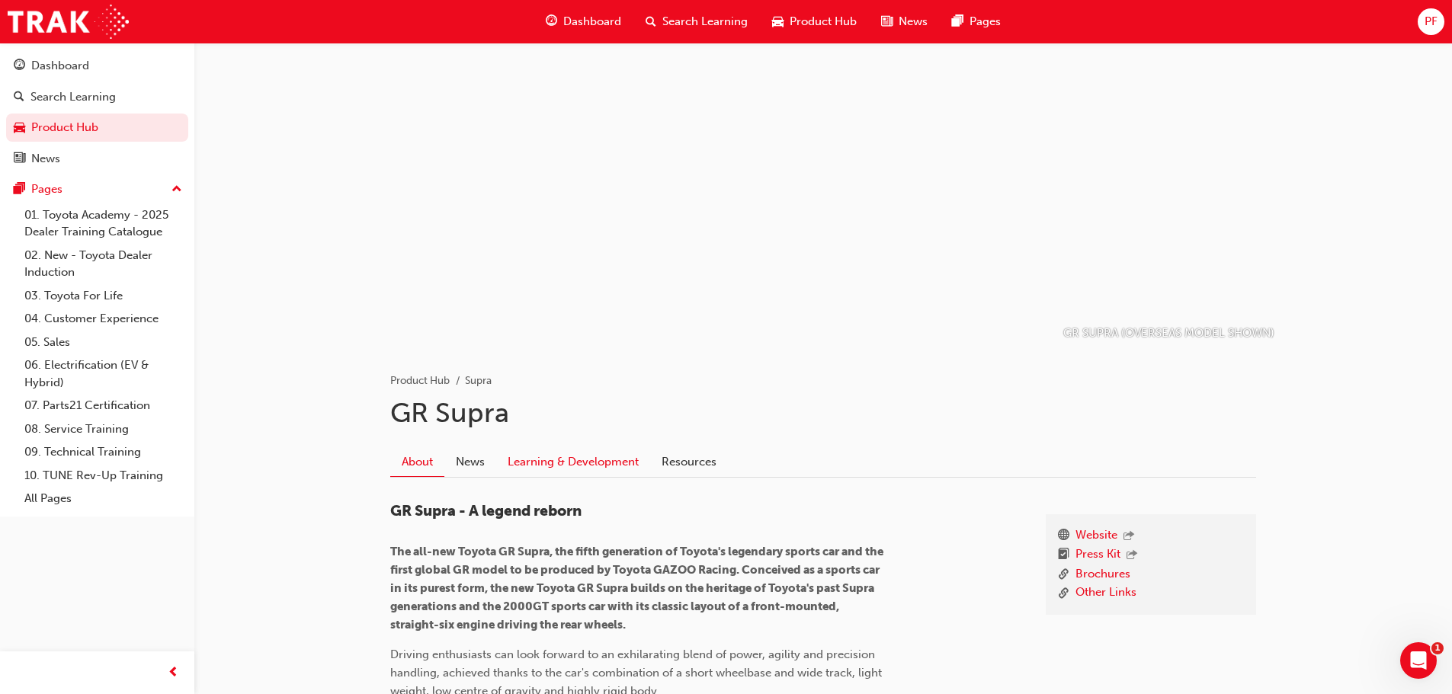
click at [631, 475] on link "Learning & Development" at bounding box center [573, 461] width 154 height 29
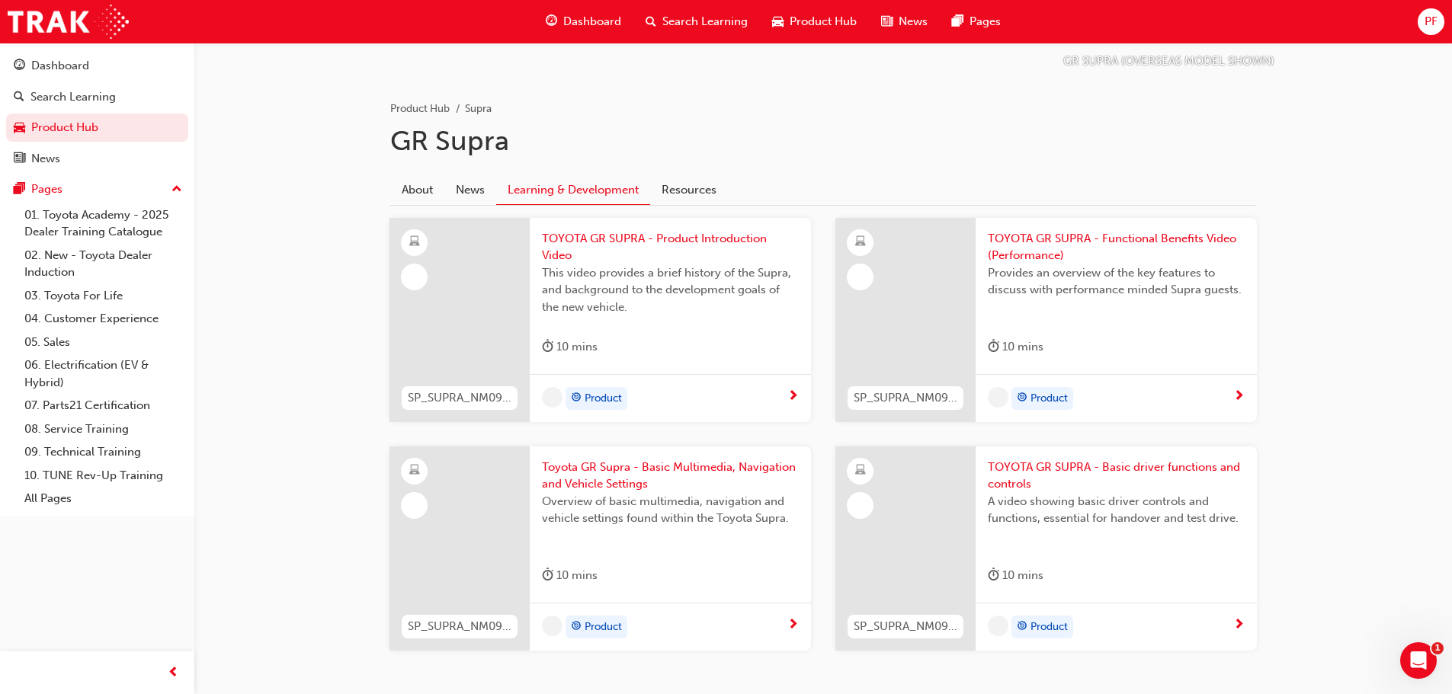
scroll to position [305, 0]
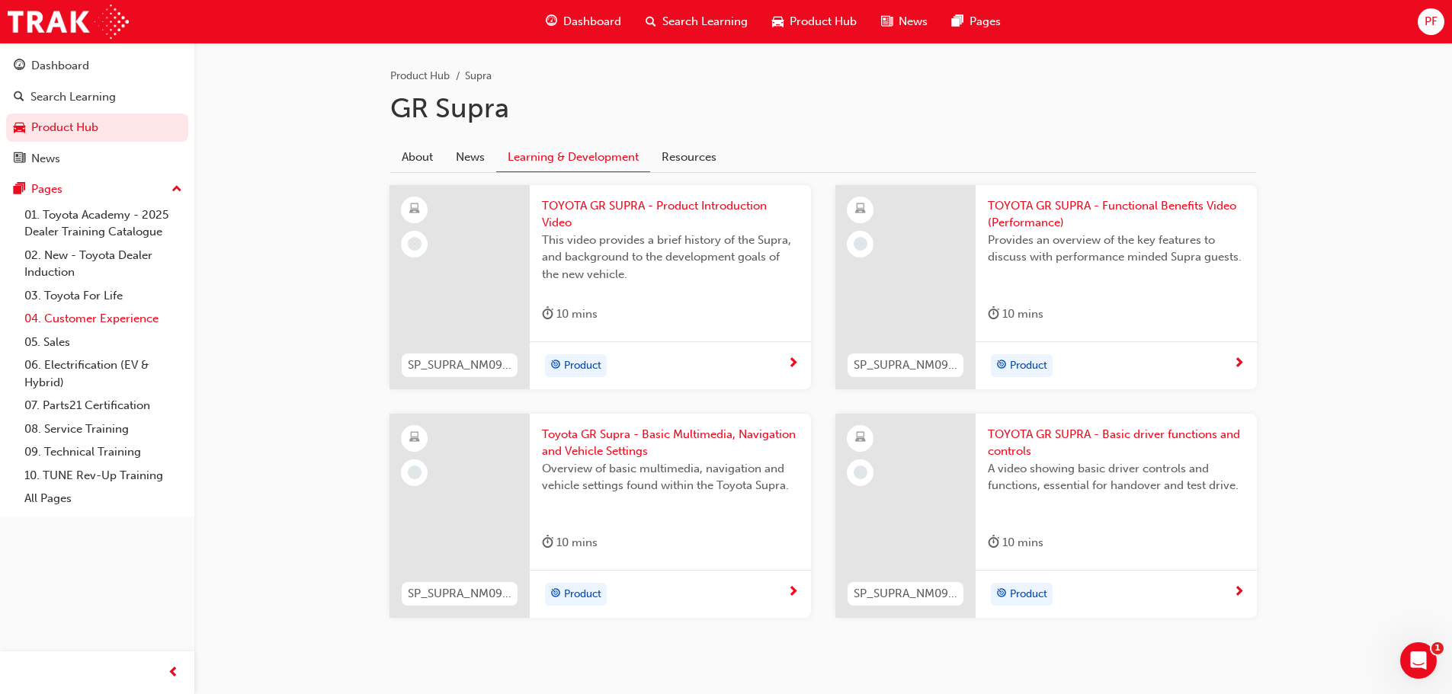
click at [108, 314] on link "04. Customer Experience" at bounding box center [103, 319] width 170 height 24
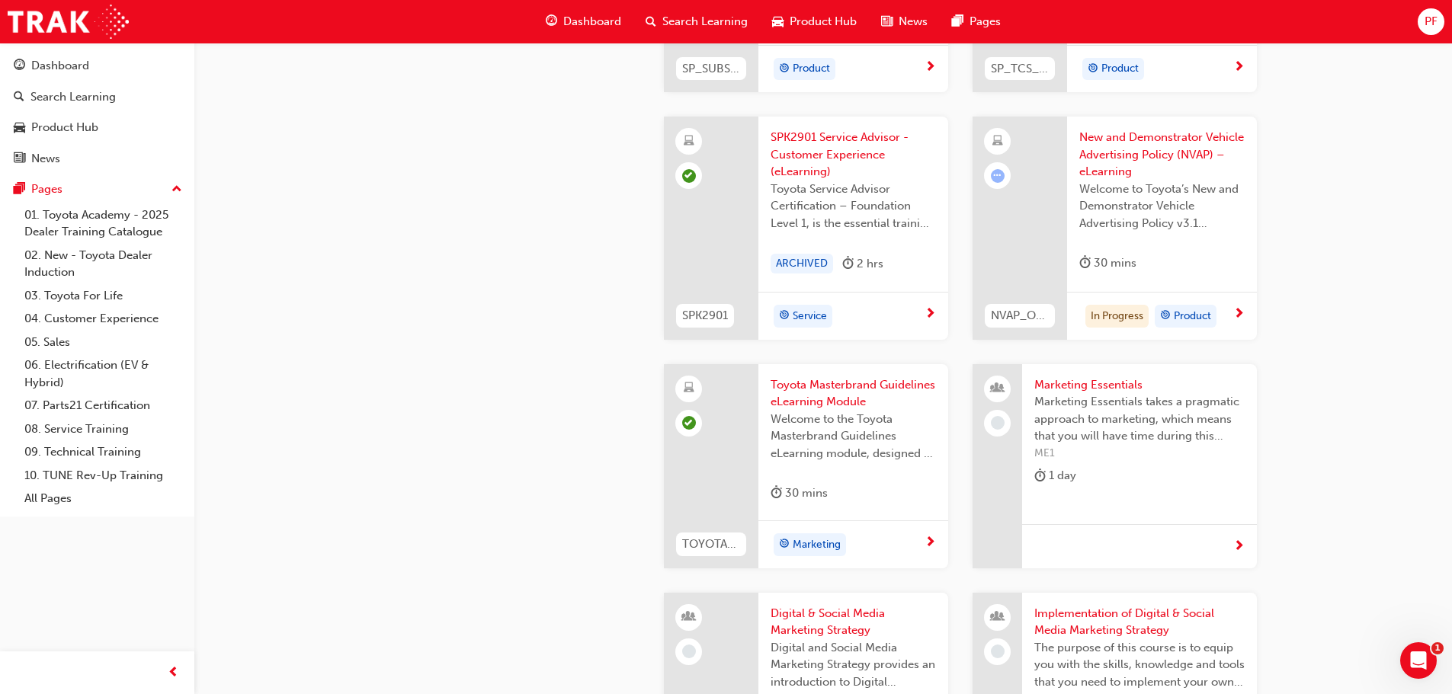
scroll to position [2625, 0]
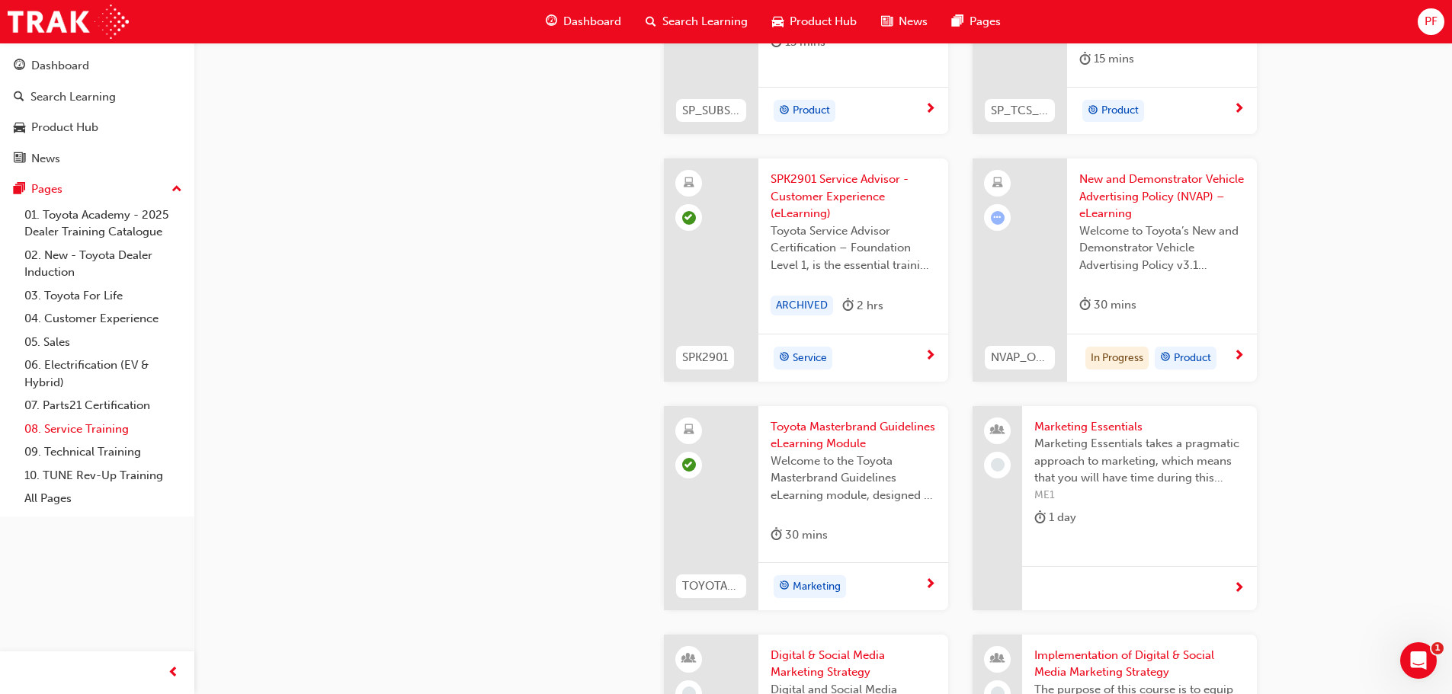
click at [92, 425] on link "08. Service Training" at bounding box center [103, 430] width 170 height 24
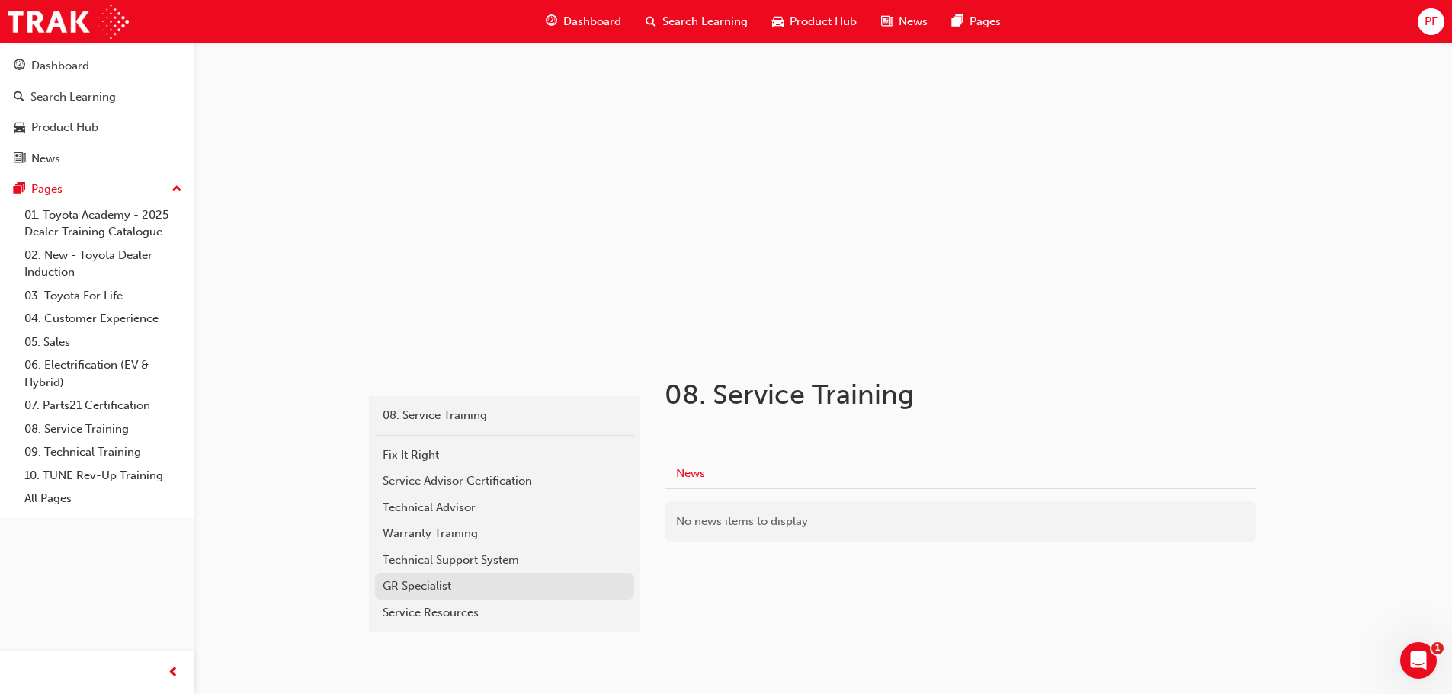
click at [432, 589] on div "GR Specialist" at bounding box center [505, 587] width 244 height 18
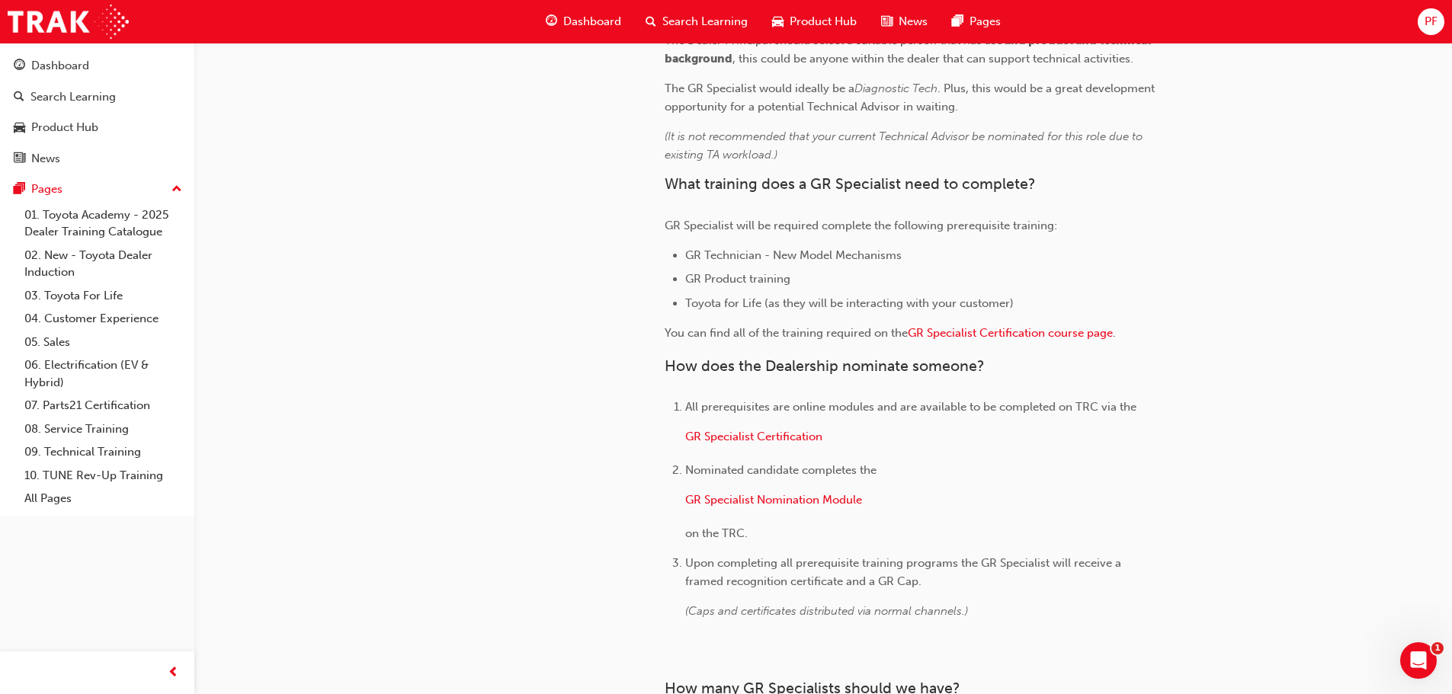
scroll to position [1067, 0]
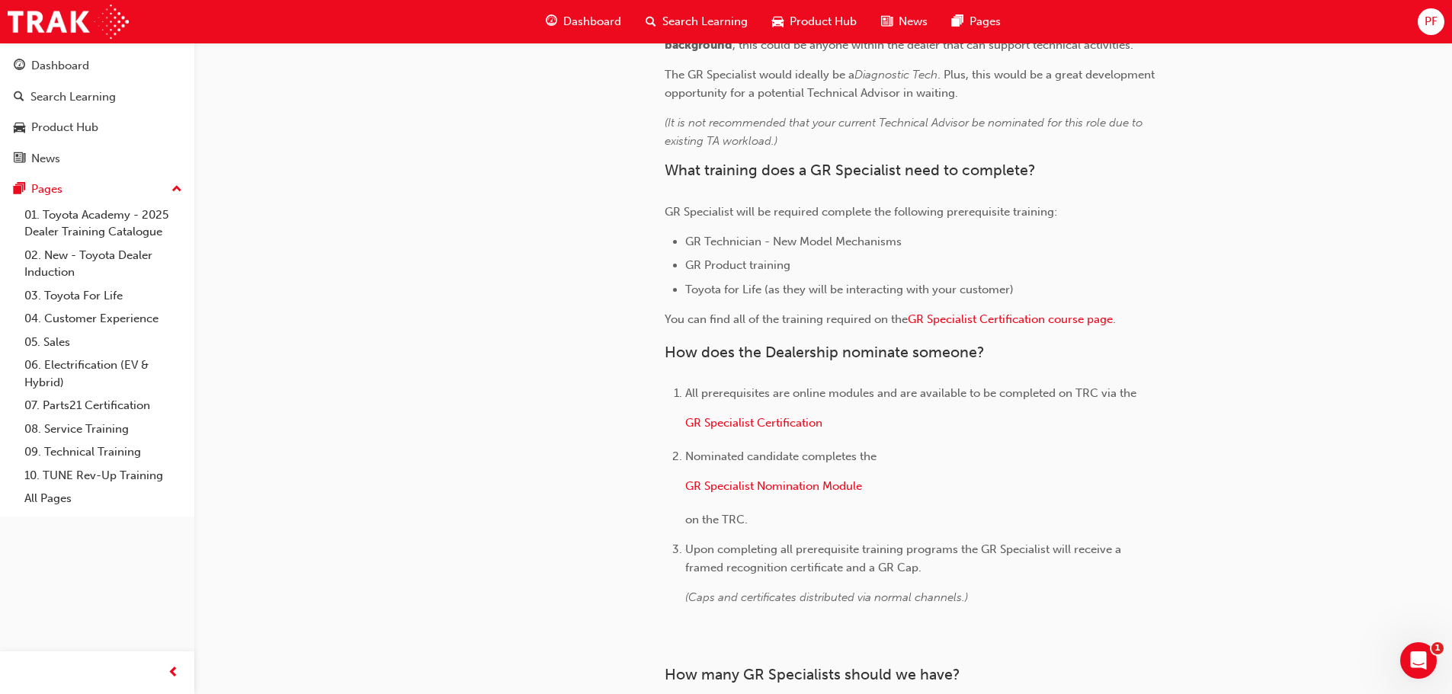
click at [784, 476] on li "Nominated candidate completes the GR Specialist Nomination Module on the TRC." at bounding box center [922, 488] width 475 height 82
click at [780, 482] on span "GR Specialist Nomination Module" at bounding box center [773, 486] width 177 height 14
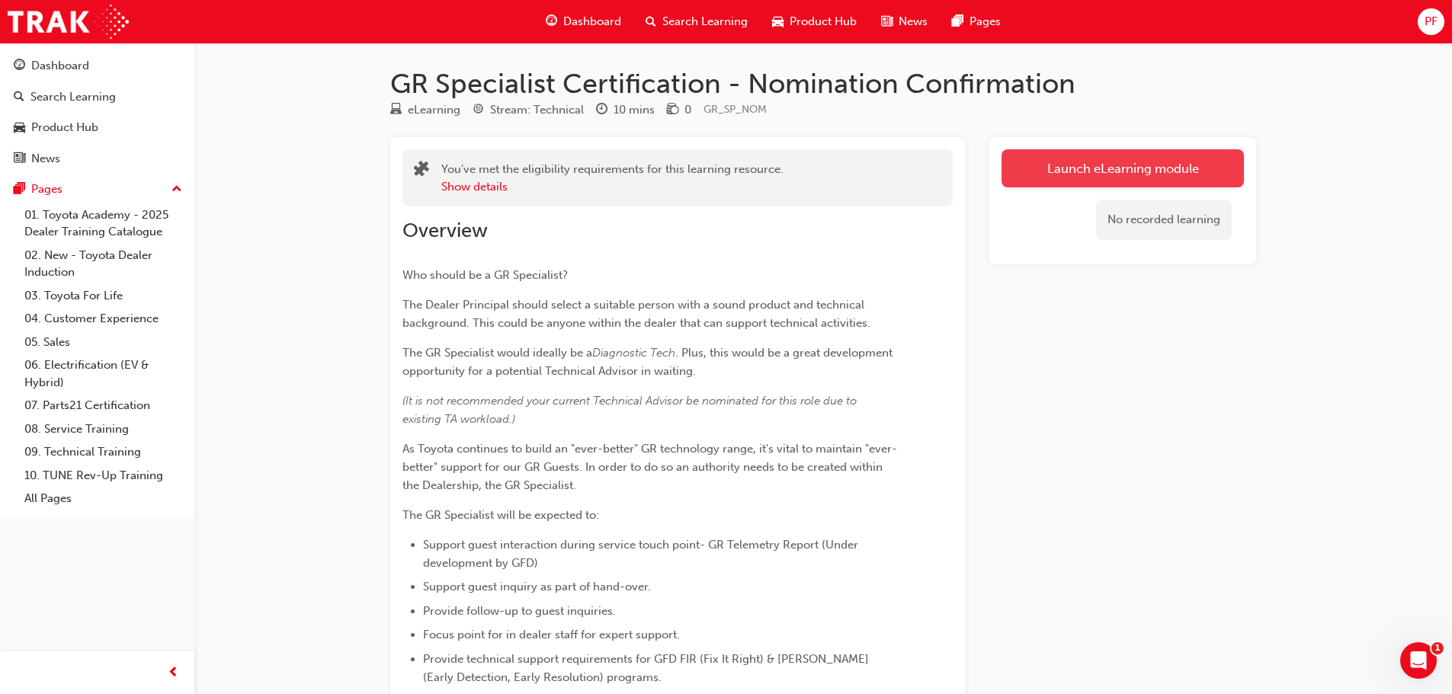
click at [1141, 162] on link "Launch eLearning module" at bounding box center [1122, 168] width 242 height 38
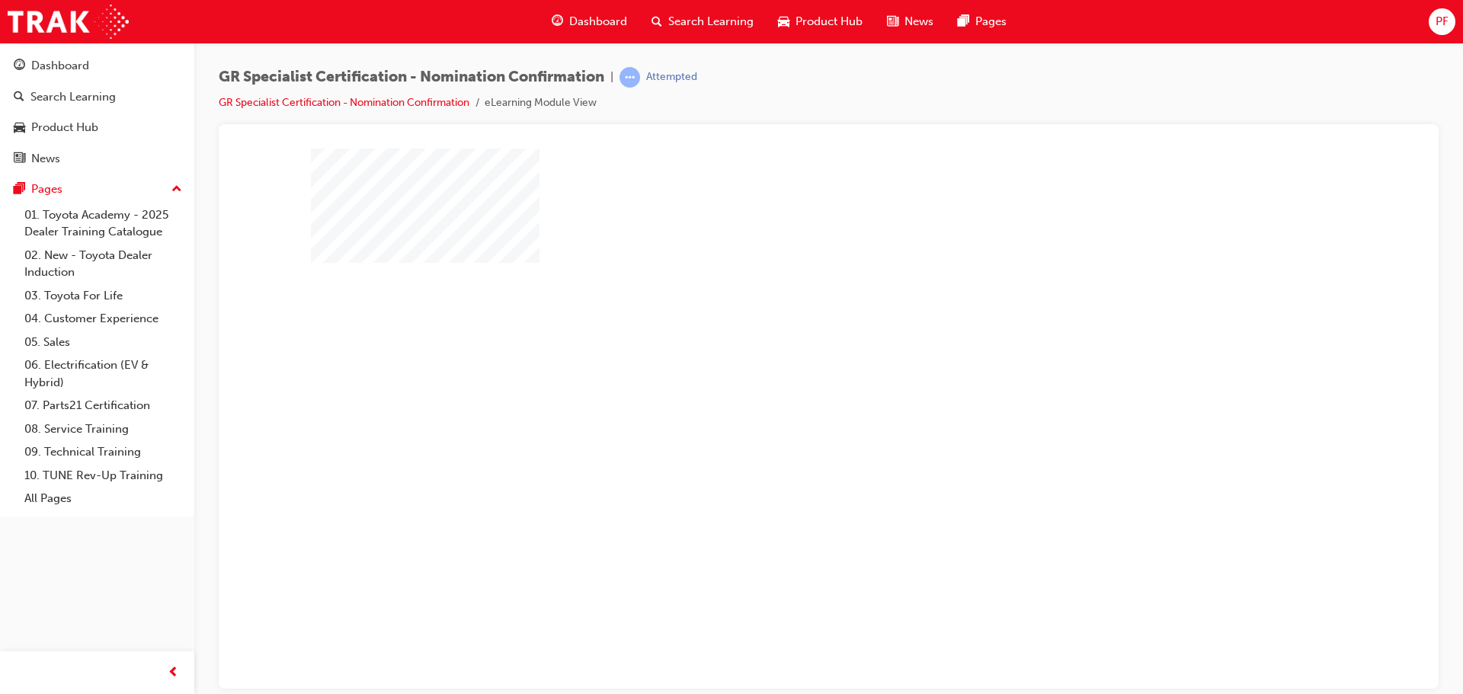
click at [785, 374] on div "play" at bounding box center [785, 374] width 0 height 0
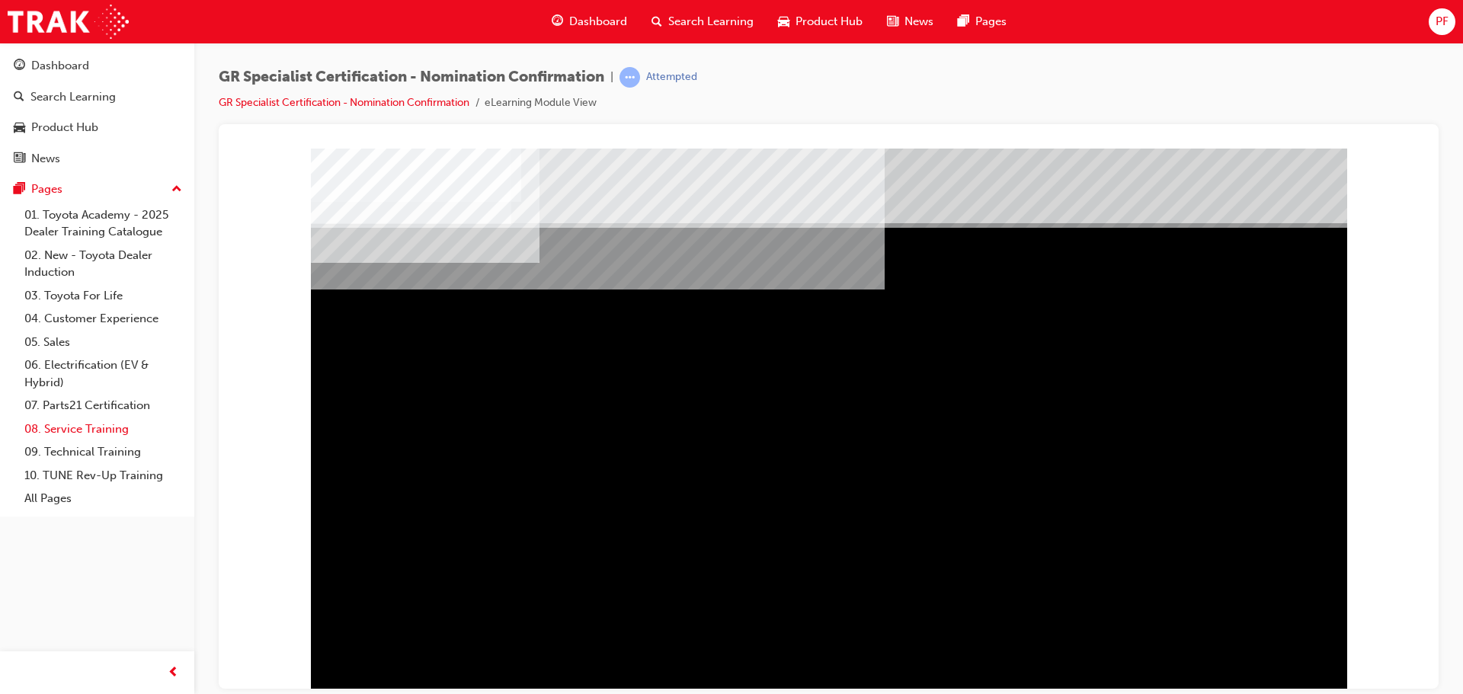
click at [120, 424] on link "08. Service Training" at bounding box center [103, 430] width 170 height 24
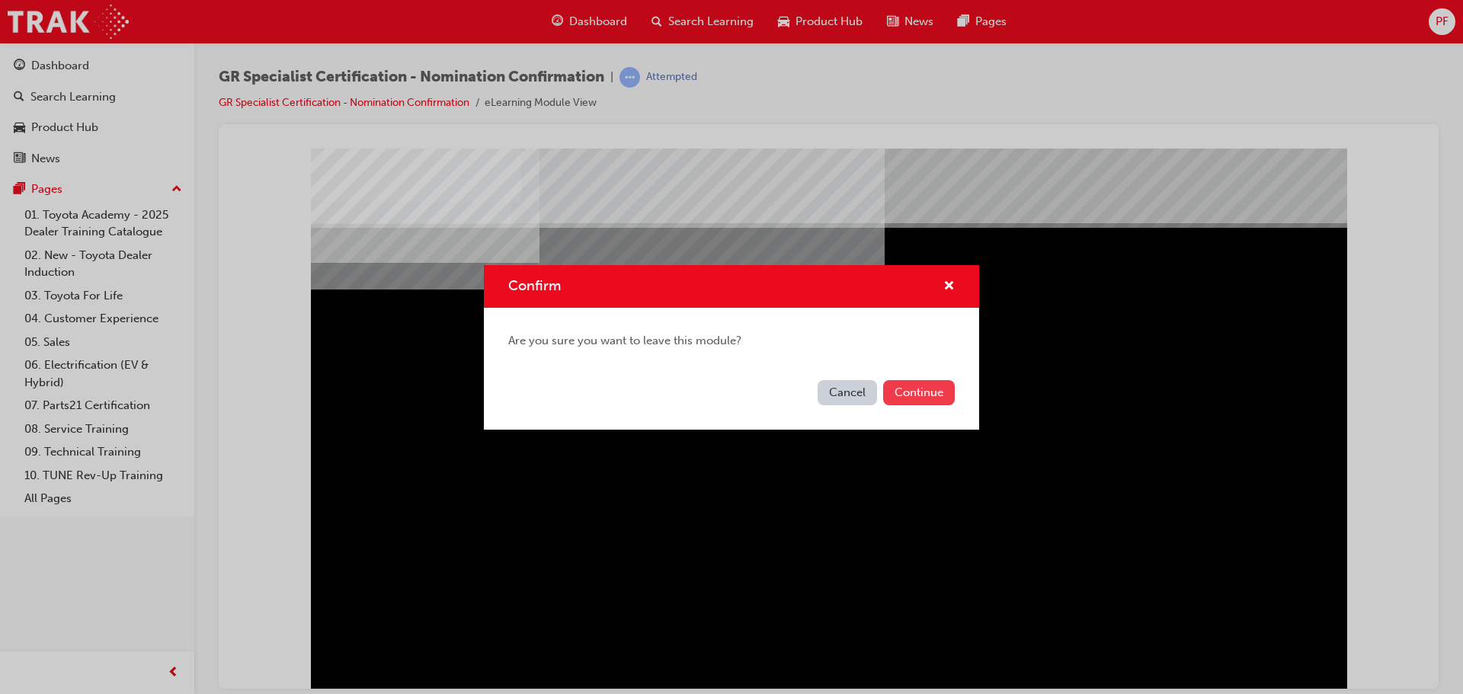
click at [900, 395] on button "Continue" at bounding box center [919, 392] width 72 height 25
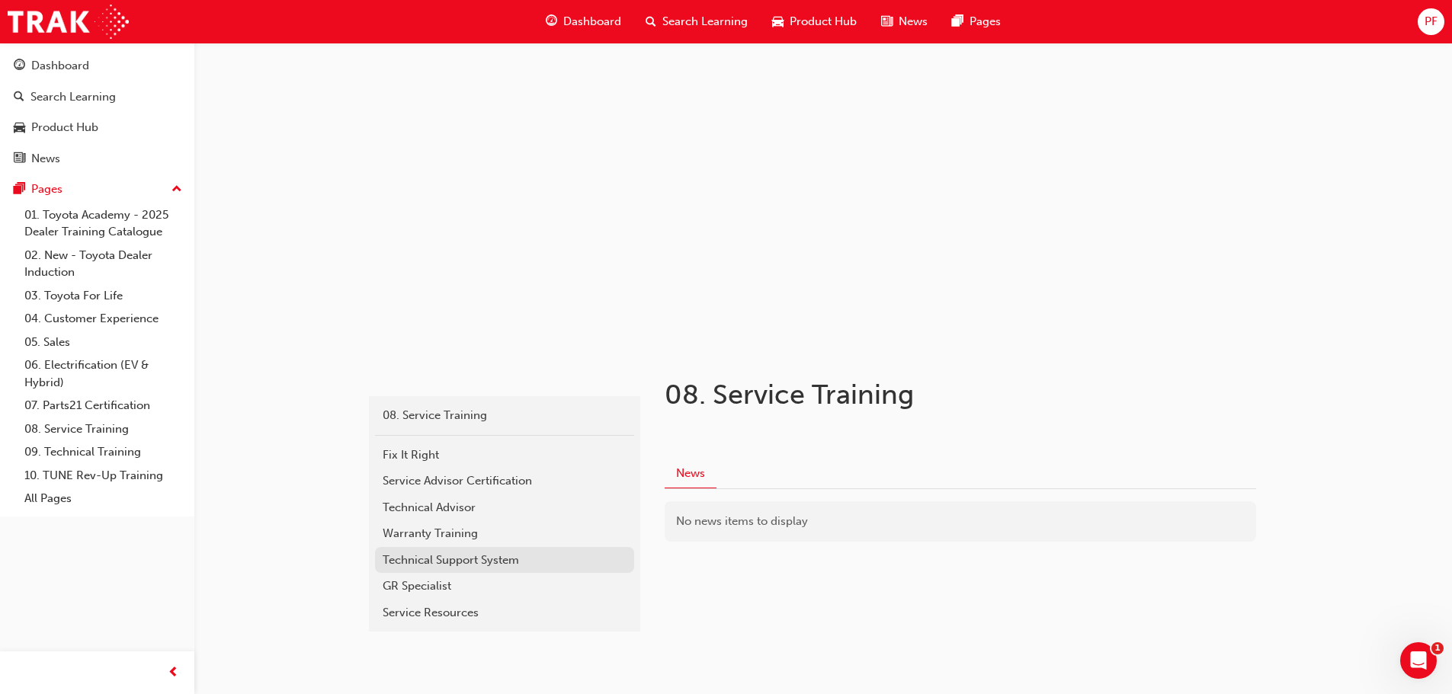
click at [482, 561] on div "Technical Support System" at bounding box center [505, 561] width 244 height 18
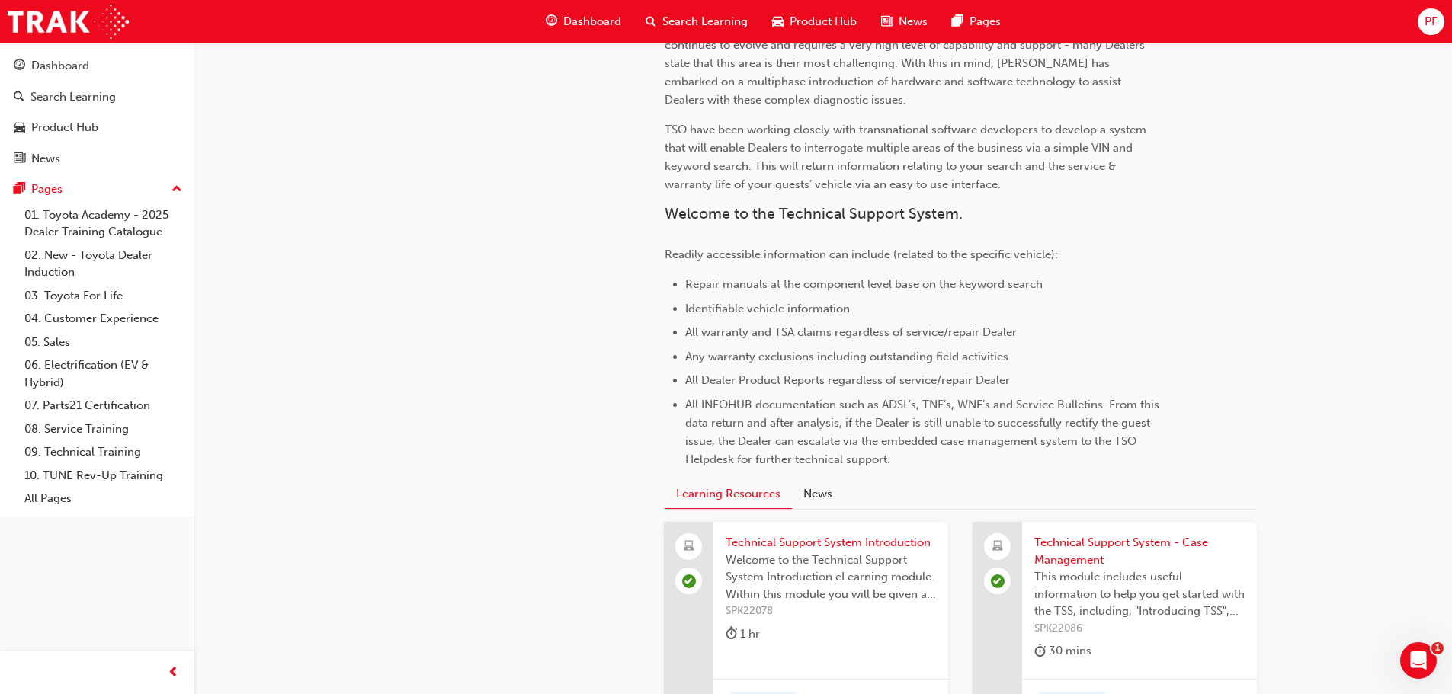
scroll to position [305, 0]
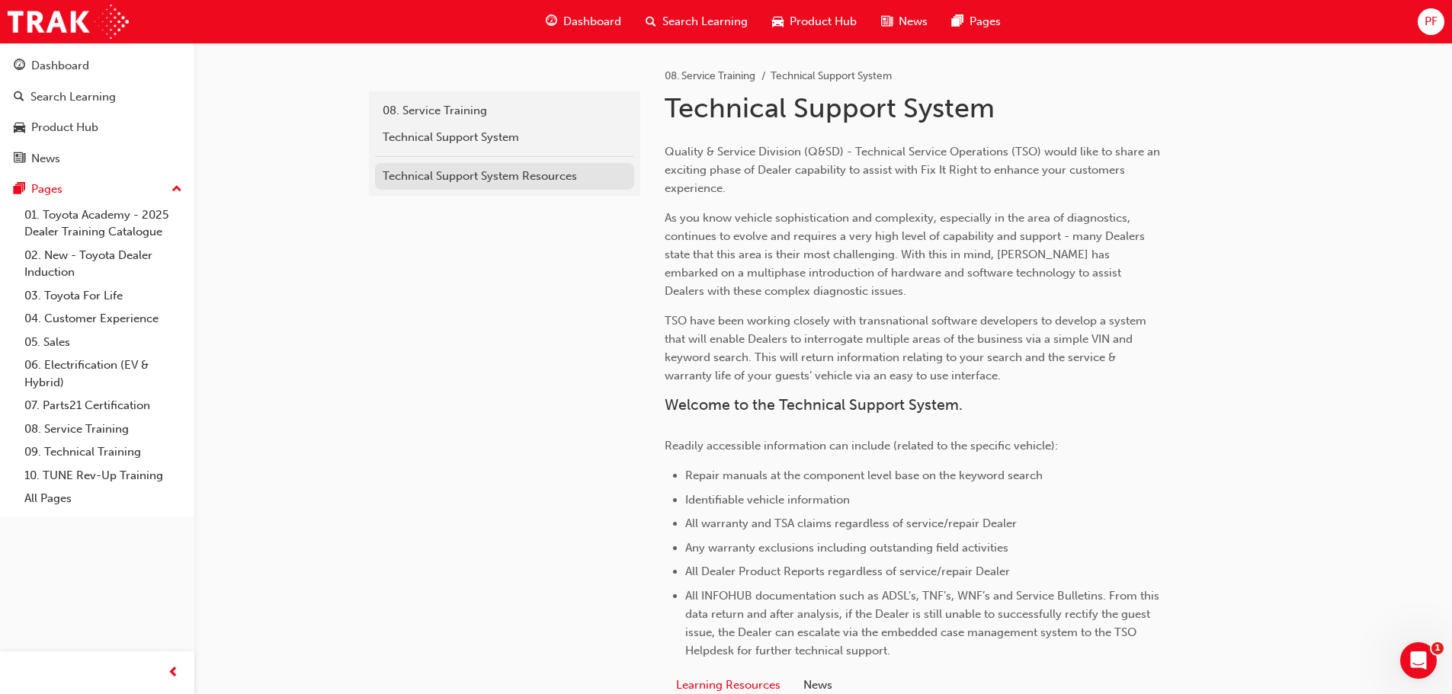
click at [549, 182] on div "Technical Support System Resources" at bounding box center [505, 177] width 244 height 18
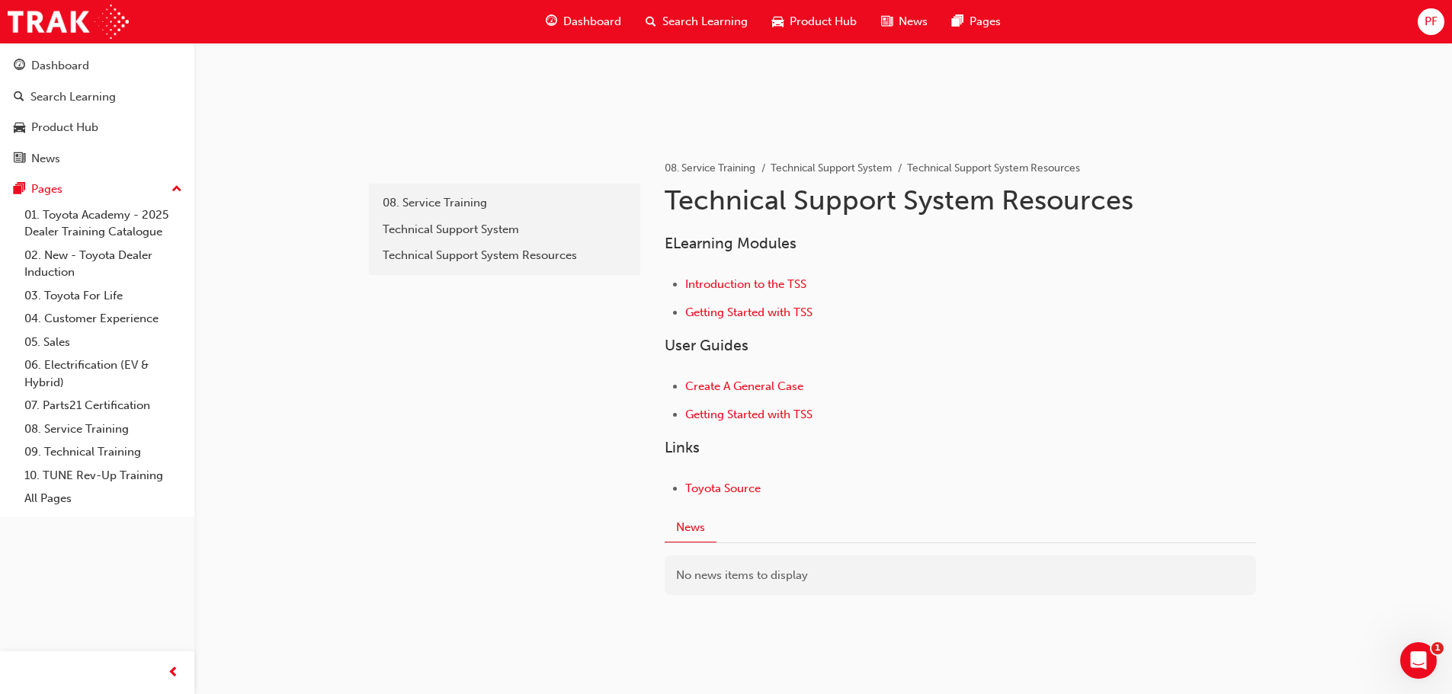
scroll to position [229, 0]
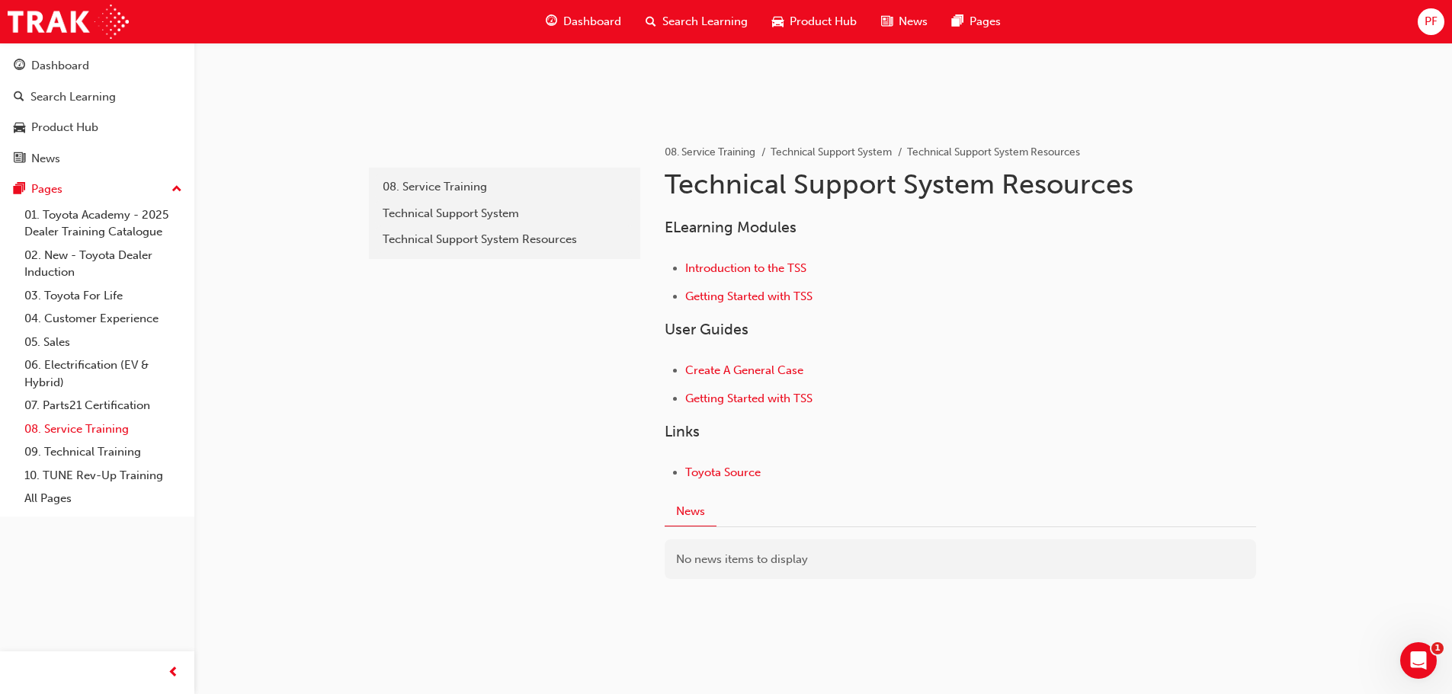
click at [69, 424] on link "08. Service Training" at bounding box center [103, 430] width 170 height 24
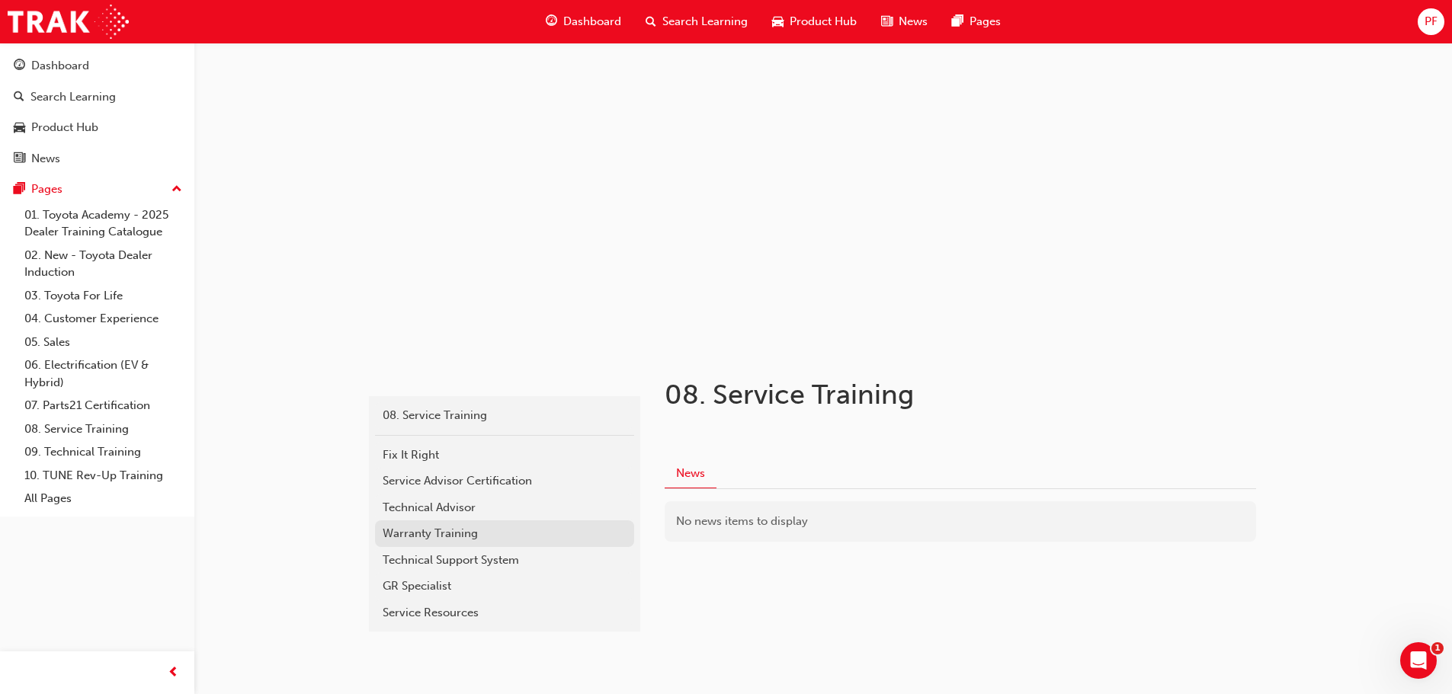
click at [420, 537] on div "Warranty Training" at bounding box center [505, 534] width 244 height 18
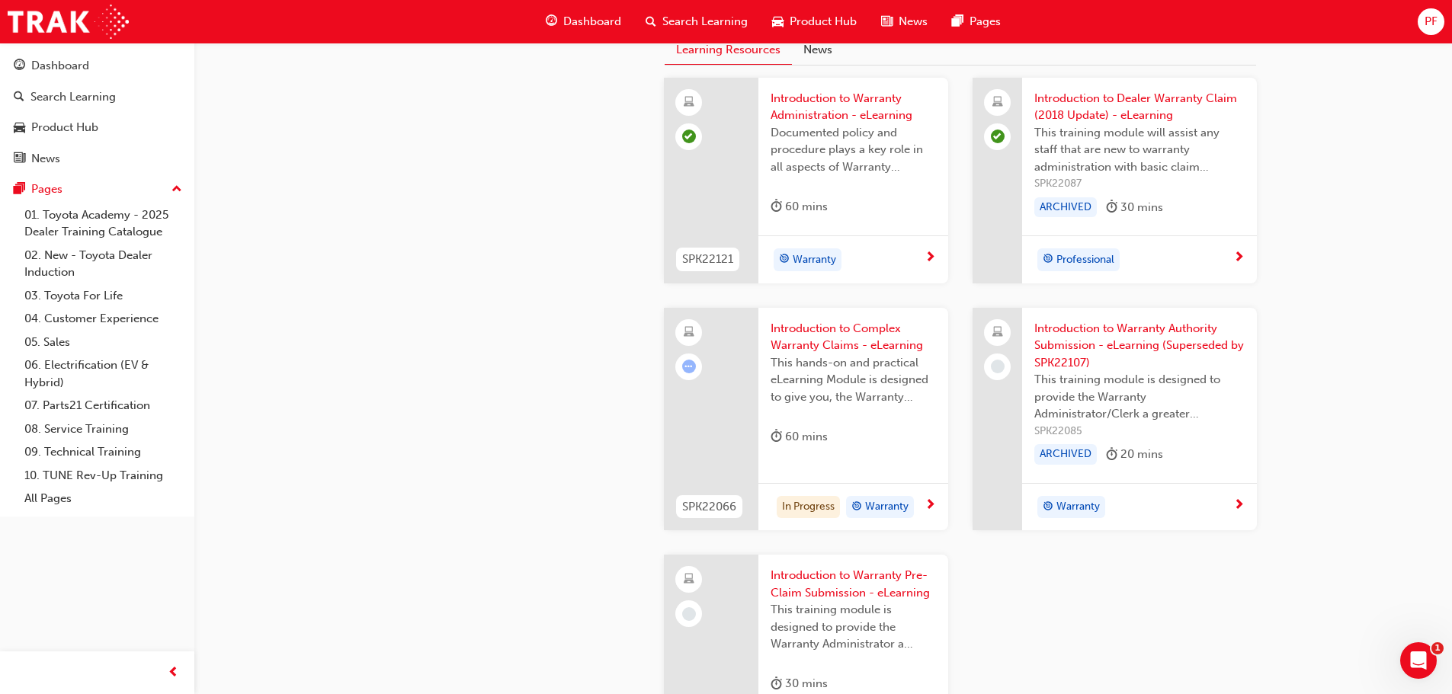
scroll to position [1143, 0]
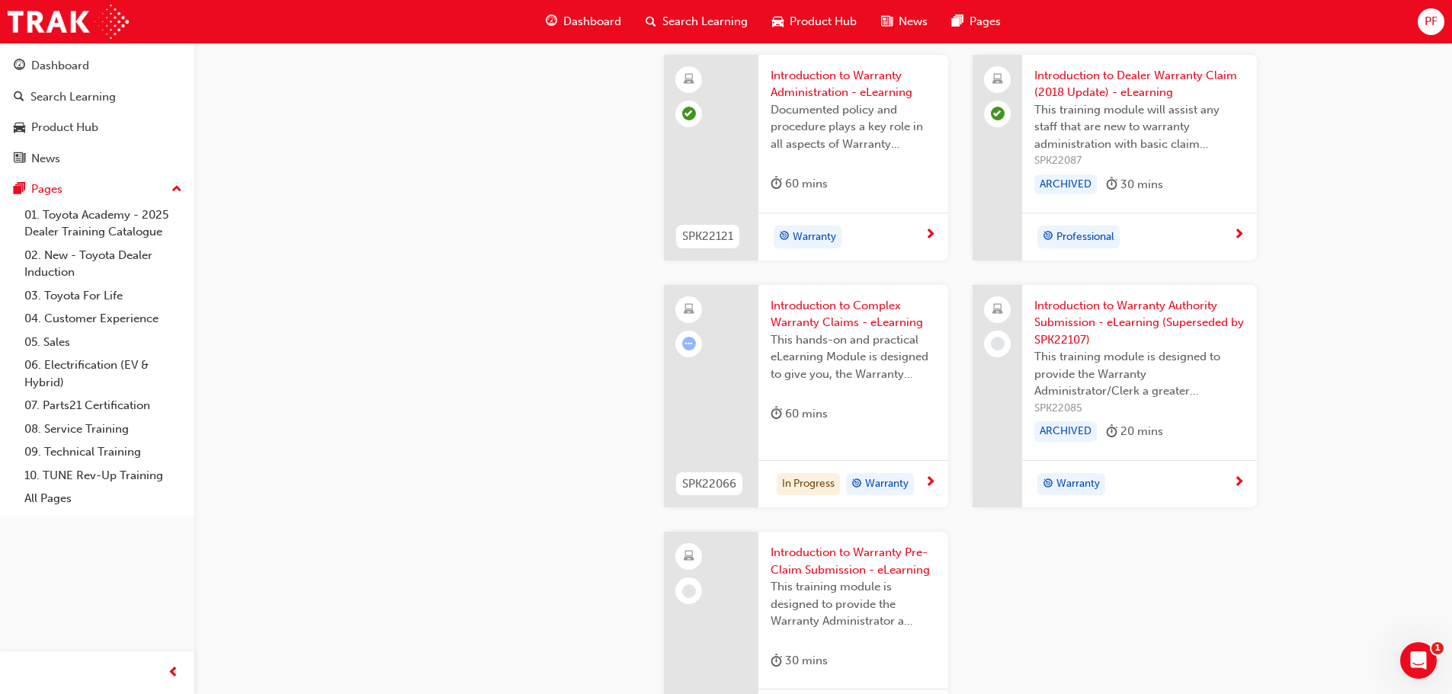
click at [842, 301] on span "Introduction to Complex Warranty Claims - eLearning" at bounding box center [852, 314] width 165 height 34
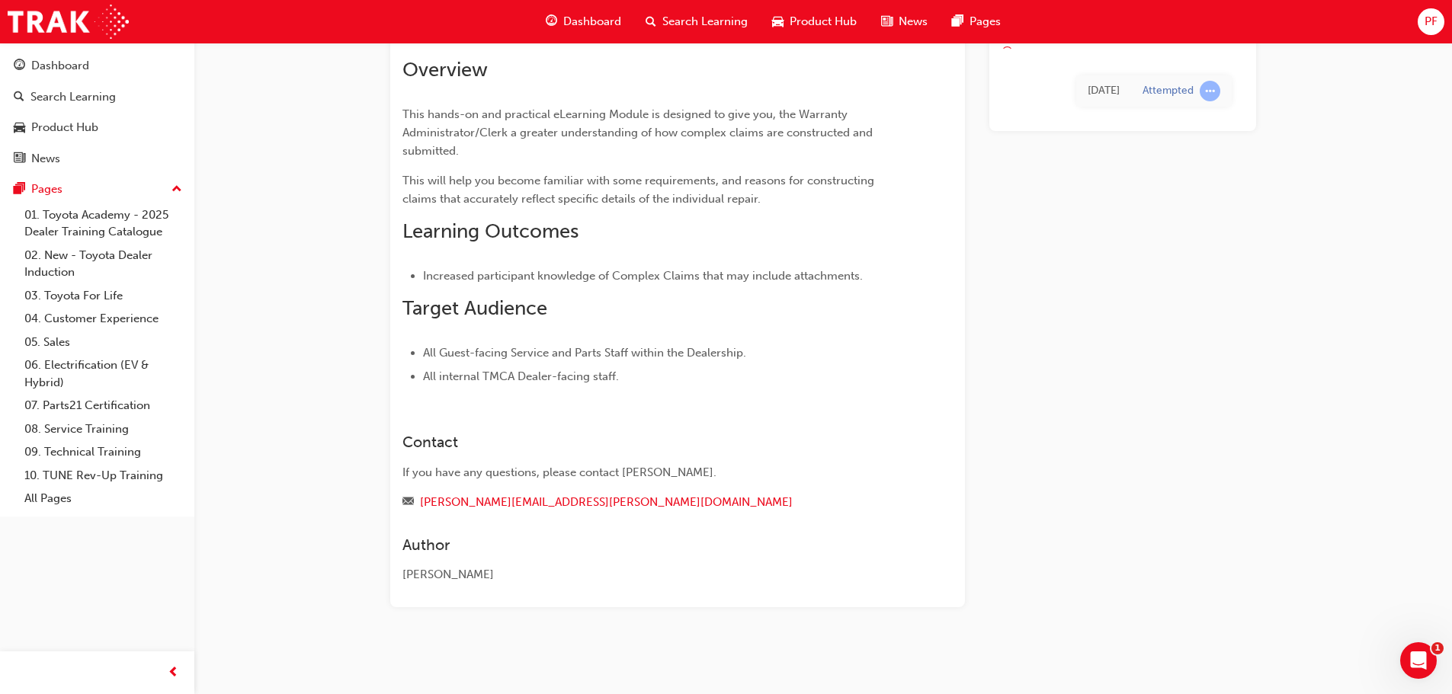
scroll to position [104, 0]
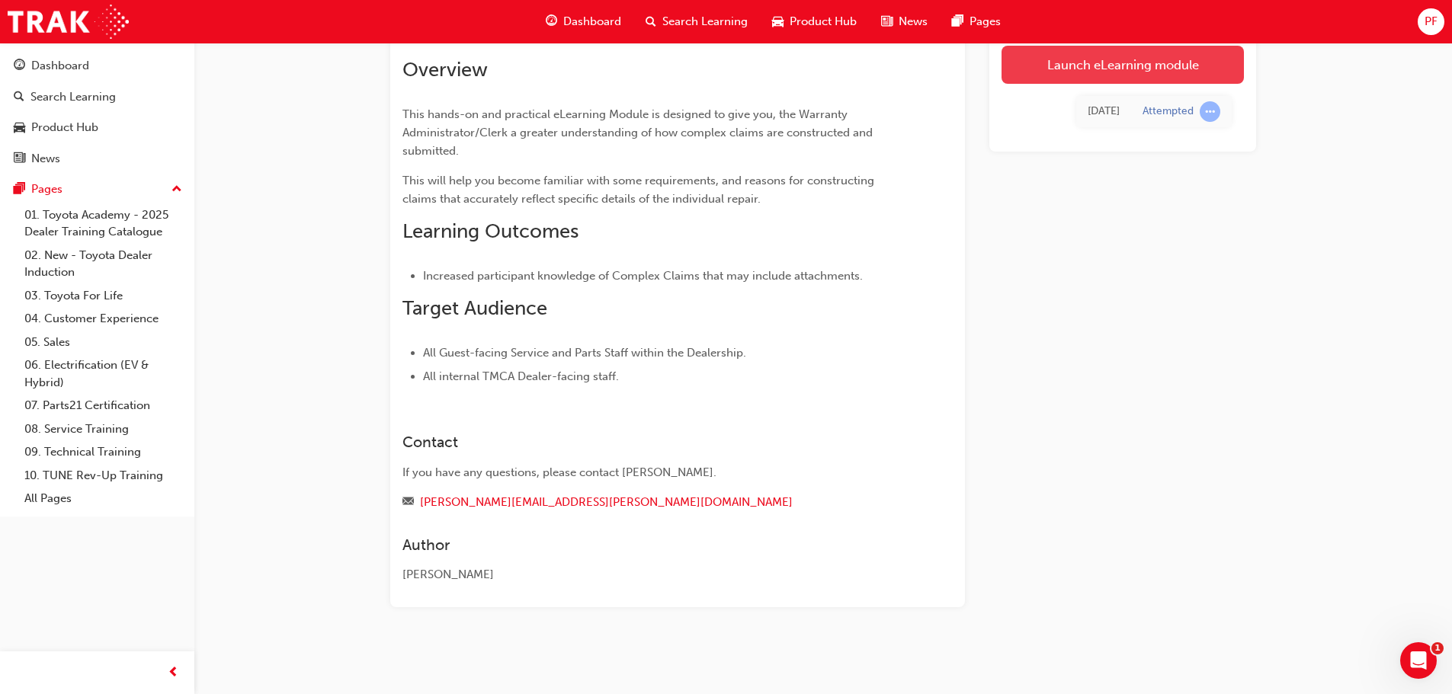
click at [1113, 75] on link "Launch eLearning module" at bounding box center [1122, 65] width 242 height 38
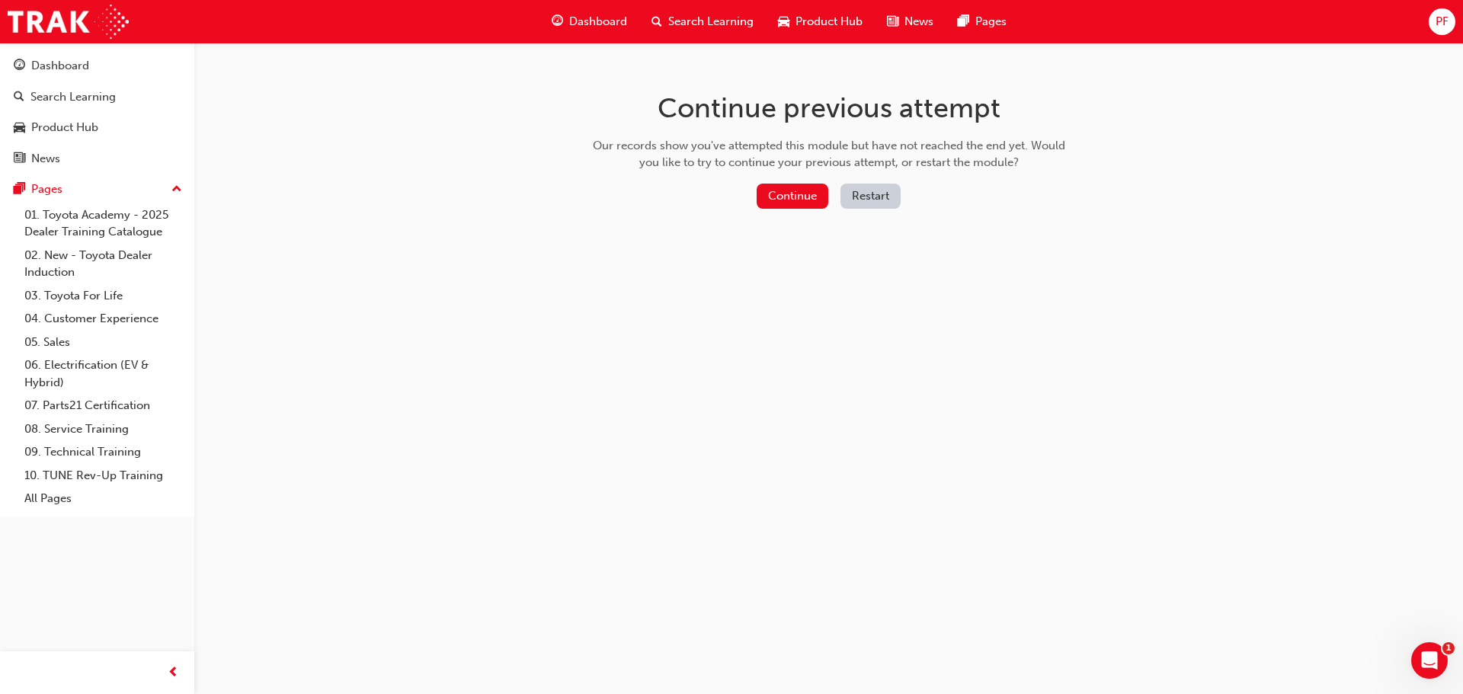
click at [875, 192] on button "Restart" at bounding box center [871, 196] width 60 height 25
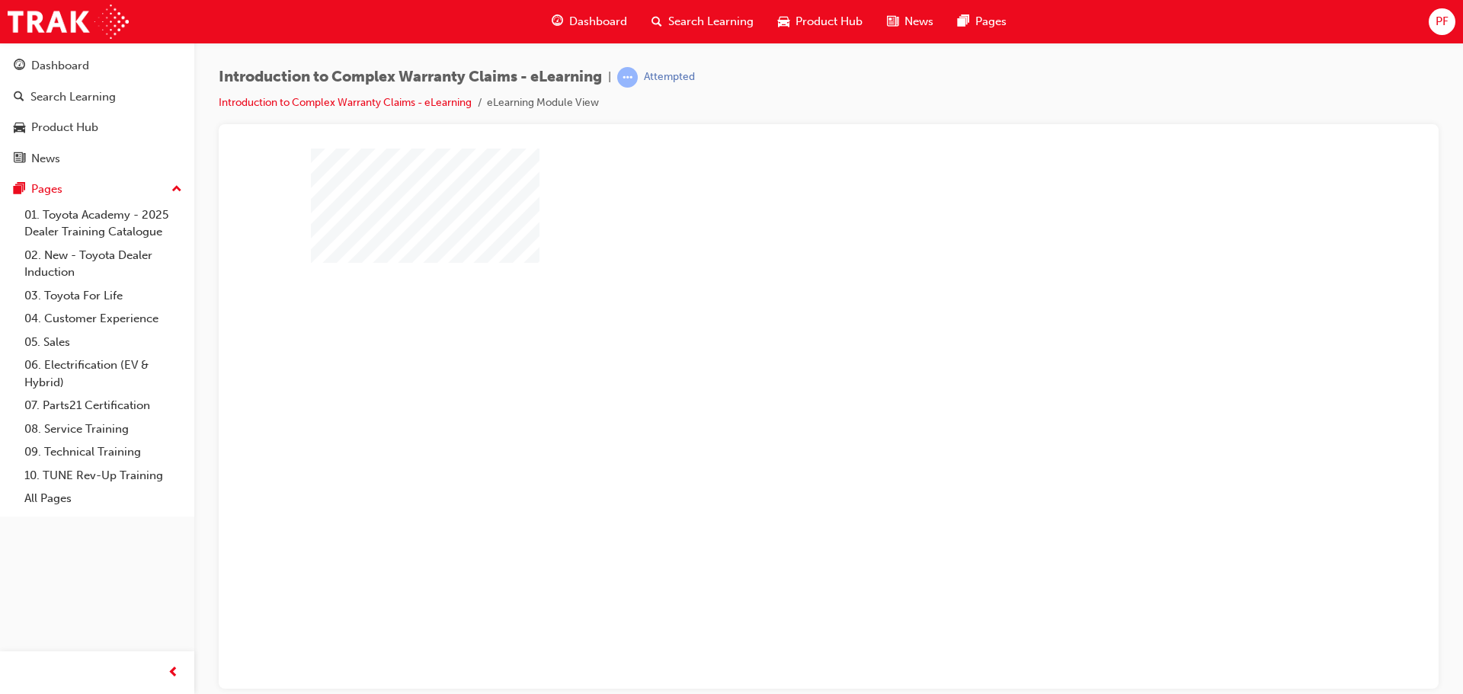
click at [785, 374] on div "play" at bounding box center [785, 374] width 0 height 0
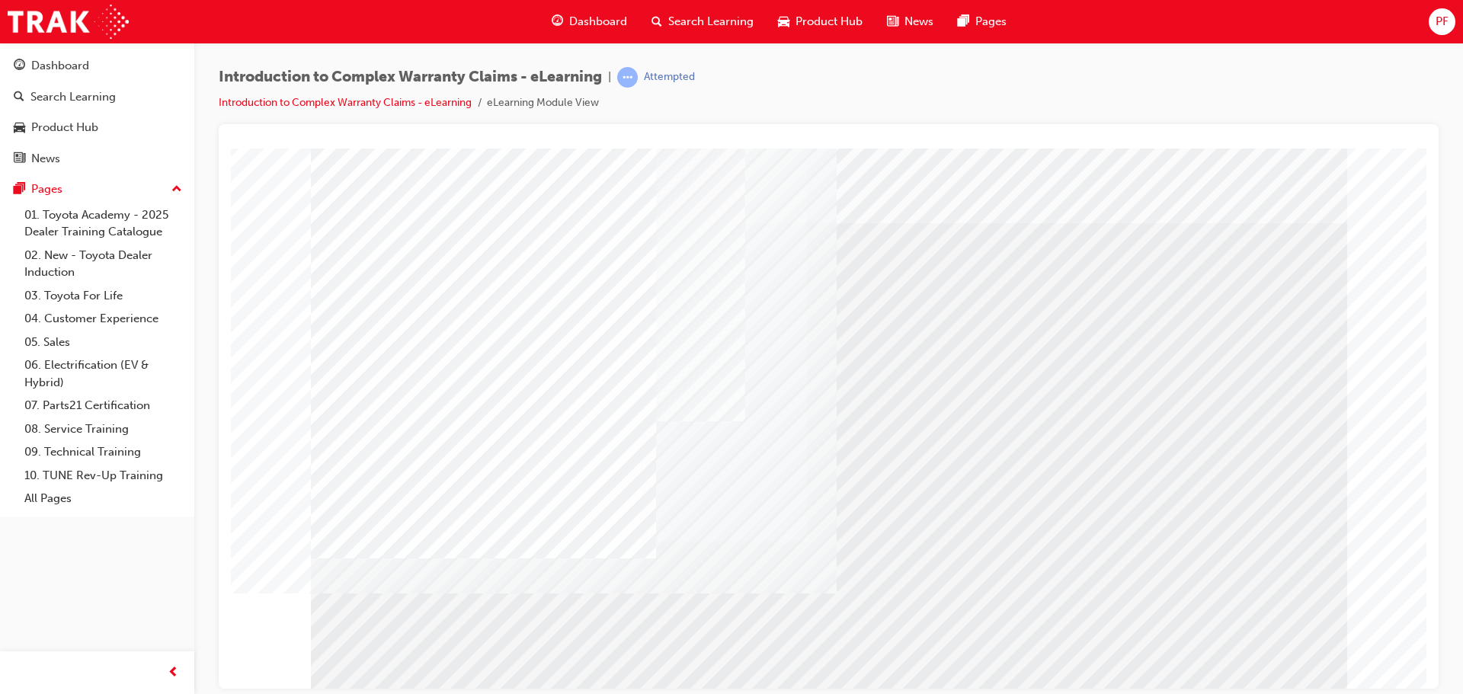
drag, startPoint x: 1240, startPoint y: 203, endPoint x: 543, endPoint y: 287, distance: 701.6
click at [543, 286] on div at bounding box center [829, 422] width 1036 height 549
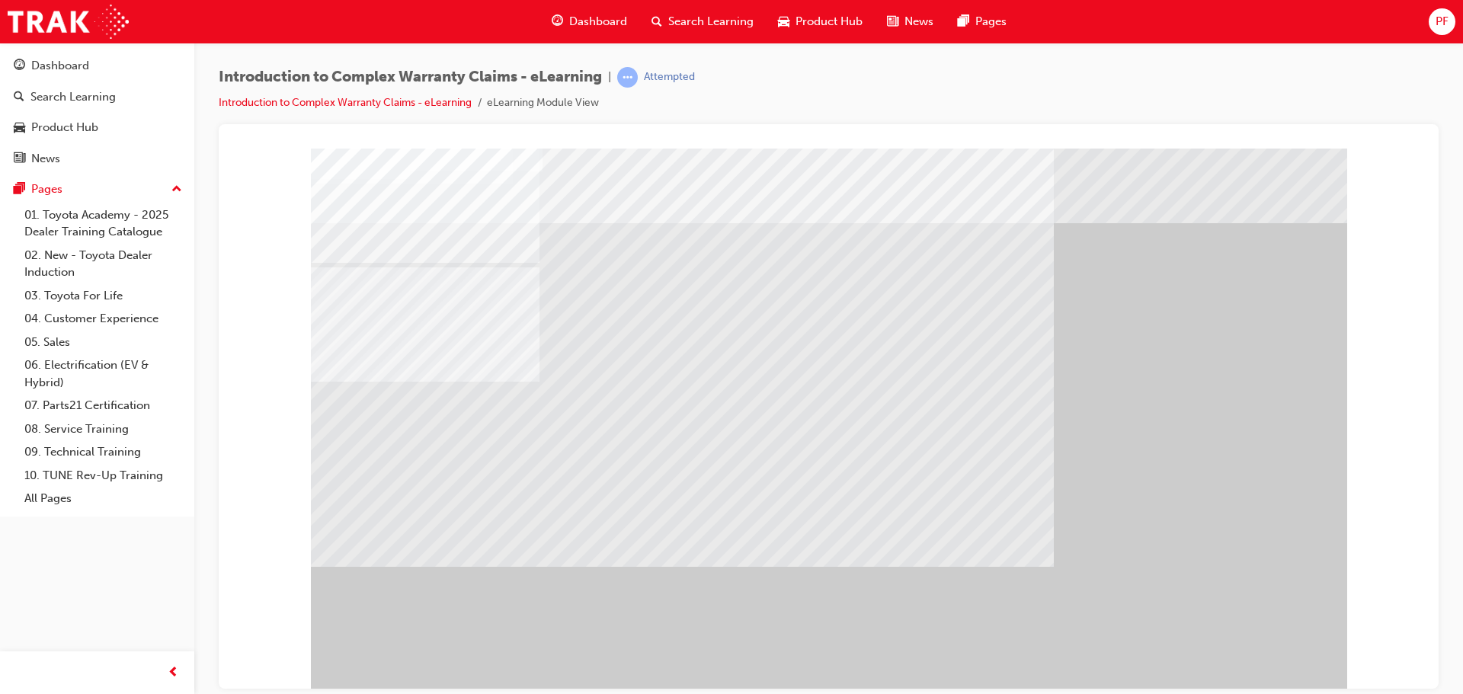
click at [1254, 655] on div "" at bounding box center [829, 422] width 1036 height 549
